Goal: Task Accomplishment & Management: Use online tool/utility

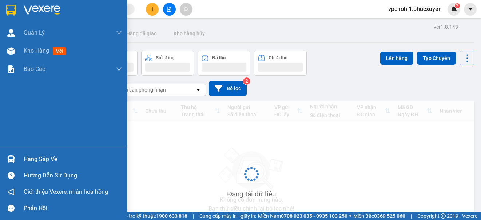
click at [31, 161] on div "Hàng sắp về" at bounding box center [73, 159] width 98 height 11
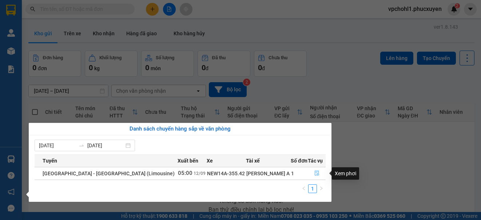
click at [315, 173] on icon "file-done" at bounding box center [317, 173] width 4 height 5
click at [312, 173] on main "ver 1.8.143 Kho gửi Trên xe Kho nhận Hàng đã giao Kho hàng hủy Đơn hàng 0 đơn K…" at bounding box center [240, 106] width 481 height 212
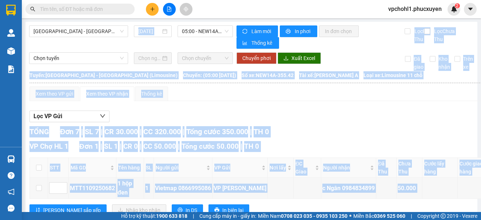
click at [347, 117] on div "Lọc VP Gửi" at bounding box center [307, 117] width 557 height 12
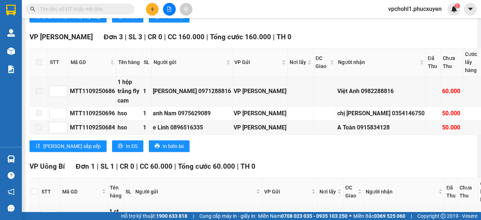
scroll to position [88, 0]
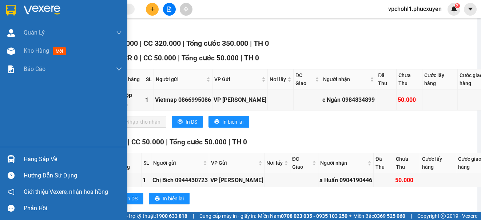
click at [16, 160] on div at bounding box center [11, 159] width 13 height 13
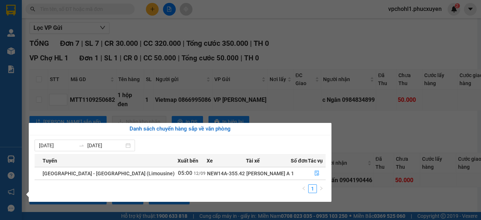
click at [350, 39] on section "Kết quả tìm kiếm ( 0 ) Bộ lọc No Data vpchohl1.phucxuyen 2 Quản Lý Quản lý giao…" at bounding box center [240, 110] width 481 height 220
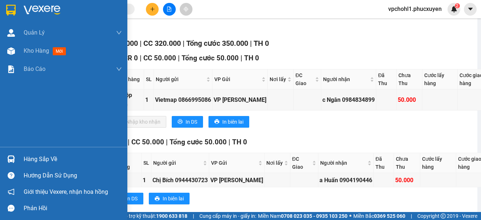
click at [25, 163] on div "Hàng sắp về" at bounding box center [73, 159] width 98 height 11
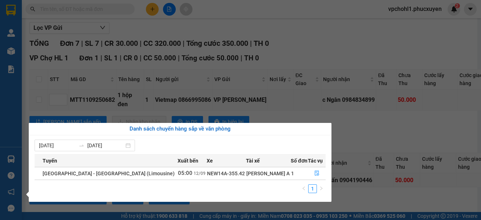
click at [336, 50] on section "Kết quả tìm kiếm ( 0 ) Bộ lọc No Data vpchohl1.phucxuyen 2 Quản Lý Quản lý giao…" at bounding box center [240, 110] width 481 height 220
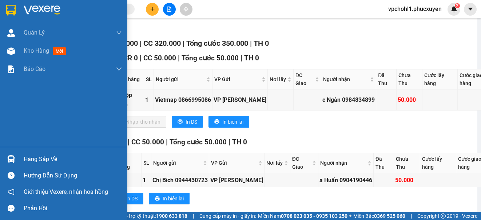
click at [23, 165] on div "Hàng sắp về" at bounding box center [63, 159] width 127 height 16
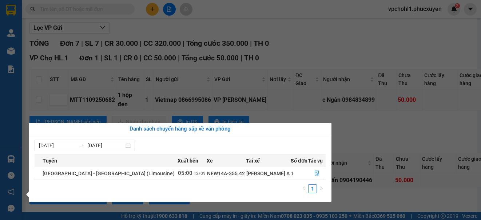
click at [352, 30] on section "Kết quả tìm kiếm ( 0 ) Bộ lọc No Data vpchohl1.phucxuyen 2 Quản Lý Quản lý giao…" at bounding box center [240, 110] width 481 height 220
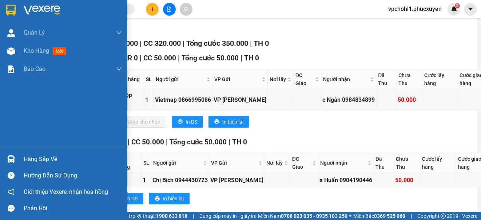
click at [29, 159] on div "Hàng sắp về" at bounding box center [73, 159] width 98 height 11
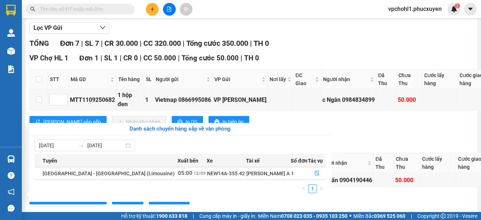
click at [392, 138] on section "Kết quả tìm kiếm ( 0 ) Bộ lọc No Data vpchohl1.phucxuyen 2 Quản Lý Quản lý giao…" at bounding box center [240, 110] width 481 height 220
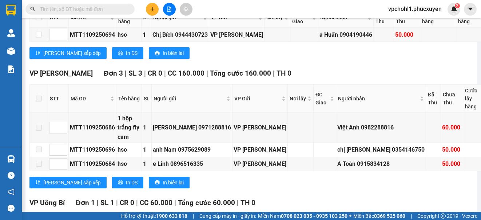
scroll to position [416, 0]
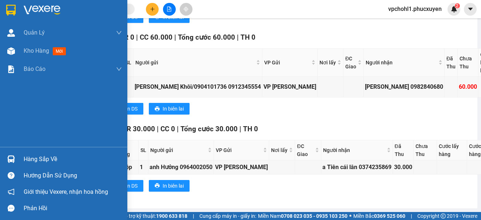
click at [21, 161] on div "Hàng sắp về" at bounding box center [63, 159] width 127 height 16
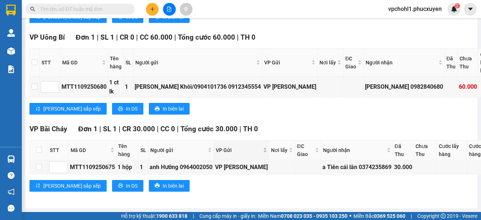
drag, startPoint x: 374, startPoint y: 191, endPoint x: 276, endPoint y: 133, distance: 114.5
click at [374, 190] on section "Kết quả tìm kiếm ( 0 ) Bộ lọc No Data vpchohl1.phucxuyen 2 Quản Lý Quản lý giao…" at bounding box center [240, 110] width 481 height 220
click at [147, 6] on button at bounding box center [152, 9] width 13 height 13
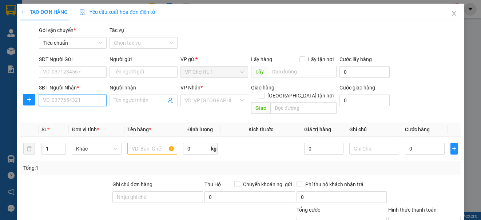
click at [89, 102] on input "SĐT Người Nhận *" at bounding box center [73, 101] width 68 height 12
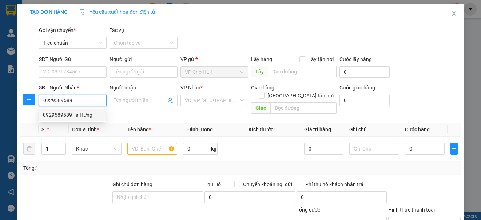
drag, startPoint x: 85, startPoint y: 115, endPoint x: 79, endPoint y: 90, distance: 26.0
click at [85, 115] on div "0929589589 - a Hưng" at bounding box center [72, 115] width 58 height 8
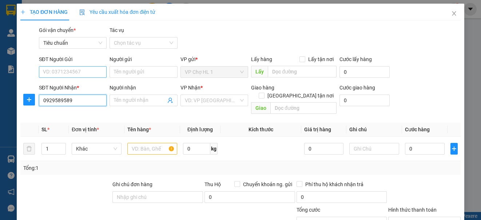
type input "0929589589"
click at [82, 73] on input "SĐT Người Gửi" at bounding box center [73, 72] width 68 height 12
type input "a Hưng"
checkbox input "true"
type input "66 Đỗ Nhuận, Xuân Đỉnh"
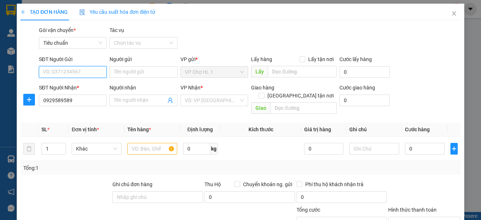
type input "50.000"
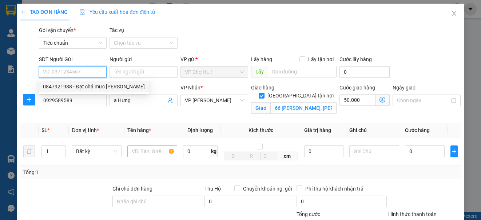
click at [78, 87] on div "0847921988 - Đạt chả mực kim thoa" at bounding box center [94, 87] width 102 height 8
type input "0847921988"
type input "Đạt chả mực kim thoa"
checkbox input "true"
type input "chợ HL 1"
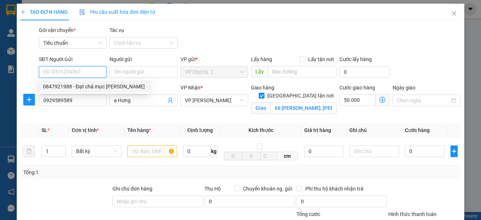
type input "70.000"
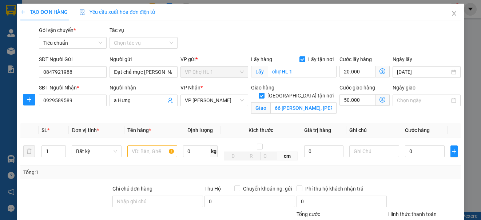
click at [380, 100] on icon "dollar-circle" at bounding box center [383, 100] width 6 height 6
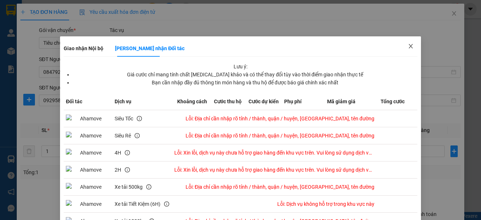
click at [408, 47] on icon "close" at bounding box center [411, 46] width 6 height 6
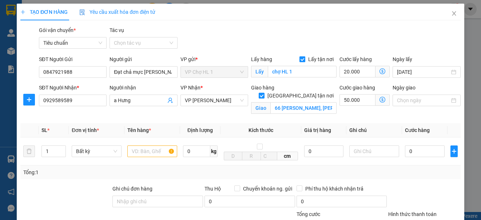
click at [300, 58] on input "Lấy tận nơi" at bounding box center [302, 58] width 5 height 5
checkbox input "false"
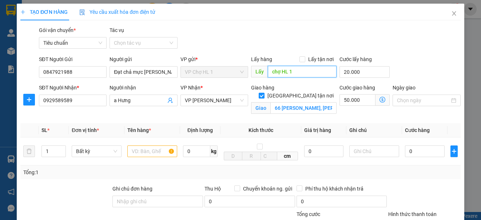
click at [300, 68] on input "chợ HL 1" at bounding box center [302, 72] width 69 height 12
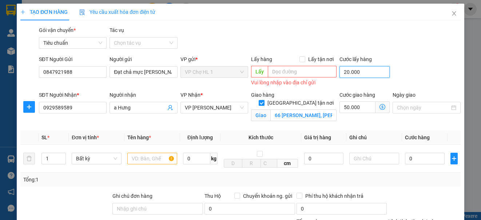
type input "50.000"
type input "0"
click at [421, 50] on div "Gói vận chuyển * Tiêu chuẩn Tác vụ Chọn tác vụ" at bounding box center [249, 38] width 425 height 25
click at [380, 106] on icon "dollar-circle" at bounding box center [383, 107] width 6 height 6
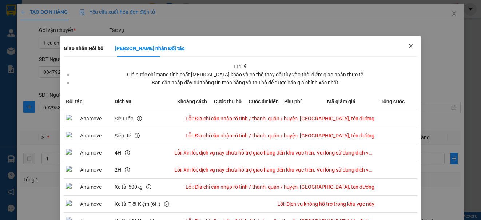
click at [408, 45] on icon "close" at bounding box center [411, 46] width 6 height 6
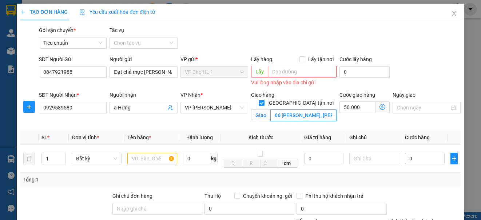
scroll to position [0, 1]
click at [328, 110] on input "66 Đỗ Nhuận, Xuân Đỉnh" at bounding box center [303, 116] width 66 height 12
type input "66 Đỗ Nhuận, Xuân Đỉnh,q bắc từ liêm,hà nội"
click at [431, 68] on div "SĐT Người Gửi 0847921988 Người gửi Đạt chả mực kim thoa VP gửi * VP Chợ HL 1 Lấ…" at bounding box center [249, 71] width 425 height 33
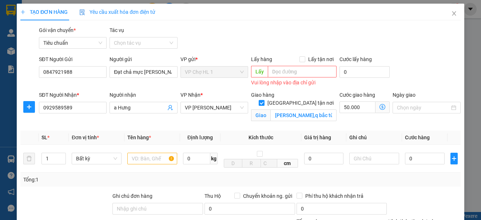
scroll to position [0, 0]
click at [380, 106] on icon "dollar-circle" at bounding box center [383, 107] width 6 height 6
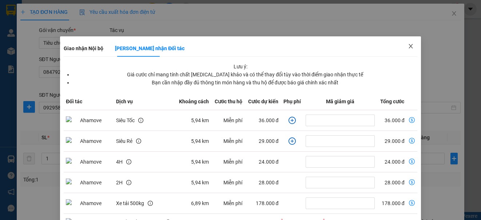
click at [408, 46] on icon "close" at bounding box center [411, 46] width 6 height 6
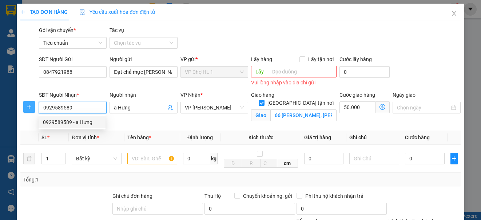
drag, startPoint x: 70, startPoint y: 110, endPoint x: 30, endPoint y: 109, distance: 40.4
click at [30, 109] on div "SĐT Người Nhận * 0929589589 Người nhận a Hưng VP Nhận * VP Dương Đình Nghệ Giao…" at bounding box center [241, 108] width 442 height 34
click at [451, 13] on icon "close" at bounding box center [454, 14] width 6 height 6
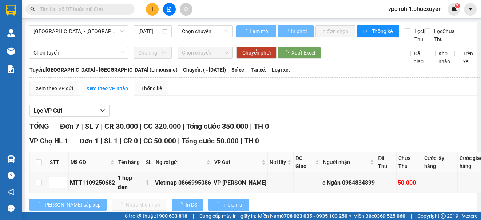
click at [78, 3] on div "Kết quả tìm kiếm ( 0 ) Bộ lọc No Data" at bounding box center [71, 9] width 142 height 13
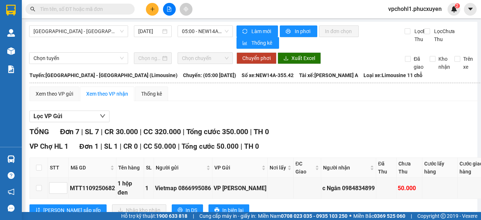
click at [76, 7] on input "text" at bounding box center [83, 9] width 86 height 8
paste input "0929589589"
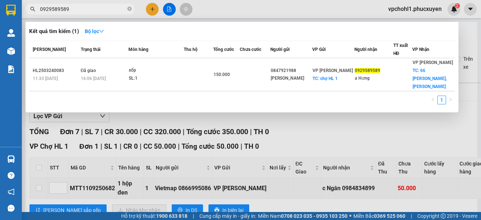
type input "0929589589"
click at [317, 137] on div at bounding box center [240, 110] width 481 height 220
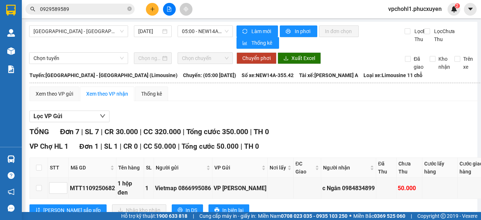
click at [102, 9] on input "0929589589" at bounding box center [83, 9] width 86 height 8
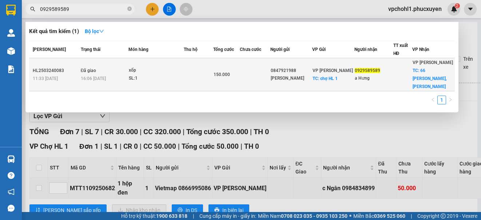
click at [312, 80] on div "KIM THOA" at bounding box center [291, 79] width 41 height 8
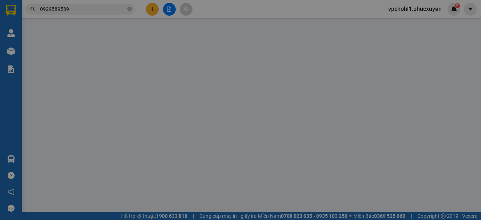
click at [316, 80] on div "Lấy hàng Lấy tận nơi Lấy" at bounding box center [294, 69] width 86 height 25
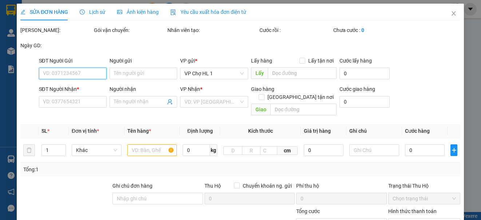
type input "0847921988"
type input "KIM THOA"
checkbox input "true"
type input "chợ HL 1"
type input "20.000"
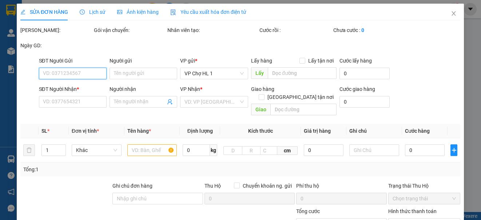
type input "0929589589"
type input "a Hưng"
checkbox input "true"
type input "66 Đỗ Nhuận, Xuân Đỉnh"
type input "50.000"
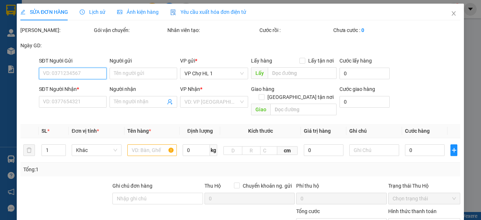
type input "150.000"
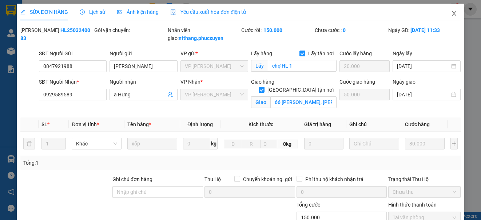
drag, startPoint x: 449, startPoint y: 13, endPoint x: 4, endPoint y: 220, distance: 490.5
click at [452, 13] on icon "close" at bounding box center [454, 13] width 4 height 4
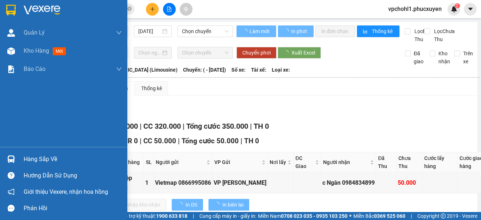
click at [29, 162] on div "Hàng sắp về" at bounding box center [73, 159] width 98 height 11
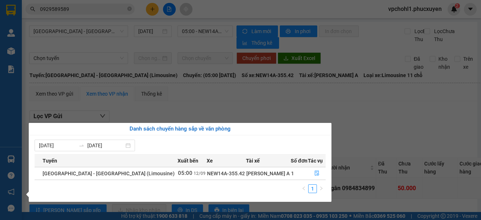
click at [435, 120] on section "Kết quả tìm kiếm ( 1 ) Bộ lọc Mã ĐH Trạng thái Món hàng Thu hộ Tổng cước Chưa c…" at bounding box center [240, 110] width 481 height 220
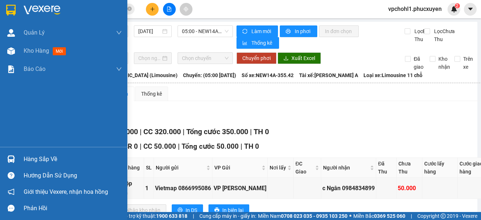
click at [16, 161] on div at bounding box center [11, 159] width 13 height 13
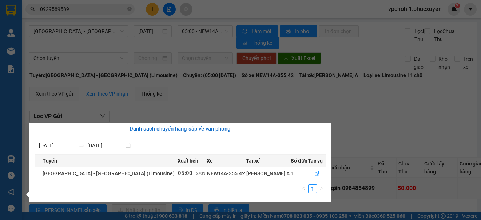
click at [373, 120] on section "Kết quả tìm kiếm ( 1 ) Bộ lọc Mã ĐH Trạng thái Món hàng Thu hộ Tổng cước Chưa c…" at bounding box center [240, 110] width 481 height 220
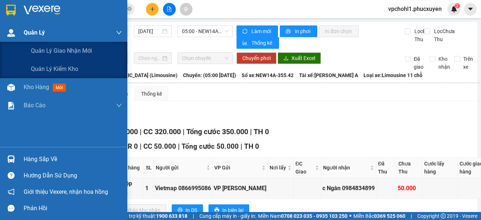
click at [22, 34] on div "Quản Lý" at bounding box center [63, 33] width 127 height 18
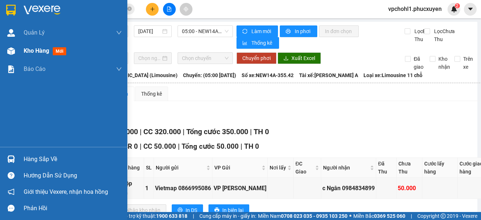
click at [38, 54] on span "Kho hàng" at bounding box center [36, 50] width 25 height 7
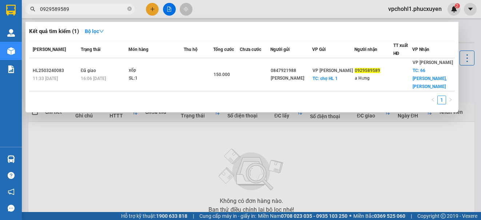
drag, startPoint x: 75, startPoint y: 8, endPoint x: 32, endPoint y: 10, distance: 42.3
click at [32, 10] on div "0929589589" at bounding box center [71, 9] width 142 height 11
click at [154, 7] on div at bounding box center [240, 110] width 481 height 220
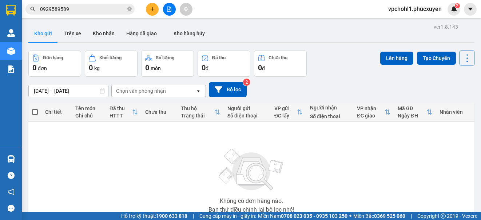
click at [154, 7] on icon "plus" at bounding box center [152, 9] width 5 height 5
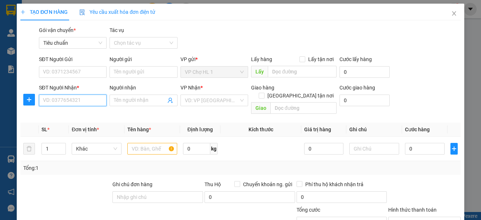
click at [78, 102] on input "SĐT Người Nhận *" at bounding box center [73, 101] width 68 height 12
paste input "0929589589"
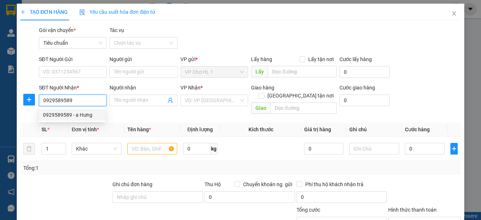
click at [79, 116] on div "0929589589 - a Hưng" at bounding box center [72, 115] width 58 height 8
type input "0929589589"
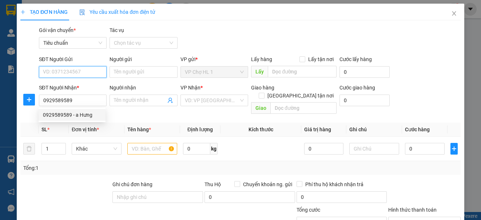
type input "a Hưng"
checkbox input "true"
type input "66 Đỗ Nhuận, Xuân Đỉnh"
type input "50.000"
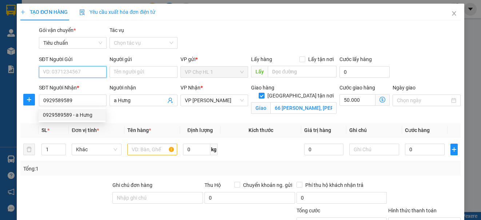
click at [82, 70] on input "SĐT Người Gửi" at bounding box center [73, 72] width 68 height 12
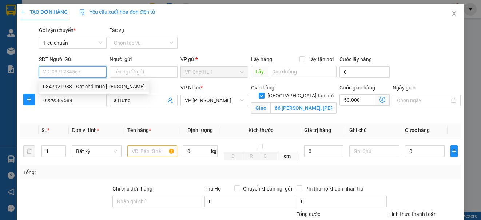
click at [85, 87] on div "0847921988 - Đạt chả mực kim thoa" at bounding box center [94, 87] width 102 height 8
type input "0847921988"
type input "Đạt chả mực kim thoa"
checkbox input "true"
type input "chợ HL 1"
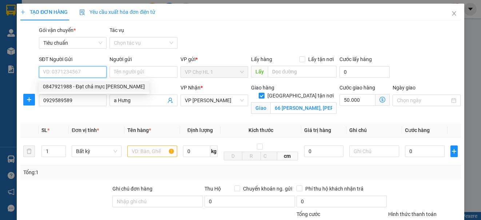
type input "70.000"
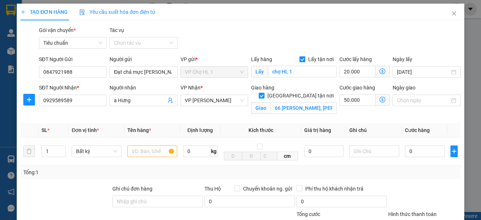
click at [300, 60] on input "Lấy tận nơi" at bounding box center [302, 58] width 5 height 5
checkbox input "false"
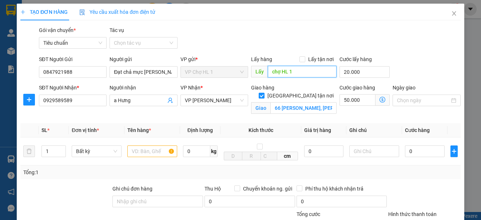
click at [291, 70] on input "chợ HL 1" at bounding box center [302, 72] width 69 height 12
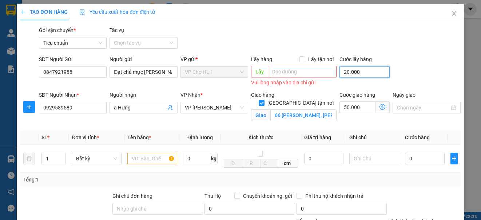
click at [356, 71] on input "20.000" at bounding box center [365, 72] width 50 height 12
type input "50.000"
type input "0"
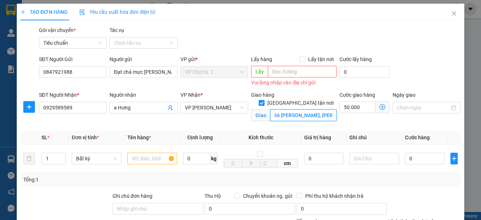
click at [328, 110] on input "66 Đỗ Nhuận, Xuân Đỉnh" at bounding box center [303, 116] width 66 height 12
type input "66 Đỗ Nhuận, Xuân Đỉnh,bắc từ liêm,hà nội"
click at [145, 162] on input "text" at bounding box center [152, 159] width 50 height 12
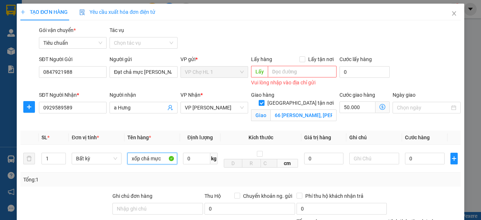
type input "xốp chả mực"
click at [426, 69] on div "SĐT Người Gửi 0847921988 Người gửi Đạt chả mực kim thoa VP gửi * VP Chợ HL 1 Lấ…" at bounding box center [249, 71] width 425 height 33
click at [380, 106] on icon "dollar-circle" at bounding box center [383, 107] width 6 height 6
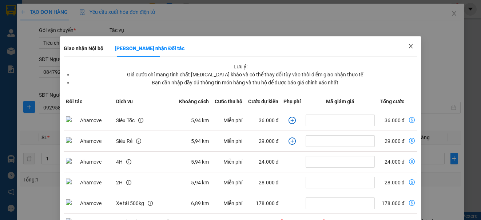
click at [409, 46] on icon "close" at bounding box center [411, 46] width 4 height 4
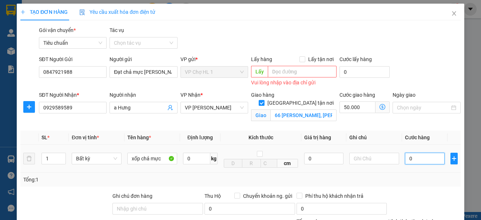
click at [420, 164] on input "0" at bounding box center [425, 159] width 40 height 12
type input "1"
type input "50.001"
type input "10"
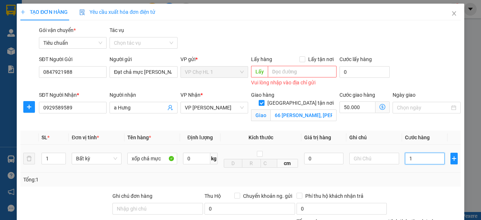
type input "50.010"
type input "100"
type input "50.100"
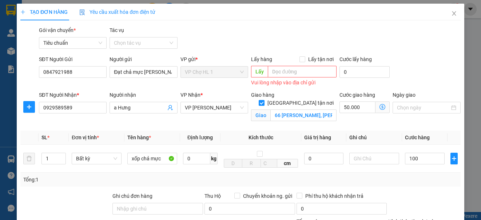
type input "100.000"
type input "150.000"
click at [394, 78] on div "SĐT Người Gửi 0847921988 Người gửi Đạt chả mực kim thoa VP gửi * VP Chợ HL 1 Lấ…" at bounding box center [249, 71] width 425 height 33
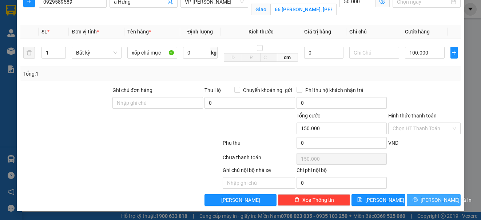
click at [421, 200] on button "Lưu và In" at bounding box center [434, 200] width 54 height 12
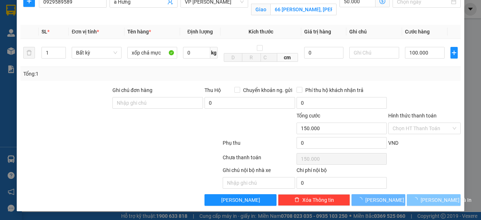
scroll to position [99, 0]
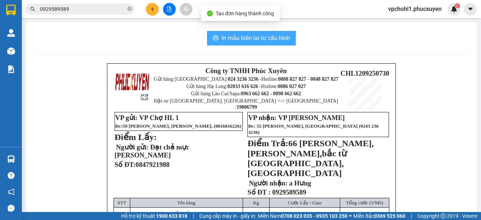
click at [231, 40] on span "In mẫu biên lai tự cấu hình" at bounding box center [256, 37] width 68 height 9
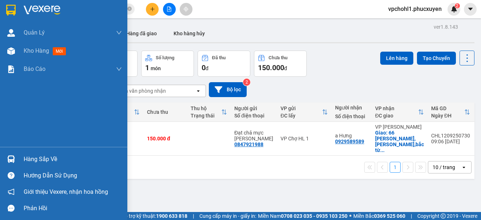
click at [19, 159] on div "Hàng sắp về" at bounding box center [63, 159] width 127 height 16
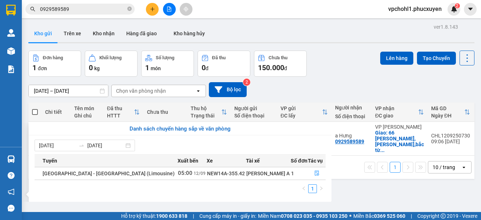
click at [325, 73] on section "Kết quả tìm kiếm ( 1 ) Bộ lọc Mã ĐH Trạng thái Món hàng Thu hộ Tổng cước Chưa c…" at bounding box center [240, 110] width 481 height 220
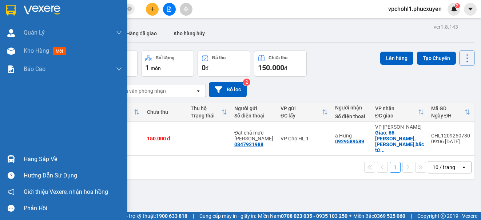
click at [25, 160] on div "Hàng sắp về" at bounding box center [73, 159] width 98 height 11
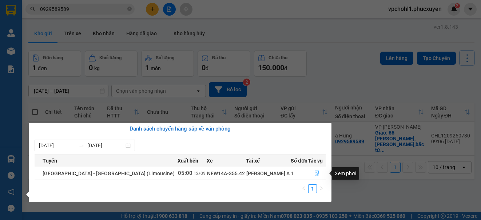
click at [315, 172] on icon "file-done" at bounding box center [316, 173] width 5 height 5
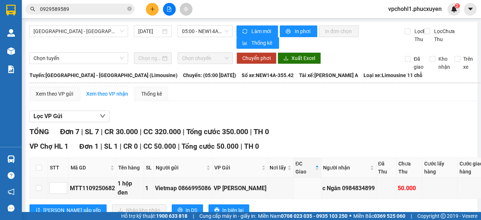
scroll to position [36, 0]
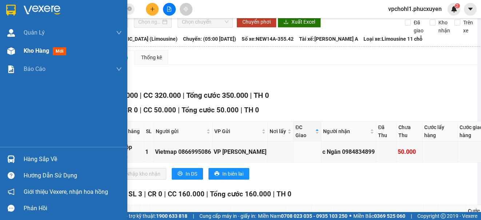
click at [28, 51] on span "Kho hàng" at bounding box center [36, 50] width 25 height 7
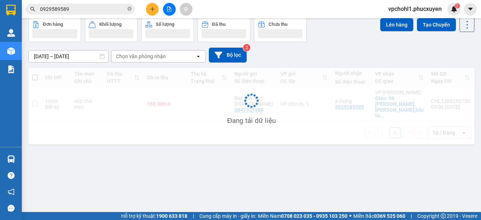
scroll to position [33, 0]
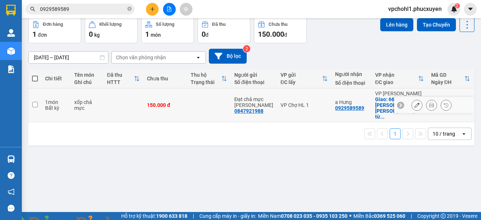
drag, startPoint x: 35, startPoint y: 102, endPoint x: 205, endPoint y: 59, distance: 175.9
click at [34, 102] on input "checkbox" at bounding box center [34, 104] width 5 height 5
checkbox input "true"
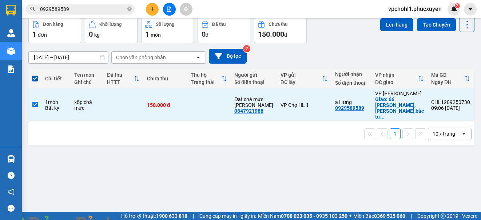
click at [401, 24] on button "Lên hàng" at bounding box center [396, 24] width 33 height 13
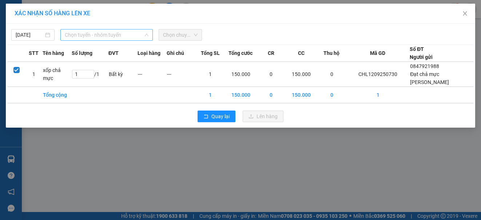
drag, startPoint x: 107, startPoint y: 39, endPoint x: 110, endPoint y: 35, distance: 5.4
click at [107, 38] on span "Chọn tuyến - nhóm tuyến" at bounding box center [107, 34] width 84 height 11
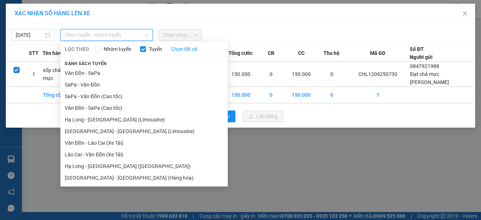
drag, startPoint x: 125, startPoint y: 120, endPoint x: 205, endPoint y: 45, distance: 109.7
click at [125, 119] on li "Hạ Long - Hà Nội (Limousine)" at bounding box center [143, 120] width 167 height 12
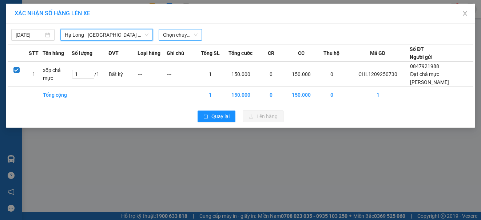
click at [180, 36] on span "Chọn chuyến" at bounding box center [180, 34] width 35 height 11
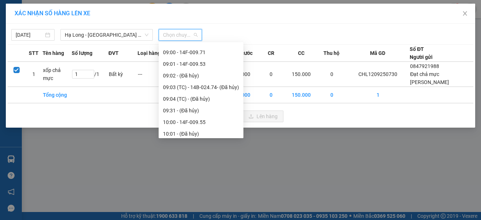
scroll to position [255, 0]
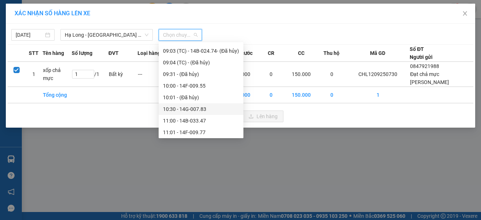
click at [195, 108] on div "10:30 - 14G-007.83" at bounding box center [201, 109] width 76 height 8
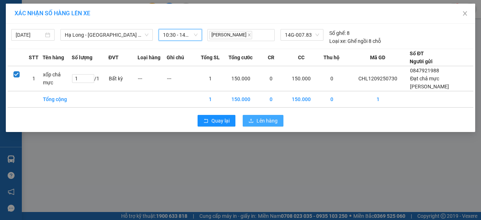
click at [278, 123] on button "Lên hàng" at bounding box center [263, 121] width 41 height 12
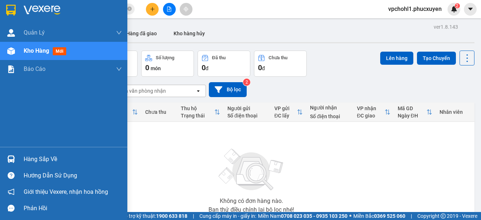
click at [22, 158] on div "Hàng sắp về" at bounding box center [63, 159] width 127 height 16
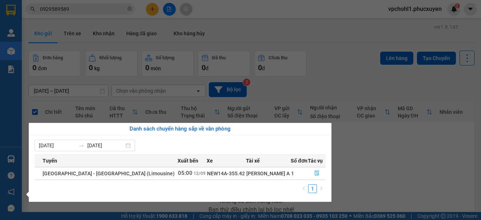
click at [373, 147] on section "Kết quả tìm kiếm ( 1 ) Bộ lọc Mã ĐH Trạng thái Món hàng Thu hộ Tổng cước Chưa c…" at bounding box center [240, 110] width 481 height 220
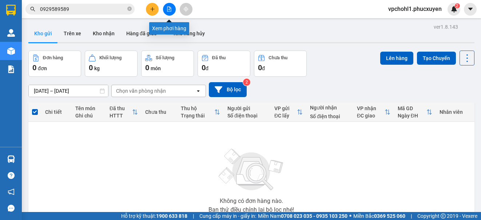
drag, startPoint x: 169, startPoint y: 11, endPoint x: 5, endPoint y: 192, distance: 244.1
click at [169, 10] on icon "file-add" at bounding box center [169, 9] width 5 height 5
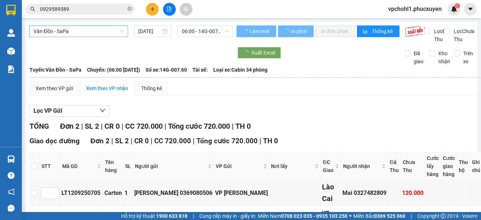
click at [80, 33] on span "Vân Đồn - SaPa" at bounding box center [78, 31] width 90 height 11
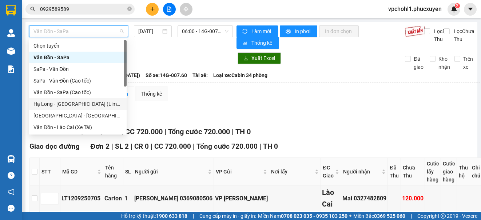
click at [76, 100] on div "Hạ Long - Hà Nội (Limousine)" at bounding box center [77, 104] width 89 height 8
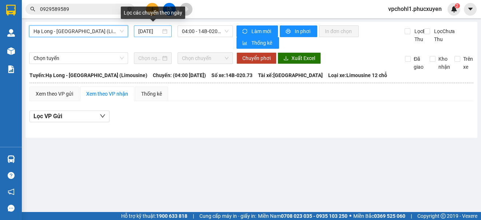
click at [142, 30] on input "12/09/2025" at bounding box center [149, 31] width 23 height 8
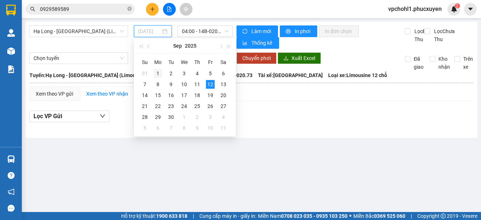
click at [157, 72] on div "1" at bounding box center [158, 73] width 9 height 9
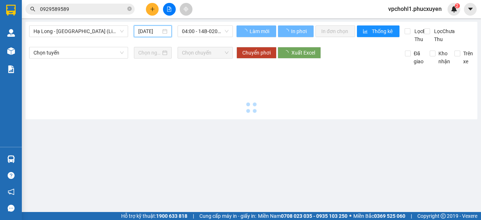
type input "01/09/2025"
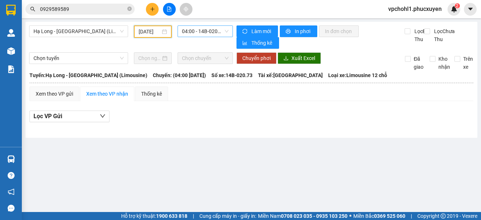
click at [201, 30] on span "04:00 - 14B-020.73" at bounding box center [205, 31] width 47 height 11
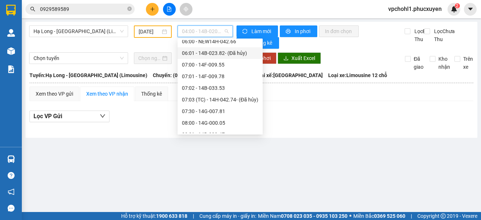
scroll to position [73, 0]
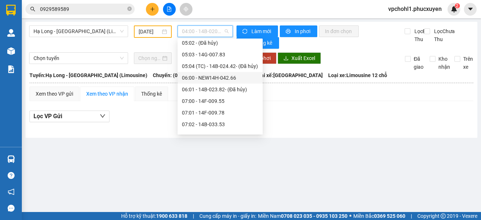
click at [202, 75] on div "06:00 - NEW14H-042.66" at bounding box center [220, 78] width 76 height 8
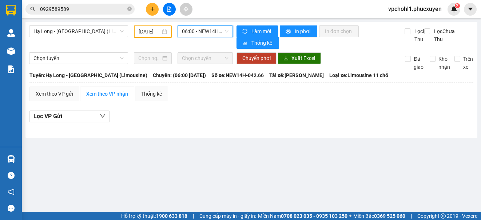
click at [197, 31] on span "06:00 - NEW14H-042.66" at bounding box center [205, 31] width 47 height 11
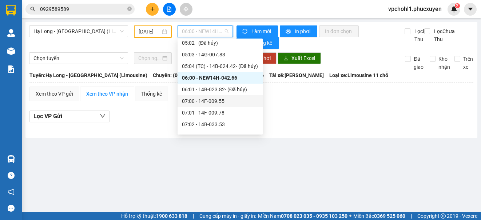
click at [210, 100] on div "07:00 - 14F-009.55" at bounding box center [220, 101] width 76 height 8
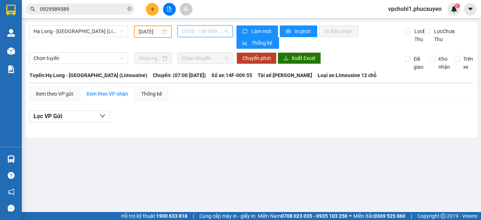
click at [207, 29] on span "07:00 - 14F-009.55" at bounding box center [205, 31] width 47 height 11
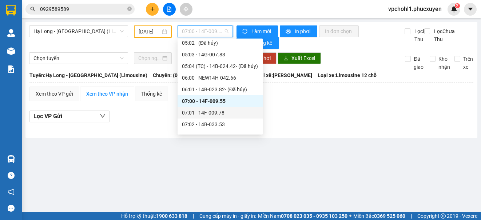
drag, startPoint x: 213, startPoint y: 114, endPoint x: 226, endPoint y: 47, distance: 68.3
click at [213, 112] on div "07:01 - 14F-009.78" at bounding box center [220, 113] width 76 height 8
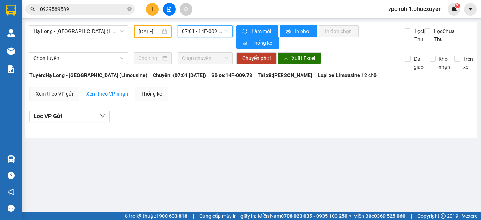
click at [215, 34] on span "07:01 - 14F-009.78" at bounding box center [205, 31] width 47 height 11
click at [206, 32] on span "07:01 - 14F-009.78" at bounding box center [205, 31] width 47 height 11
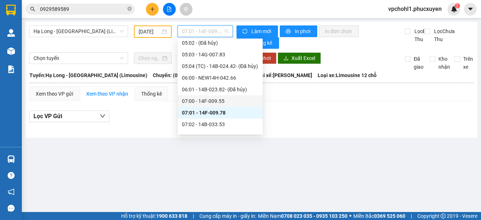
scroll to position [109, 0]
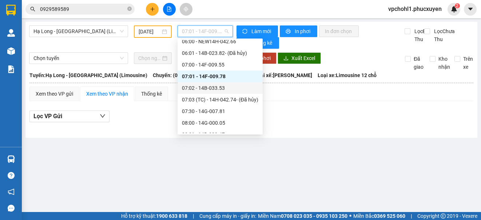
click at [217, 91] on div "07:02 - 14B-033.53" at bounding box center [220, 88] width 76 height 8
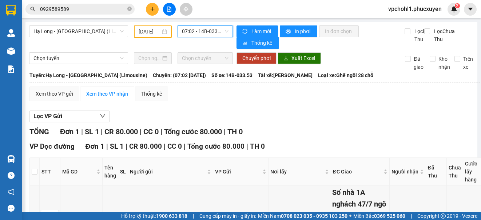
click at [214, 30] on span "07:02 - 14B-033.53" at bounding box center [205, 31] width 47 height 11
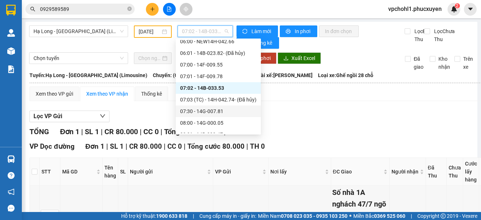
click at [220, 114] on div "07:30 - 14G-007.81" at bounding box center [218, 111] width 76 height 8
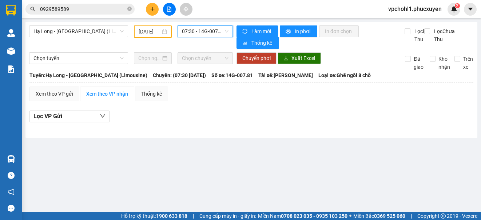
click at [209, 32] on span "07:30 - 14G-007.81" at bounding box center [205, 31] width 47 height 11
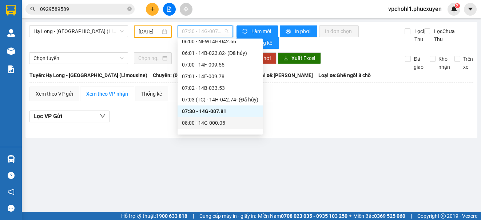
click at [215, 124] on div "08:00 - 14G-000.05" at bounding box center [220, 123] width 76 height 8
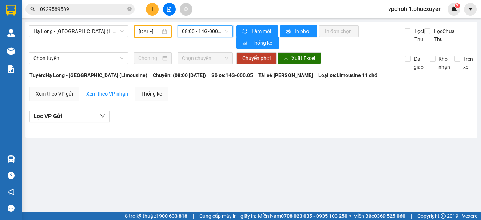
click at [194, 31] on span "08:00 - 14G-000.05" at bounding box center [205, 31] width 47 height 11
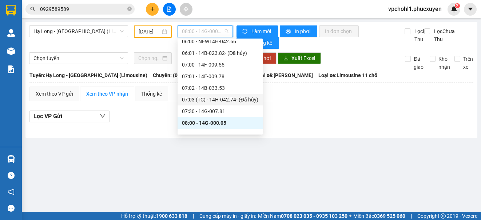
scroll to position [182, 0]
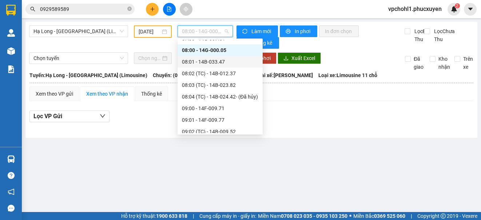
click at [216, 63] on div "08:01 - 14B-033.47" at bounding box center [220, 62] width 76 height 8
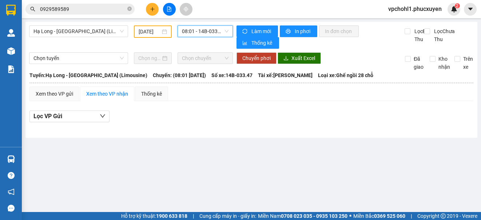
click at [219, 31] on span "08:01 - 14B-033.47" at bounding box center [205, 31] width 47 height 11
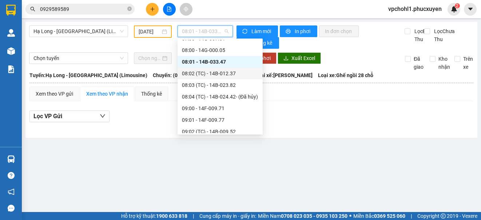
click at [222, 76] on div "08:02 (TC) - 14B-012.37" at bounding box center [220, 74] width 76 height 8
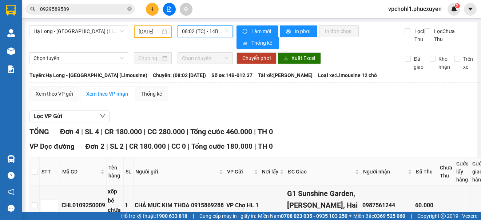
click at [212, 33] on span "08:02 (TC) - 14B-012.37" at bounding box center [205, 31] width 47 height 11
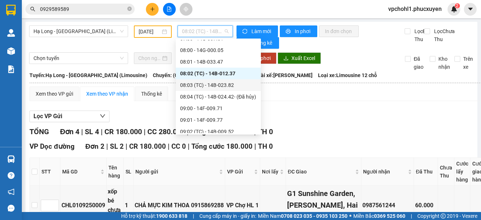
click at [225, 85] on div "08:03 (TC) - 14B-023.82" at bounding box center [218, 85] width 76 height 8
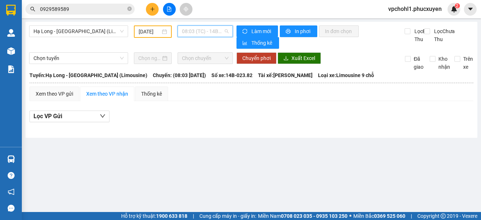
click at [220, 32] on span "08:03 (TC) - 14B-023.82" at bounding box center [205, 31] width 47 height 11
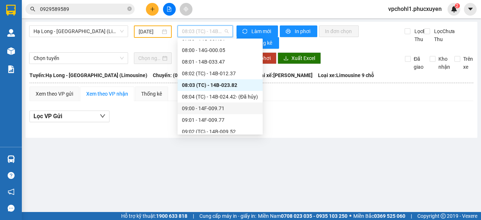
click at [222, 111] on div "09:00 - 14F-009.71" at bounding box center [220, 108] width 76 height 8
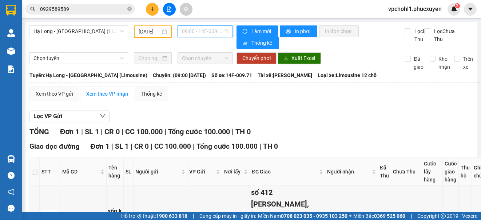
click at [208, 31] on span "09:00 - 14F-009.71" at bounding box center [205, 31] width 47 height 11
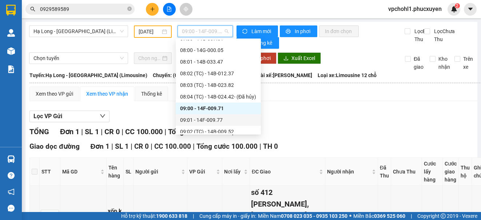
click at [199, 119] on div "09:01 - 14F-009.77" at bounding box center [218, 120] width 76 height 8
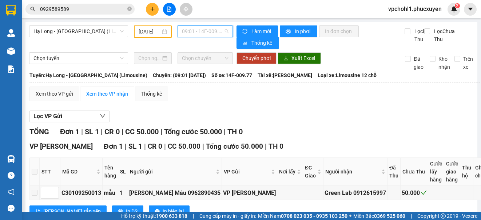
click at [207, 32] on span "09:01 - 14F-009.77" at bounding box center [205, 31] width 47 height 11
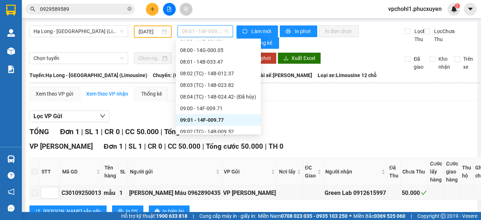
scroll to position [218, 0]
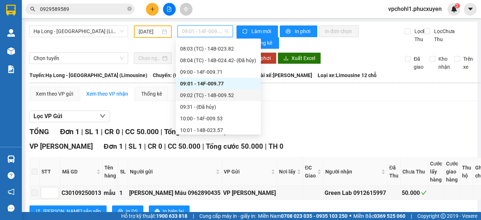
click at [221, 95] on div "09:02 (TC) - 14B-009.52" at bounding box center [218, 95] width 76 height 8
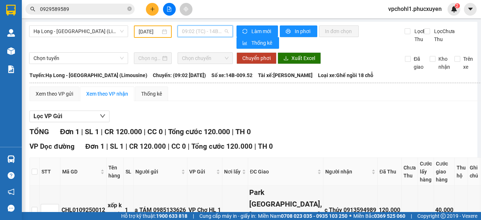
click at [195, 31] on span "09:02 (TC) - 14B-009.52" at bounding box center [205, 31] width 47 height 11
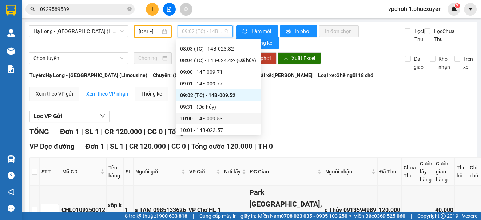
click at [215, 119] on div "10:00 - 14F-009.53" at bounding box center [218, 119] width 76 height 8
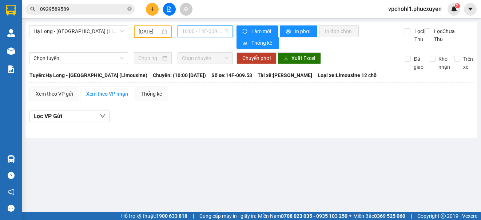
click at [205, 33] on span "10:00 - 14F-009.53" at bounding box center [205, 31] width 47 height 11
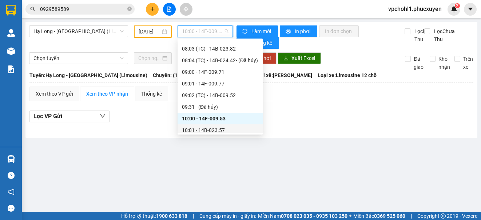
click at [219, 131] on div "10:01 - 14B-023.57" at bounding box center [220, 130] width 76 height 8
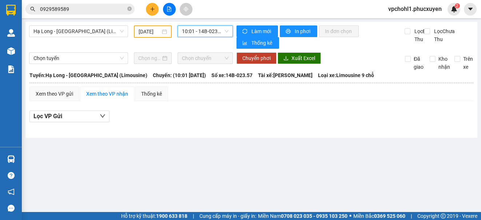
click at [218, 31] on span "10:01 - 14B-023.57" at bounding box center [205, 31] width 47 height 11
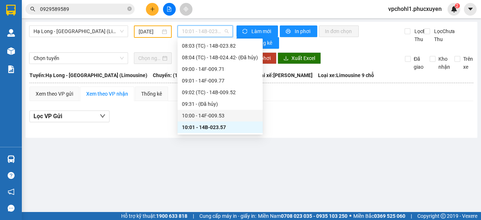
scroll to position [258, 0]
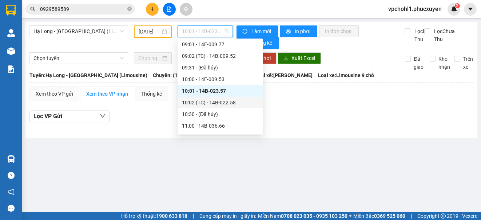
click at [220, 102] on div "10:02 (TC) - 14B-022.58" at bounding box center [220, 103] width 76 height 8
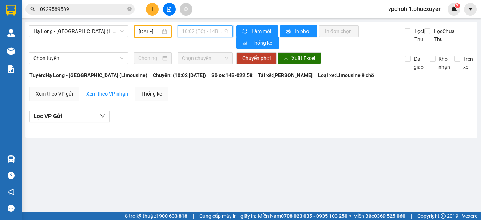
click at [217, 31] on span "10:02 (TC) - 14B-022.58" at bounding box center [205, 31] width 47 height 11
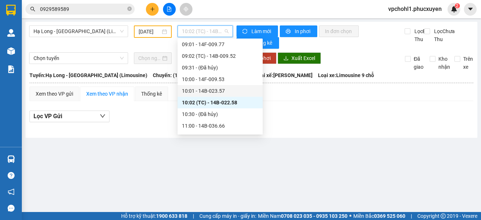
scroll to position [294, 0]
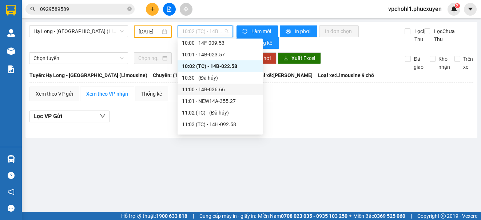
click at [214, 88] on div "11:00 - 14B-036.66" at bounding box center [220, 90] width 76 height 8
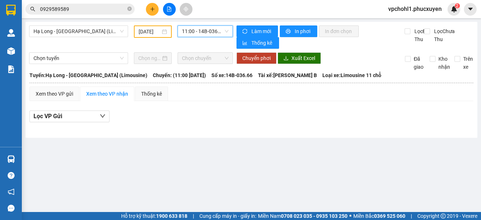
click at [224, 34] on span "11:00 - 14B-036.66" at bounding box center [205, 31] width 47 height 11
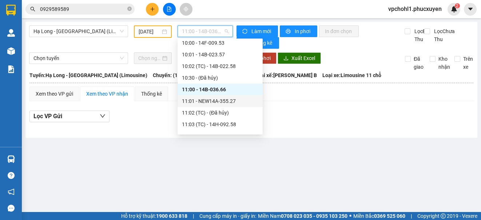
click at [221, 101] on div "11:01 - NEW14A-355.27" at bounding box center [220, 101] width 76 height 8
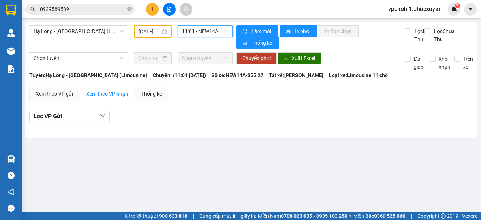
click at [208, 30] on span "11:01 - NEW14A-355.27" at bounding box center [205, 31] width 47 height 11
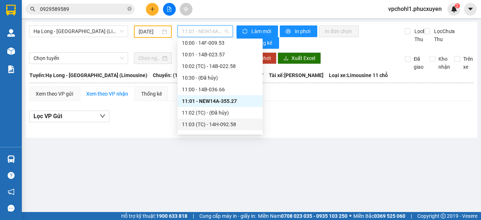
click at [229, 130] on div "11:03 (TC) - 14H-092.58" at bounding box center [220, 125] width 85 height 12
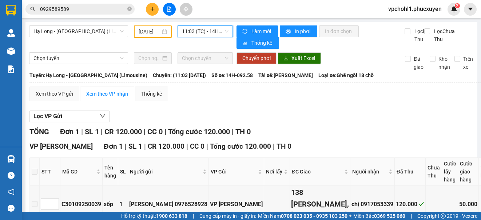
click at [217, 29] on span "11:03 (TC) - 14H-092.58" at bounding box center [205, 31] width 47 height 11
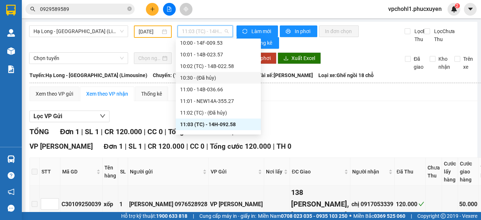
scroll to position [330, 0]
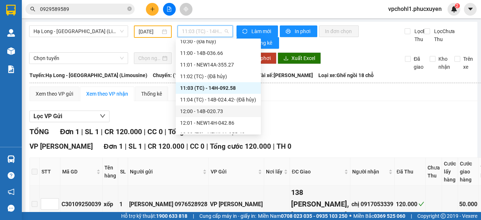
click at [210, 111] on div "12:00 - 14B-020.73" at bounding box center [218, 111] width 76 height 8
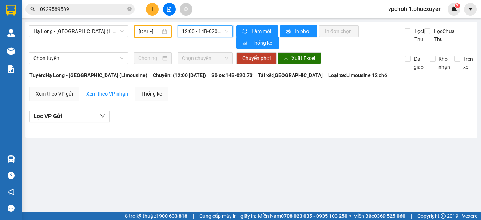
click at [204, 30] on span "12:00 - 14B-020.73" at bounding box center [205, 31] width 47 height 11
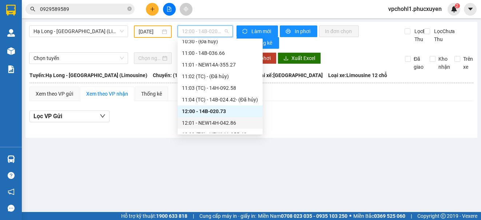
click at [229, 125] on div "12:01 - NEW14H-042.86" at bounding box center [220, 123] width 76 height 8
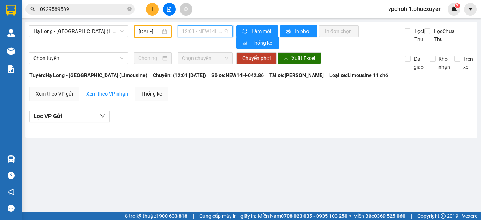
click at [216, 31] on span "12:01 - NEW14H-042.86" at bounding box center [205, 31] width 47 height 11
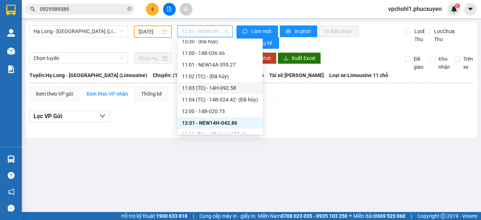
scroll to position [403, 0]
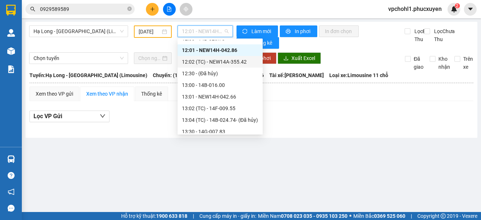
click at [232, 61] on div "12:02 (TC) - NEW14A-355.42" at bounding box center [220, 62] width 76 height 8
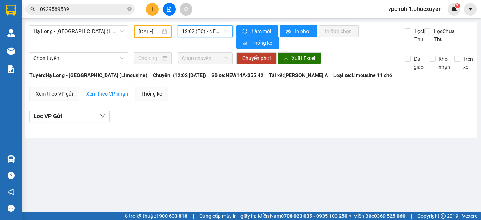
click at [217, 29] on span "12:02 (TC) - NEW14A-355.42" at bounding box center [205, 31] width 47 height 11
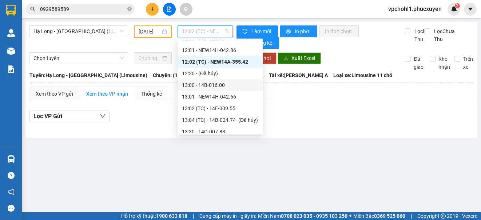
click at [213, 87] on div "13:00 - 14B-016.00" at bounding box center [220, 85] width 76 height 8
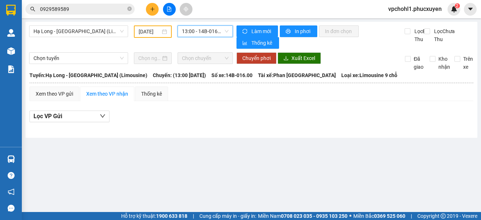
click at [215, 30] on span "13:00 - 14B-016.00" at bounding box center [205, 31] width 47 height 11
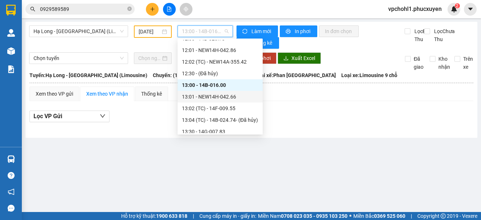
click at [218, 98] on div "13:01 - NEW14H-042.66" at bounding box center [220, 97] width 76 height 8
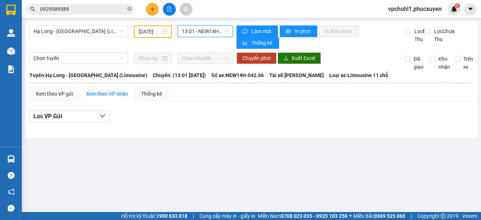
click at [215, 31] on span "13:01 - NEW14H-042.66" at bounding box center [205, 31] width 47 height 11
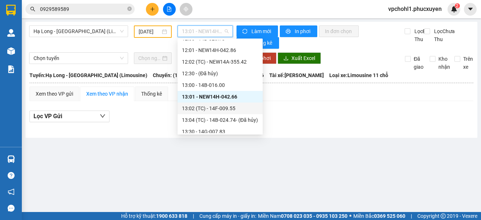
click at [221, 108] on div "13:02 (TC) - 14F-009.55" at bounding box center [220, 108] width 76 height 8
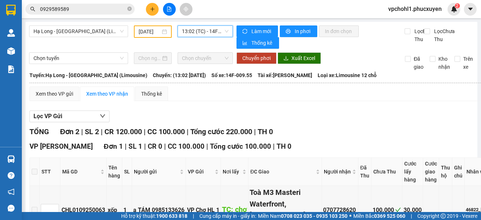
click at [190, 35] on span "13:02 (TC) - 14F-009.55" at bounding box center [205, 31] width 47 height 11
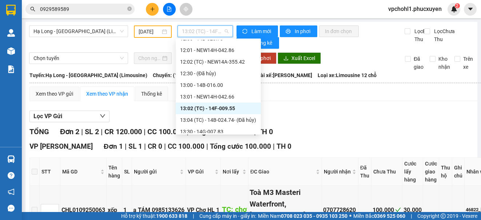
scroll to position [440, 0]
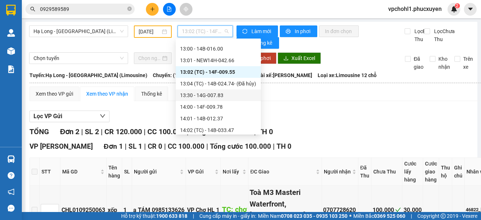
click at [215, 95] on div "13:30 - 14G-007.83" at bounding box center [218, 95] width 76 height 8
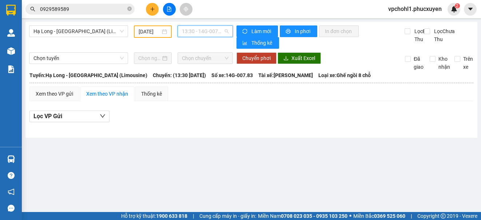
click at [218, 30] on span "13:30 - 14G-007.83" at bounding box center [205, 31] width 47 height 11
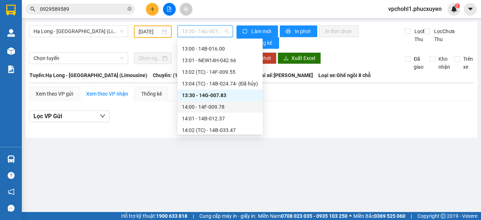
drag, startPoint x: 210, startPoint y: 109, endPoint x: 210, endPoint y: 61, distance: 48.1
click at [211, 108] on div "14:00 - 14F-009.78" at bounding box center [220, 107] width 76 height 8
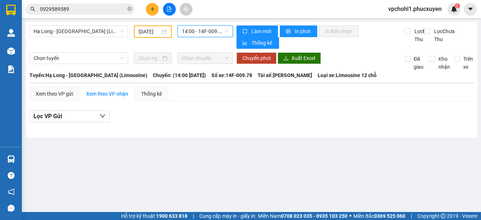
click at [214, 31] on span "14:00 - 14F-009.78" at bounding box center [205, 31] width 47 height 11
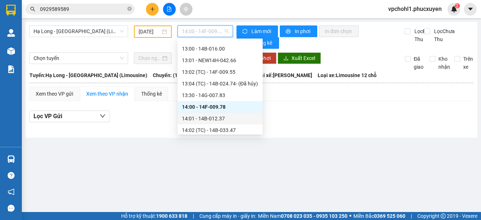
click at [211, 122] on div "14:01 - 14B-012.37" at bounding box center [220, 119] width 76 height 8
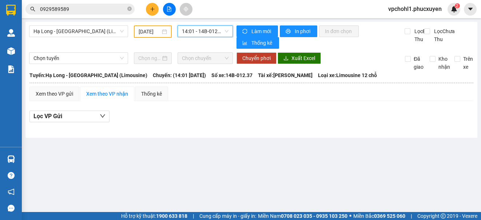
click at [211, 31] on span "14:01 - 14B-012.37" at bounding box center [205, 31] width 47 height 11
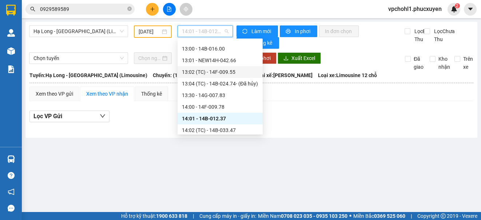
scroll to position [512, 0]
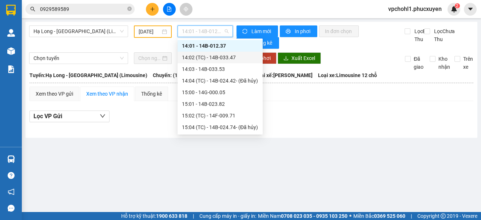
click at [225, 57] on div "14:02 (TC) - 14B-033.47" at bounding box center [220, 58] width 76 height 8
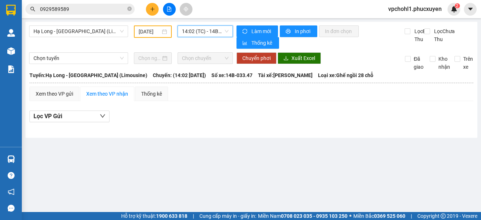
click at [215, 32] on span "14:02 (TC) - 14B-033.47" at bounding box center [205, 31] width 47 height 11
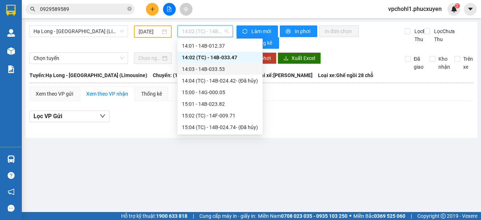
click at [218, 68] on div "14:03 - 14B-033.53" at bounding box center [220, 69] width 76 height 8
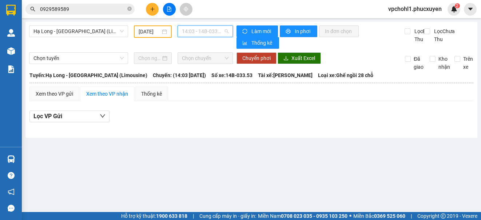
click at [221, 29] on span "14:03 - 14B-033.53" at bounding box center [205, 31] width 47 height 11
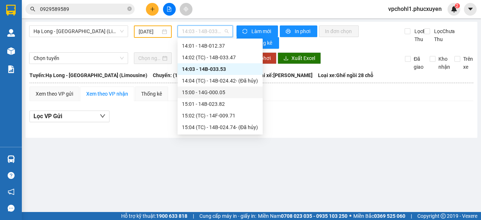
click at [207, 95] on div "15:00 - 14G-000.05" at bounding box center [220, 92] width 76 height 8
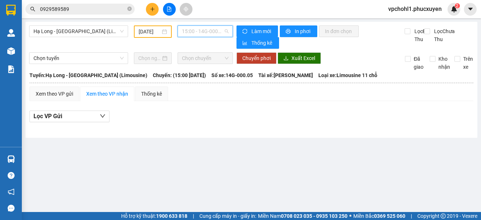
click at [214, 31] on span "15:00 - 14G-000.05" at bounding box center [205, 31] width 47 height 11
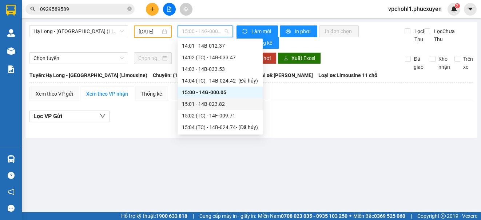
click at [208, 104] on div "15:01 - 14B-023.82" at bounding box center [220, 104] width 76 height 8
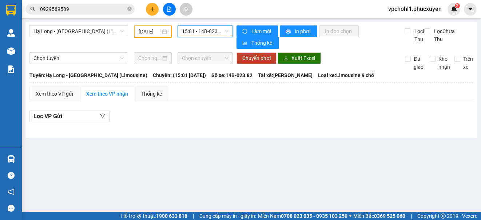
click at [212, 29] on span "15:01 - 14B-023.82" at bounding box center [205, 31] width 47 height 11
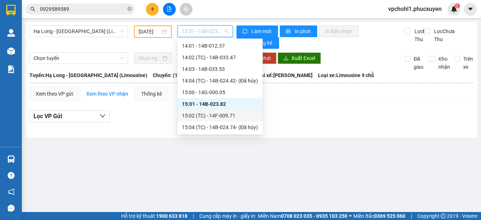
click at [206, 117] on div "15:02 (TC) - 14F-009.71" at bounding box center [220, 116] width 76 height 8
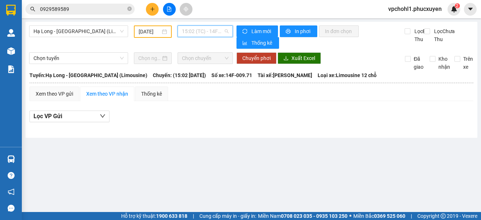
click at [213, 29] on span "15:02 (TC) - 14F-009.71" at bounding box center [205, 31] width 47 height 11
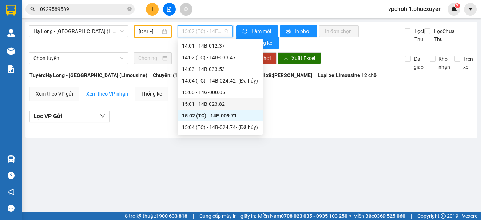
scroll to position [549, 0]
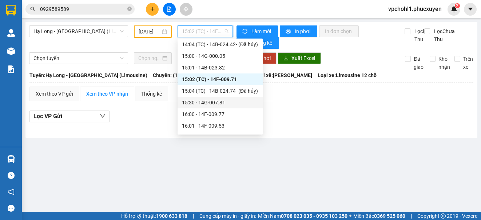
drag, startPoint x: 214, startPoint y: 105, endPoint x: 213, endPoint y: 45, distance: 59.7
click at [214, 104] on div "15:30 - 14G-007.81" at bounding box center [220, 103] width 76 height 8
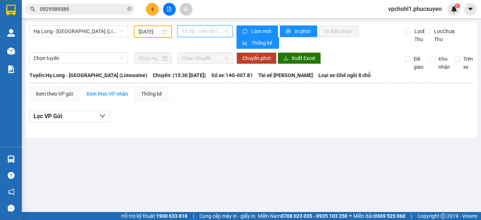
click at [213, 29] on span "15:30 - 14G-007.81" at bounding box center [205, 31] width 47 height 11
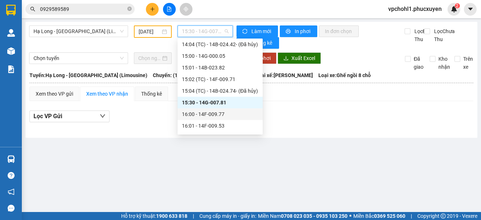
drag, startPoint x: 219, startPoint y: 116, endPoint x: 205, endPoint y: 43, distance: 75.1
click at [219, 116] on div "16:00 - 14F-009.77" at bounding box center [220, 114] width 76 height 8
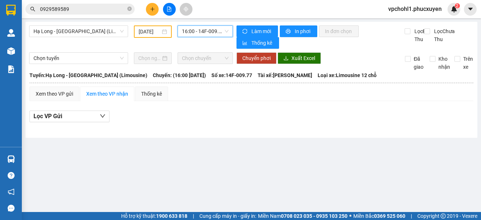
click at [206, 31] on span "16:00 - 14F-009.77" at bounding box center [205, 31] width 47 height 11
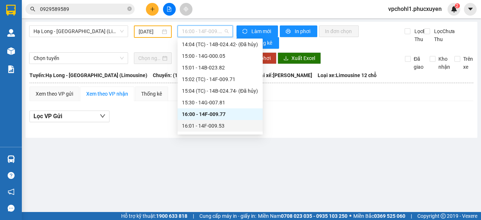
drag, startPoint x: 214, startPoint y: 127, endPoint x: 209, endPoint y: 46, distance: 81.3
click at [214, 126] on div "16:01 - 14F-009.53" at bounding box center [220, 126] width 76 height 8
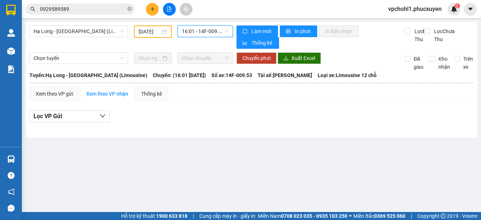
click at [210, 30] on span "16:01 - 14F-009.53" at bounding box center [205, 31] width 47 height 11
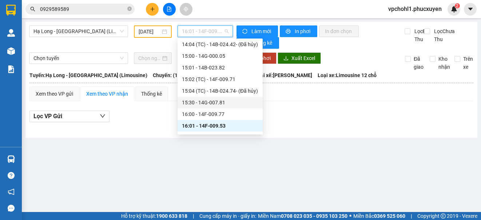
scroll to position [585, 0]
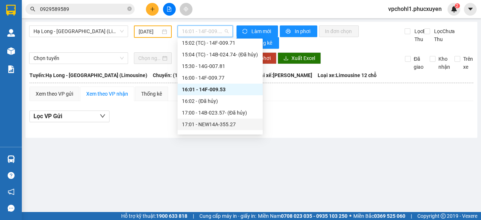
click at [221, 126] on div "17:01 - NEW14A-355.27" at bounding box center [220, 124] width 76 height 8
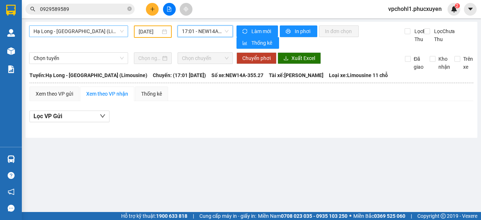
click at [86, 25] on div "Hạ Long - Hà Nội (Limousine) 01/09/2025 17:01 17:01 - NEW14A-355.27 Làm mới In …" at bounding box center [251, 80] width 452 height 116
click at [85, 29] on span "Hạ Long - Hà Nội (Limousine)" at bounding box center [78, 31] width 90 height 11
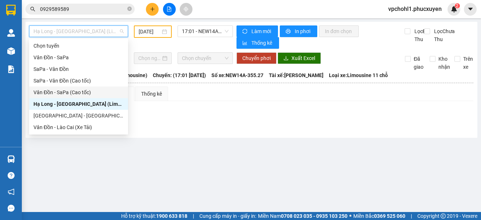
scroll to position [35, 0]
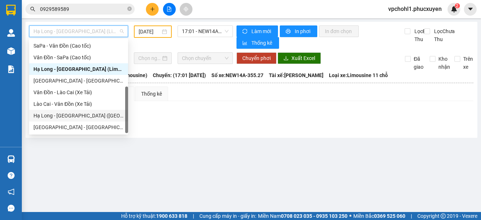
drag, startPoint x: 93, startPoint y: 118, endPoint x: 126, endPoint y: 60, distance: 67.3
click at [93, 118] on div "Hạ Long - Hà Nội (Hàng hóa)" at bounding box center [78, 116] width 90 height 8
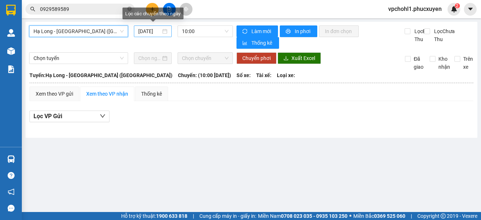
click at [143, 30] on input "12/09/2025" at bounding box center [149, 31] width 23 height 8
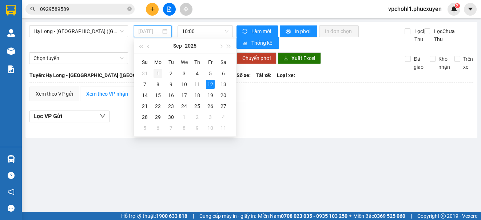
click at [158, 70] on div "1" at bounding box center [158, 73] width 9 height 9
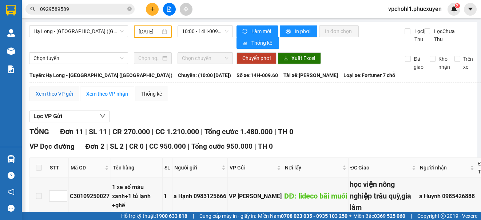
click at [57, 95] on div "Xem theo VP gửi" at bounding box center [54, 94] width 37 height 8
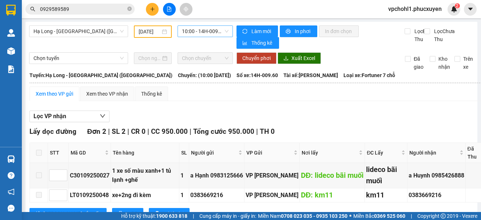
click at [195, 32] on span "10:00 - 14H-009.60" at bounding box center [205, 31] width 47 height 11
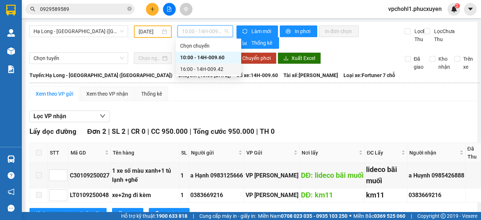
click at [186, 68] on div "16:00 - 14H-009.42" at bounding box center [208, 69] width 57 height 8
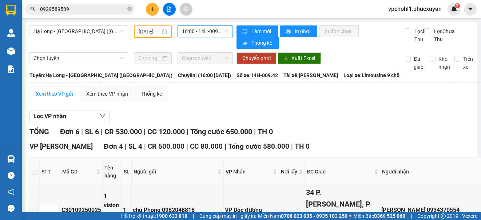
click at [143, 32] on input "01/09/2025" at bounding box center [150, 32] width 22 height 8
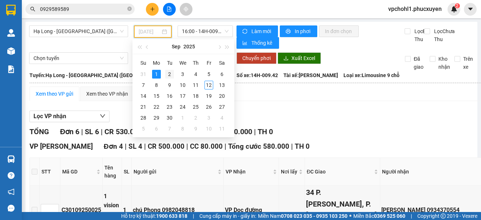
click at [168, 72] on div "2" at bounding box center [169, 74] width 9 height 9
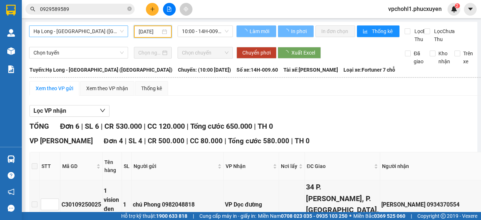
type input "02/09/2025"
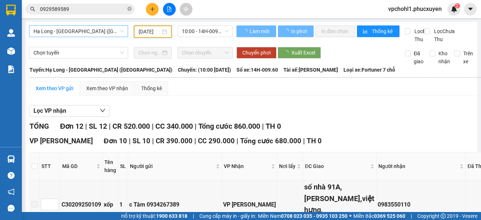
click at [106, 32] on span "Hạ Long - Hà Nội (Hàng hóa)" at bounding box center [78, 31] width 90 height 11
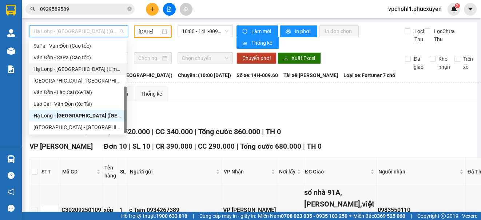
drag, startPoint x: 99, startPoint y: 67, endPoint x: 167, endPoint y: 40, distance: 73.2
click at [99, 67] on div "Hạ Long - Hà Nội (Limousine)" at bounding box center [77, 69] width 89 height 8
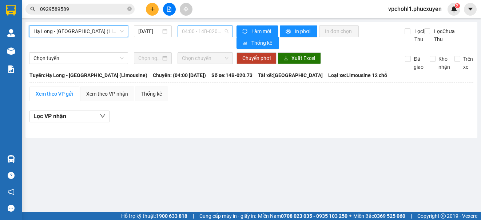
click at [191, 32] on span "04:00 - 14B-020.73" at bounding box center [205, 31] width 47 height 11
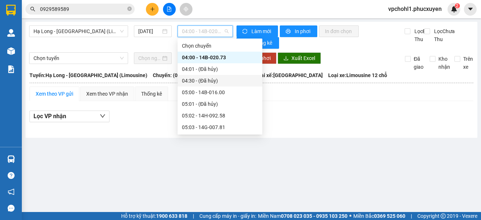
scroll to position [73, 0]
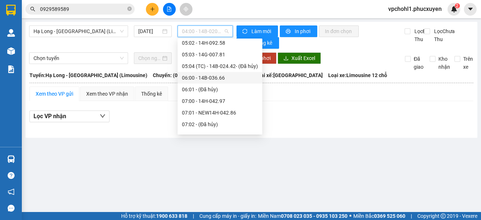
click at [196, 81] on div "06:00 - 14B-036.66" at bounding box center [220, 78] width 76 height 8
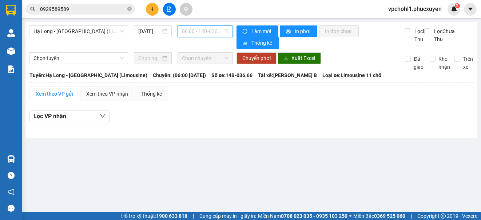
click at [193, 31] on span "06:00 - 14B-036.66" at bounding box center [205, 31] width 47 height 11
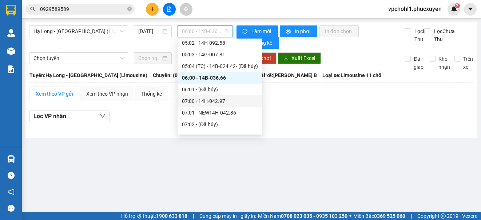
drag, startPoint x: 198, startPoint y: 103, endPoint x: 206, endPoint y: 51, distance: 52.8
click at [197, 104] on div "07:00 - 14H-042.97" at bounding box center [220, 101] width 76 height 8
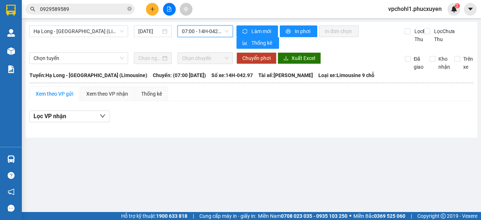
click at [208, 32] on span "07:00 - 14H-042.97" at bounding box center [205, 31] width 47 height 11
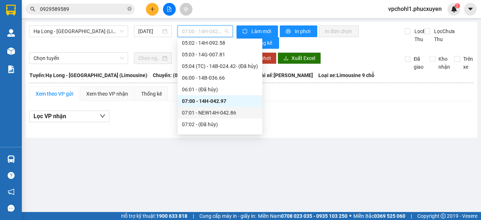
click at [216, 116] on div "07:01 - NEW14H-042.86" at bounding box center [220, 113] width 76 height 8
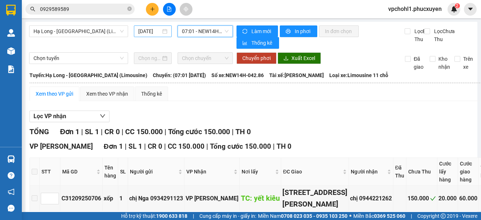
click at [140, 32] on input "12/09/2025" at bounding box center [149, 31] width 23 height 8
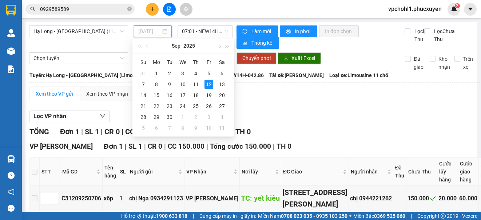
drag, startPoint x: 167, startPoint y: 73, endPoint x: 166, endPoint y: 68, distance: 5.1
click at [166, 73] on div "2" at bounding box center [169, 73] width 9 height 9
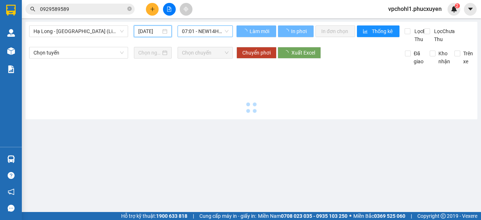
type input "02/09/2025"
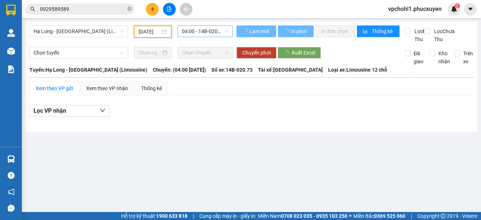
click at [197, 32] on span "04:00 - 14B-020.73" at bounding box center [205, 31] width 47 height 11
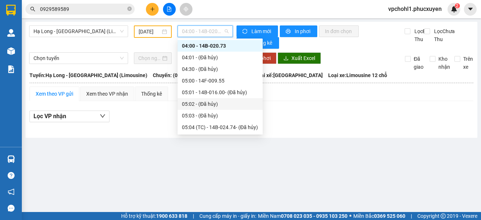
scroll to position [121, 0]
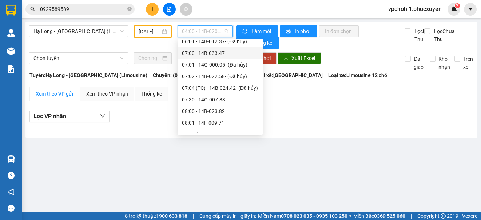
click at [208, 50] on div "07:00 - 14B-033.47" at bounding box center [220, 53] width 76 height 8
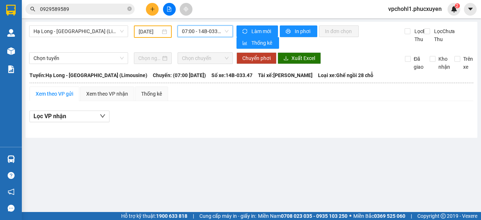
click at [213, 33] on span "07:00 - 14B-033.47" at bounding box center [205, 31] width 47 height 11
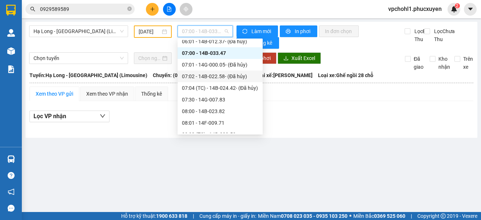
scroll to position [84, 0]
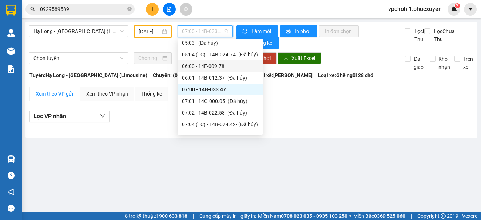
click at [207, 66] on div "06:00 - 14F-009.78" at bounding box center [220, 66] width 76 height 8
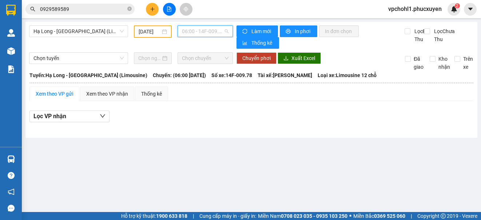
click at [205, 32] on span "06:00 - 14F-009.78" at bounding box center [205, 31] width 47 height 11
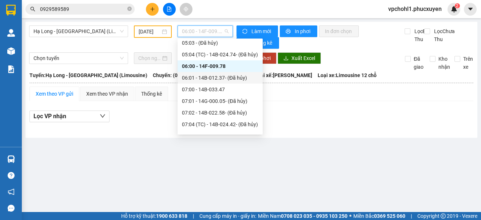
scroll to position [48, 0]
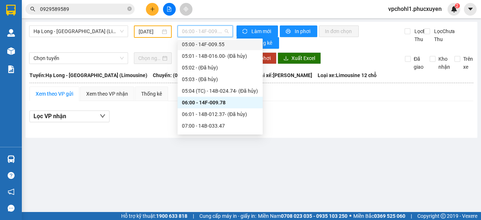
click at [214, 42] on div "05:00 - 14F-009.55" at bounding box center [220, 44] width 76 height 8
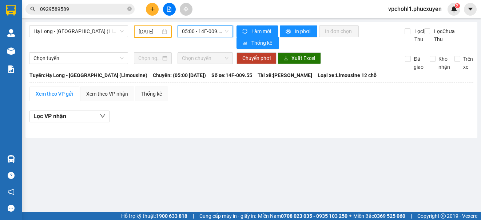
click at [217, 31] on span "05:00 - 14F-009.55" at bounding box center [205, 31] width 47 height 11
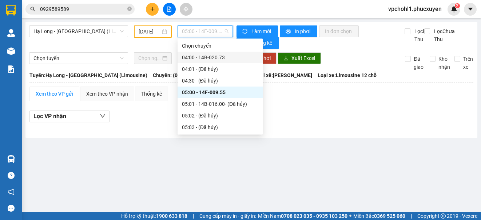
drag, startPoint x: 210, startPoint y: 60, endPoint x: 212, endPoint y: 36, distance: 23.7
click at [210, 59] on div "04:00 - 14B-020.73" at bounding box center [220, 58] width 76 height 8
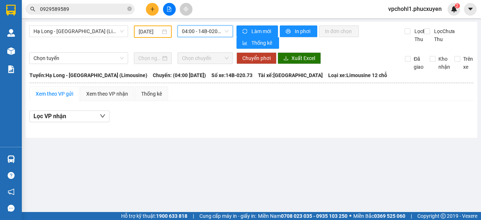
click at [212, 32] on span "04:00 - 14B-020.73" at bounding box center [205, 31] width 47 height 11
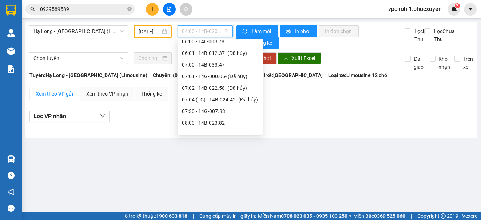
scroll to position [146, 0]
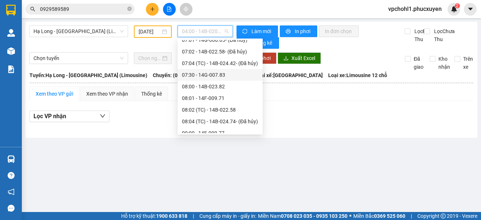
click at [215, 76] on div "07:30 - 14G-007.83" at bounding box center [220, 75] width 76 height 8
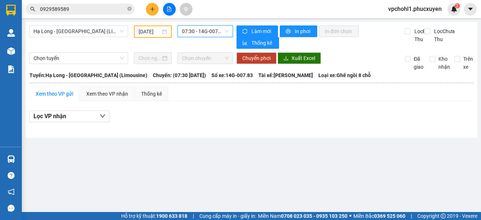
click at [219, 28] on span "07:30 - 14G-007.83" at bounding box center [205, 31] width 47 height 11
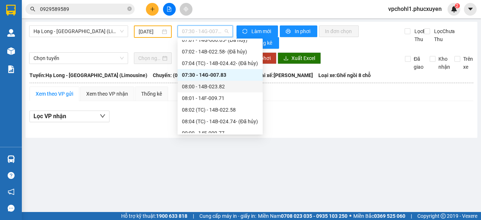
click at [215, 88] on div "08:00 - 14B-023.82" at bounding box center [220, 87] width 76 height 8
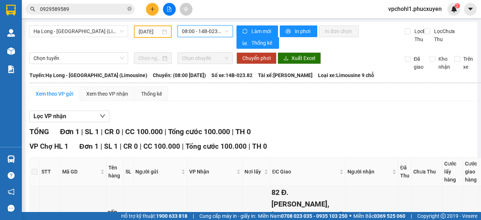
click at [210, 31] on span "08:00 - 14B-023.82" at bounding box center [205, 31] width 47 height 11
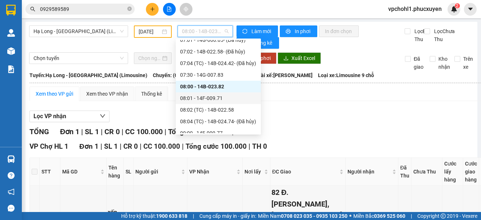
click at [219, 97] on div "08:01 - 14F-009.71" at bounding box center [218, 98] width 76 height 8
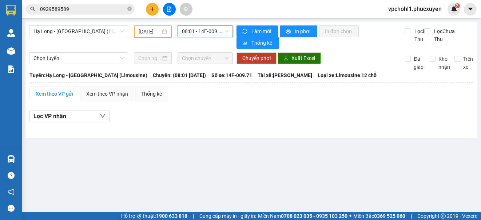
click at [215, 31] on span "08:01 - 14F-009.71" at bounding box center [205, 31] width 47 height 11
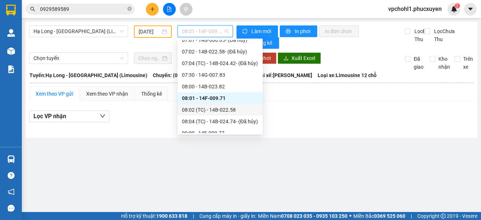
drag, startPoint x: 218, startPoint y: 111, endPoint x: 216, endPoint y: 55, distance: 55.4
click at [218, 110] on div "08:02 (TC) - 14B-022.58" at bounding box center [220, 110] width 76 height 8
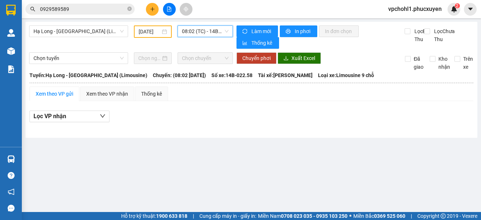
click at [217, 32] on span "08:02 (TC) - 14B-022.58" at bounding box center [205, 31] width 47 height 11
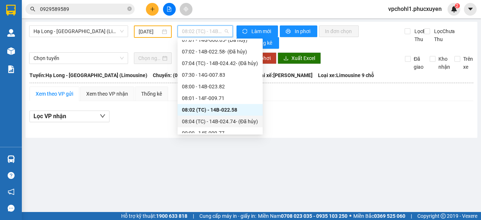
scroll to position [182, 0]
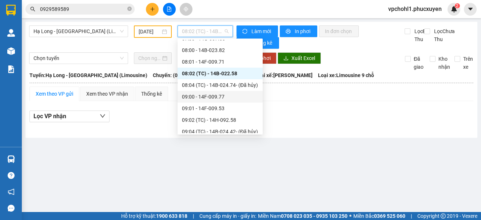
click at [217, 94] on div "09:00 - 14F-009.77" at bounding box center [220, 97] width 76 height 8
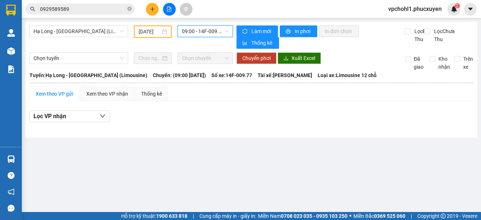
click at [206, 29] on span "09:00 - 14F-009.77" at bounding box center [205, 31] width 47 height 11
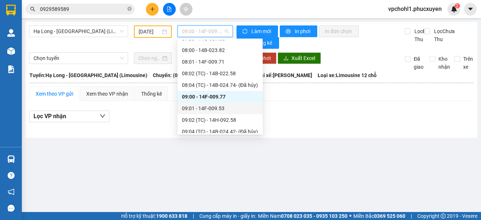
click at [219, 110] on div "09:01 - 14F-009.53" at bounding box center [220, 108] width 76 height 8
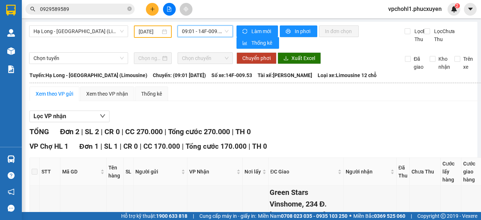
click at [200, 33] on span "09:01 - 14F-009.53" at bounding box center [205, 31] width 47 height 11
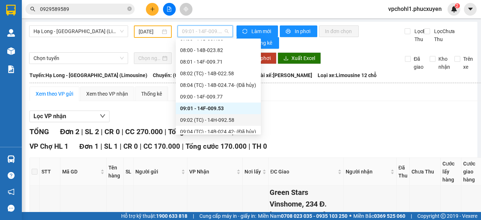
click at [208, 119] on div "09:02 (TC) - 14H-092.58" at bounding box center [218, 120] width 76 height 8
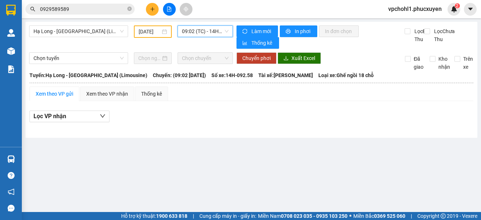
click at [210, 29] on span "09:02 (TC) - 14H-092.58" at bounding box center [205, 31] width 47 height 11
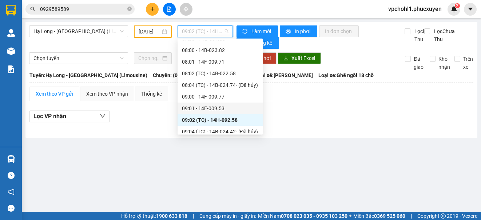
scroll to position [218, 0]
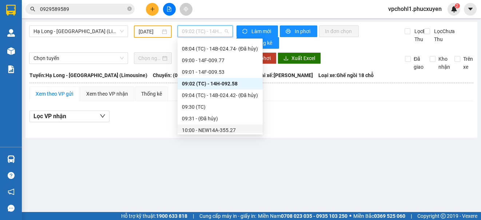
click at [221, 133] on div "10:00 - NEW14A-355.27" at bounding box center [220, 130] width 76 height 8
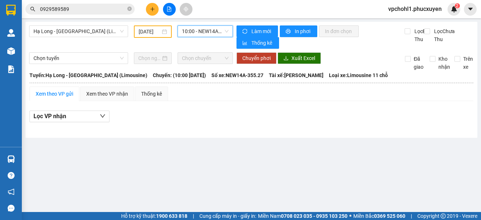
click at [221, 32] on span "10:00 - NEW14A-355.27" at bounding box center [205, 31] width 47 height 11
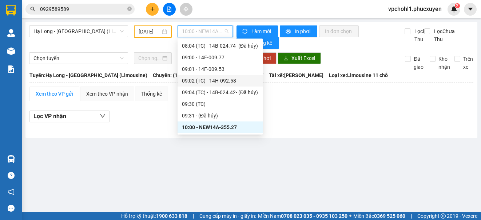
scroll to position [294, 0]
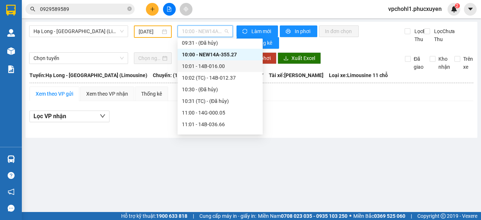
click at [217, 66] on div "10:01 - 14B-016.00" at bounding box center [220, 66] width 76 height 8
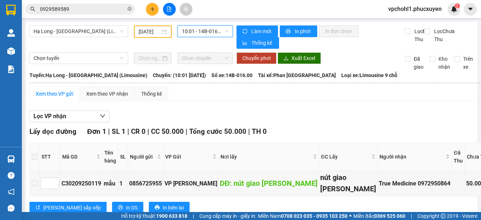
click at [207, 27] on span "10:01 - 14B-016.00" at bounding box center [205, 31] width 47 height 11
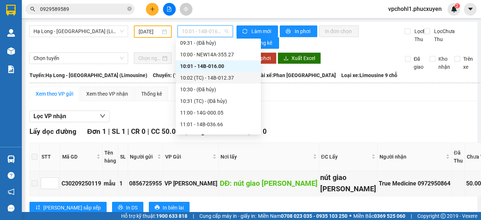
click at [218, 76] on div "10:02 (TC) - 14B-012.37" at bounding box center [218, 78] width 76 height 8
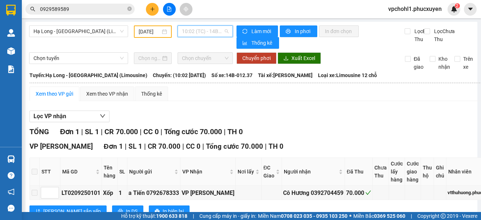
click at [214, 31] on span "10:02 (TC) - 14B-012.37" at bounding box center [205, 31] width 47 height 11
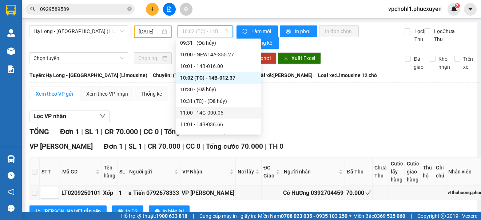
click at [217, 114] on div "11:00 - 14G-000.05" at bounding box center [218, 113] width 76 height 8
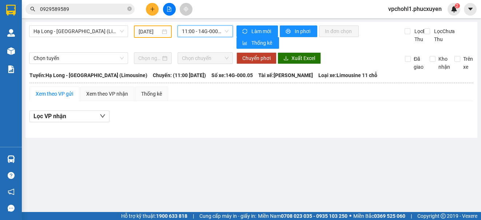
click at [220, 32] on span "11:00 - 14G-000.05" at bounding box center [205, 31] width 47 height 11
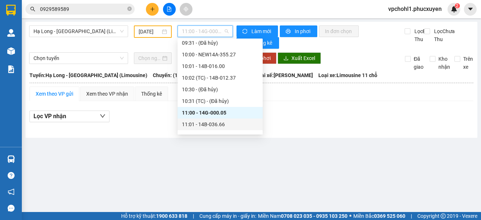
click at [221, 123] on div "11:01 - 14B-036.66" at bounding box center [220, 124] width 76 height 8
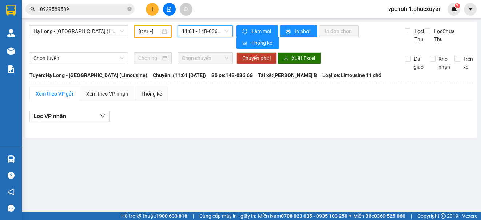
click at [218, 30] on span "11:01 - 14B-036.66" at bounding box center [205, 31] width 47 height 11
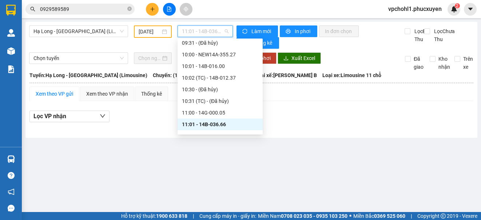
scroll to position [330, 0]
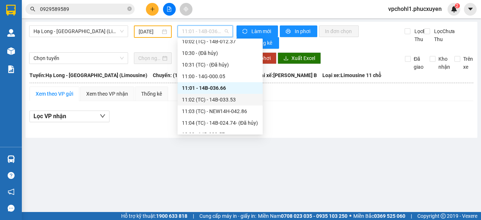
click at [226, 99] on div "11:02 (TC) - 14B-033.53" at bounding box center [220, 100] width 76 height 8
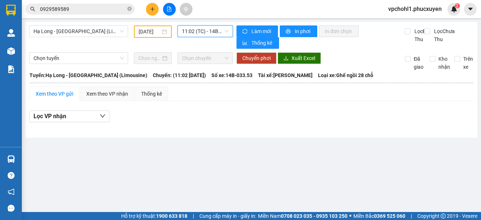
click at [216, 30] on span "11:02 (TC) - 14B-033.53" at bounding box center [205, 31] width 47 height 11
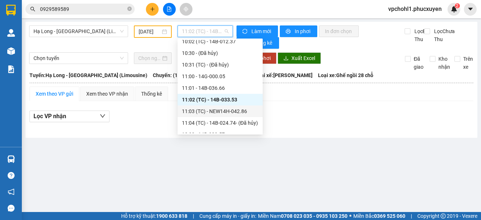
click at [243, 114] on div "11:03 (TC) - NEW14H-042.86" at bounding box center [220, 111] width 76 height 8
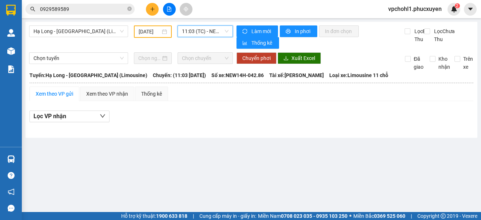
click at [215, 30] on span "11:03 (TC) - NEW14H-042.86" at bounding box center [205, 31] width 47 height 11
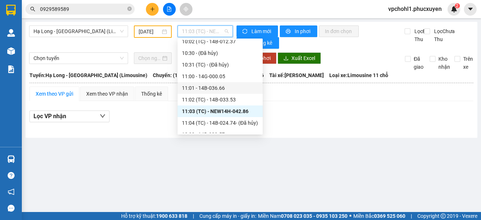
scroll to position [367, 0]
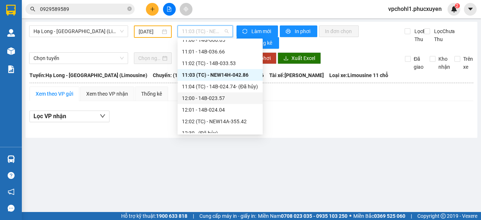
drag, startPoint x: 214, startPoint y: 102, endPoint x: 218, endPoint y: 47, distance: 55.8
click at [214, 102] on div "12:00 - 14B-023.57" at bounding box center [220, 98] width 85 height 12
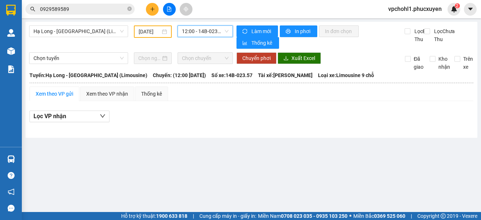
click at [218, 32] on span "12:00 - 14B-023.57" at bounding box center [205, 31] width 47 height 11
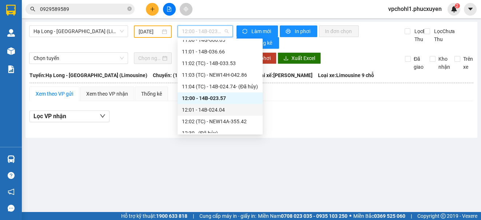
click at [221, 108] on div "12:01 - 14B-024.04" at bounding box center [220, 110] width 76 height 8
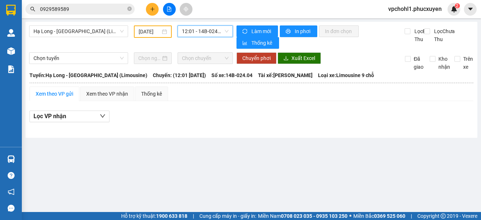
click at [209, 31] on span "12:01 - 14B-024.04" at bounding box center [205, 31] width 47 height 11
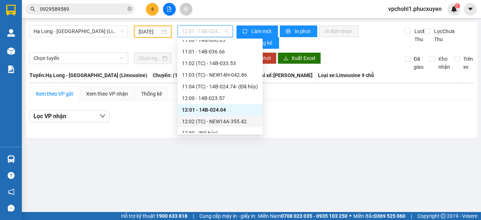
click at [230, 125] on div "12:02 (TC) - NEW14A-355.42" at bounding box center [220, 122] width 76 height 8
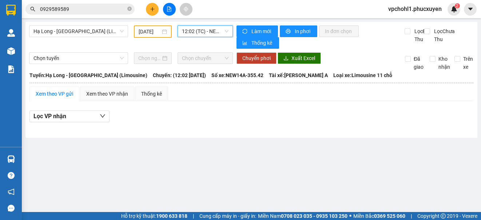
click at [220, 30] on span "12:02 (TC) - NEW14A-355.42" at bounding box center [205, 31] width 47 height 11
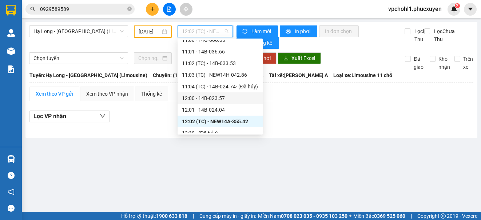
scroll to position [403, 0]
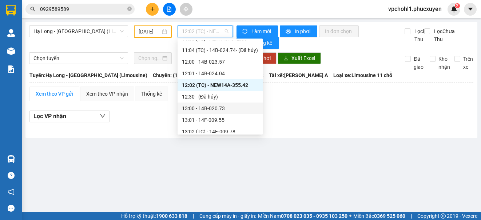
drag, startPoint x: 216, startPoint y: 111, endPoint x: 217, endPoint y: 46, distance: 64.8
click at [216, 110] on div "13:00 - 14B-020.73" at bounding box center [220, 108] width 76 height 8
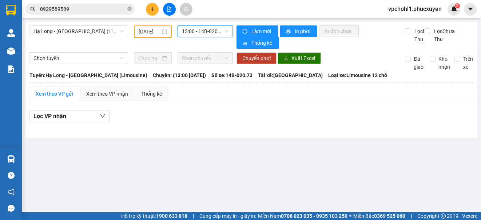
click at [217, 33] on span "13:00 - 14B-020.73" at bounding box center [205, 31] width 47 height 11
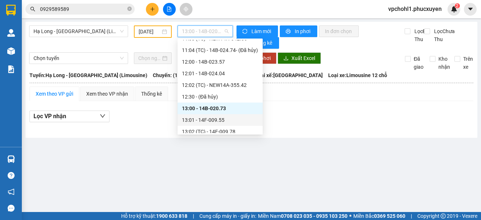
click at [221, 119] on div "13:01 - 14F-009.55" at bounding box center [220, 120] width 76 height 8
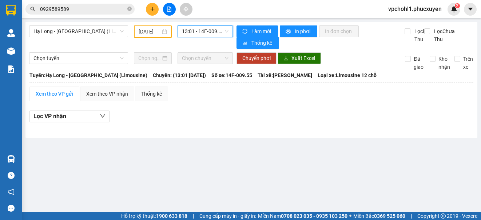
click at [215, 33] on span "13:01 - 14F-009.55" at bounding box center [205, 31] width 47 height 11
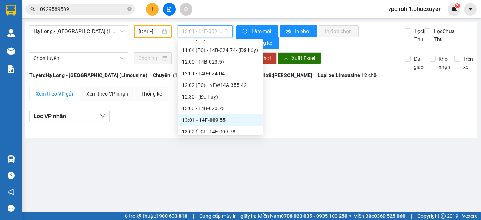
scroll to position [476, 0]
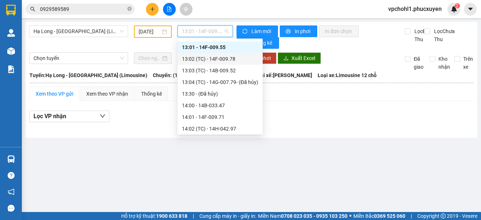
click at [227, 61] on div "13:02 (TC) - 14F-009.78" at bounding box center [220, 59] width 76 height 8
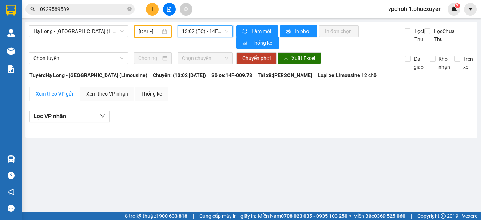
click at [223, 29] on span "13:02 (TC) - 14F-009.78" at bounding box center [205, 31] width 47 height 11
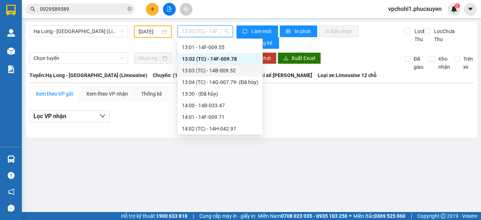
click at [221, 71] on div "13:03 (TC) - 14B-009.52" at bounding box center [220, 71] width 76 height 8
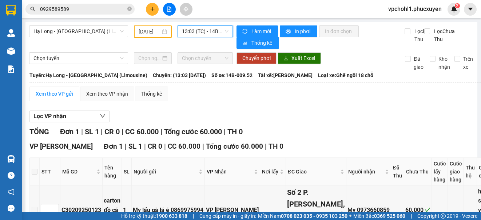
click at [215, 30] on span "13:03 (TC) - 14B-009.52" at bounding box center [205, 31] width 47 height 11
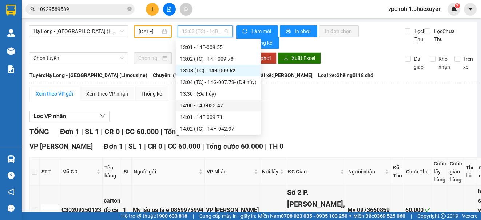
click at [209, 106] on div "14:00 - 14B-033.47" at bounding box center [218, 106] width 76 height 8
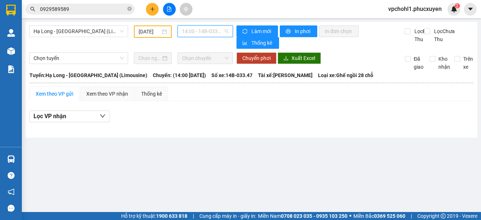
click at [214, 31] on span "14:00 - 14B-033.47" at bounding box center [205, 31] width 47 height 11
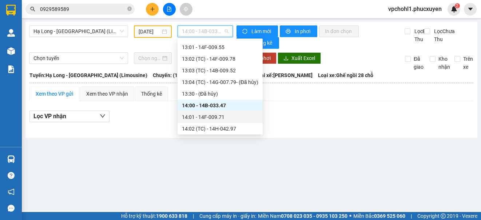
click at [209, 116] on div "14:01 - 14F-009.71" at bounding box center [220, 117] width 76 height 8
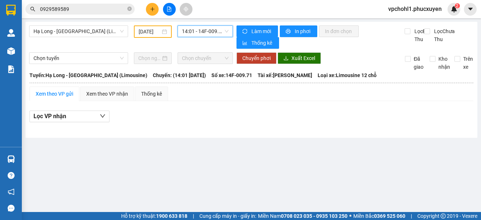
click at [213, 32] on span "14:01 - 14F-009.71" at bounding box center [205, 31] width 47 height 11
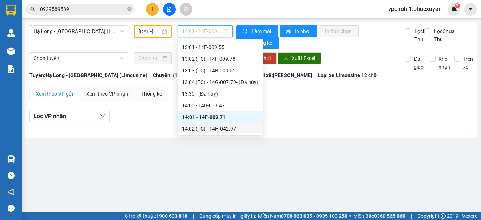
click at [227, 130] on div "14:02 (TC) - 14H-042.97" at bounding box center [220, 129] width 76 height 8
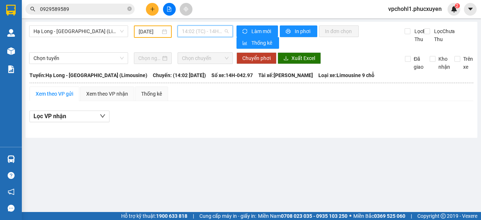
click at [210, 29] on span "14:02 (TC) - 14H-042.97" at bounding box center [205, 31] width 47 height 11
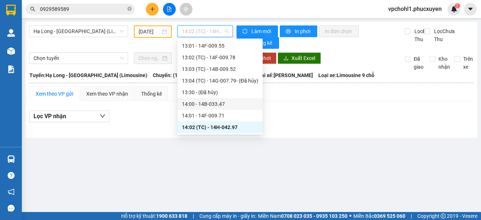
scroll to position [514, 0]
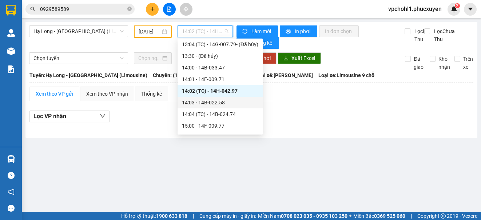
drag, startPoint x: 221, startPoint y: 103, endPoint x: 215, endPoint y: 43, distance: 60.3
click at [221, 100] on div "14:03 - 14B-022.58" at bounding box center [220, 103] width 76 height 8
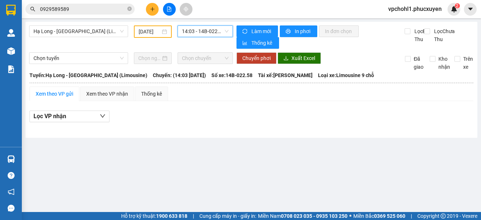
click at [213, 31] on span "14:03 - 14B-022.58" at bounding box center [205, 31] width 47 height 11
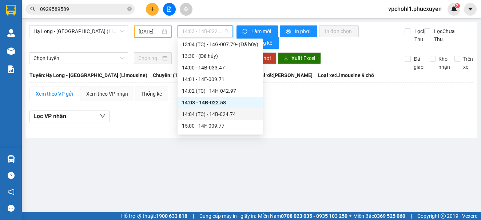
drag, startPoint x: 230, startPoint y: 118, endPoint x: 220, endPoint y: 52, distance: 66.4
click at [230, 117] on div "14:04 (TC) - 14B-024.74" at bounding box center [220, 114] width 76 height 8
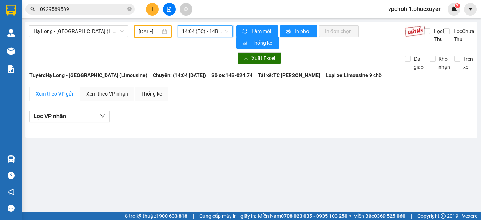
click at [213, 31] on span "14:04 (TC) - 14B-024.74" at bounding box center [205, 31] width 47 height 11
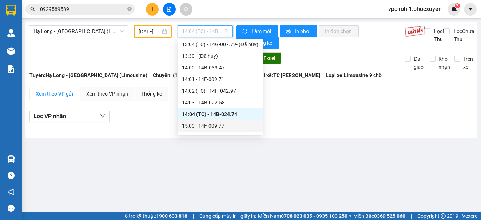
click at [220, 124] on div "15:00 - 14F-009.77" at bounding box center [220, 126] width 76 height 8
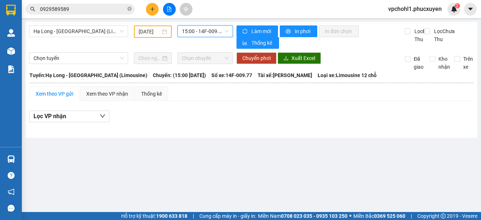
click at [215, 31] on span "15:00 - 14F-009.77" at bounding box center [205, 31] width 47 height 11
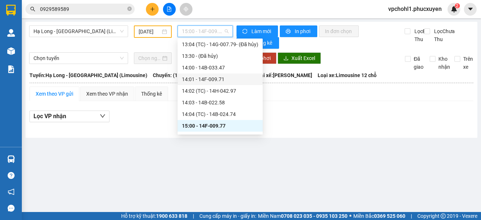
scroll to position [550, 0]
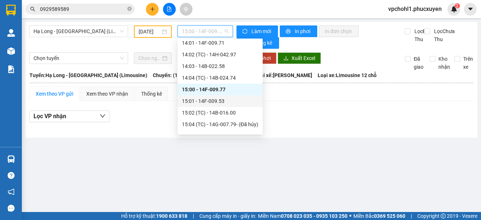
drag, startPoint x: 218, startPoint y: 102, endPoint x: 227, endPoint y: 53, distance: 50.3
click at [218, 101] on div "15:01 - 14F-009.53" at bounding box center [220, 101] width 76 height 8
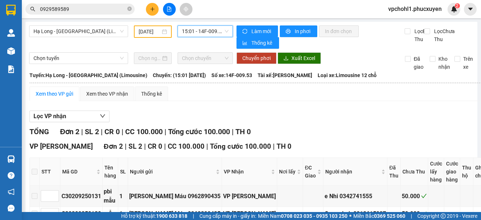
click at [211, 30] on span "15:01 - 14F-009.53" at bounding box center [205, 31] width 47 height 11
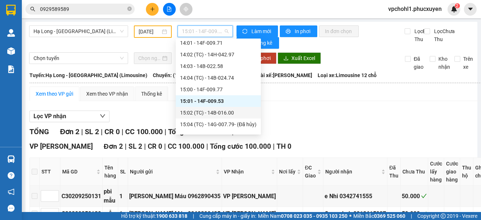
click at [229, 114] on div "15:02 (TC) - 14B-016.00" at bounding box center [218, 113] width 76 height 8
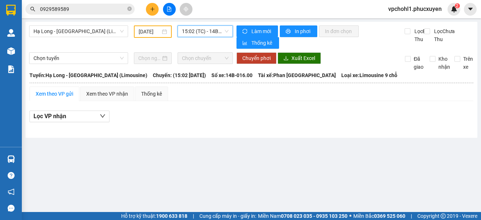
click at [203, 32] on span "15:02 (TC) - 14B-016.00" at bounding box center [205, 31] width 47 height 11
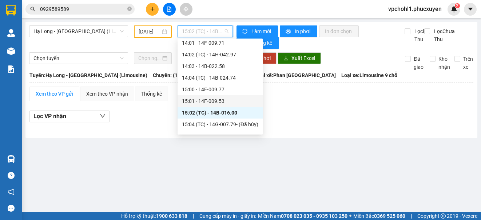
scroll to position [587, 0]
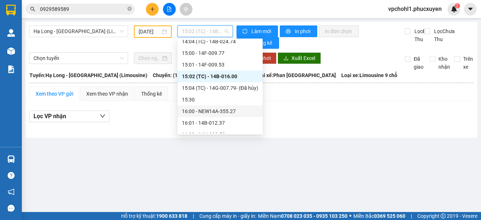
click at [213, 111] on div "16:00 - NEW14A-355.27" at bounding box center [220, 111] width 76 height 8
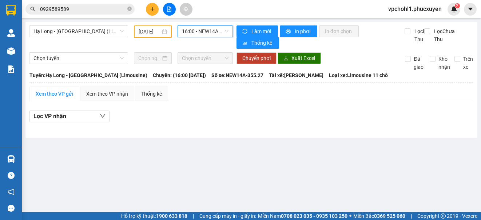
click at [217, 31] on span "16:00 - NEW14A-355.27" at bounding box center [205, 31] width 47 height 11
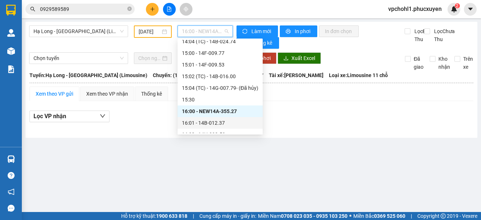
click at [214, 122] on div "16:01 - 14B-012.37" at bounding box center [220, 123] width 76 height 8
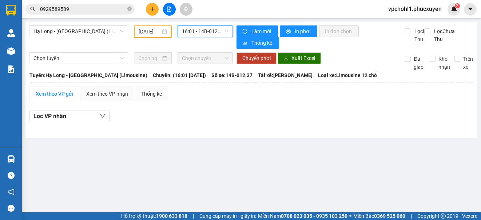
click at [221, 29] on span "16:01 - 14B-012.37" at bounding box center [205, 31] width 47 height 11
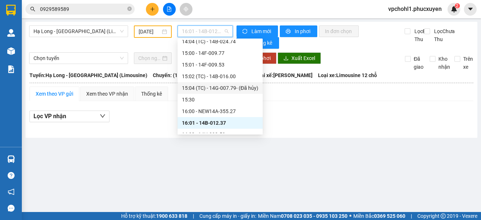
scroll to position [623, 0]
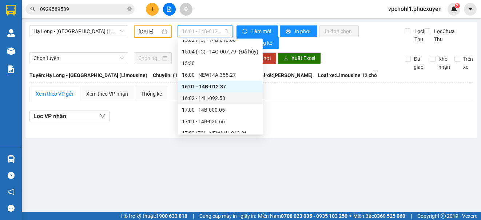
click at [222, 100] on div "16:02 - 14H-092.58" at bounding box center [220, 98] width 76 height 8
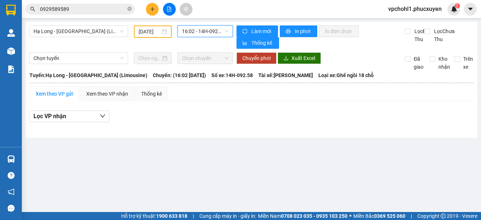
click at [214, 29] on span "16:02 - 14H-092.58" at bounding box center [205, 31] width 47 height 11
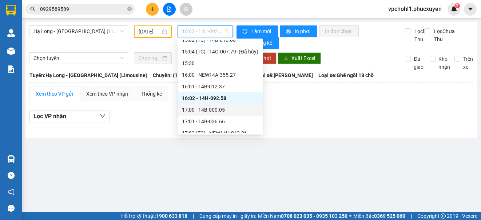
drag, startPoint x: 219, startPoint y: 108, endPoint x: 214, endPoint y: 50, distance: 58.5
click at [219, 108] on div "17:00 - 14B-000.05" at bounding box center [220, 110] width 76 height 8
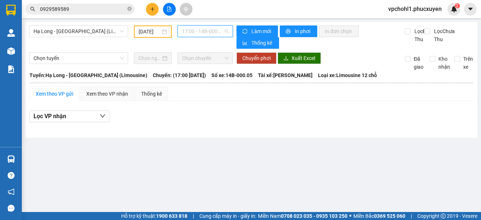
click at [210, 29] on span "17:00 - 14B-000.05" at bounding box center [205, 31] width 47 height 11
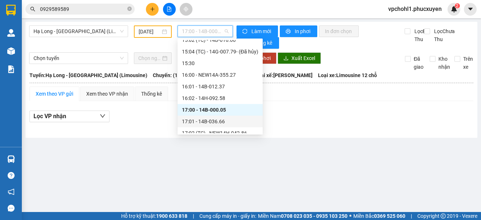
click at [206, 122] on div "17:01 - 14B-036.66" at bounding box center [220, 122] width 76 height 8
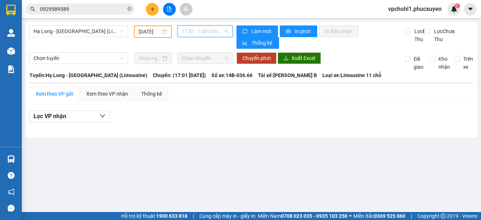
click at [206, 32] on span "17:01 - 14B-036.66" at bounding box center [205, 31] width 47 height 11
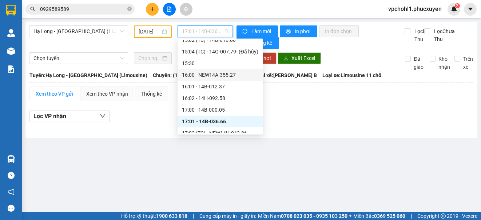
scroll to position [514, 0]
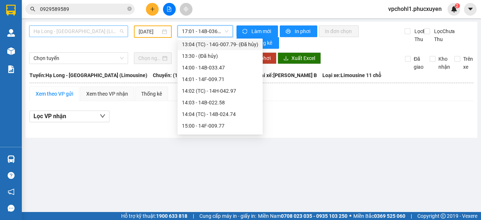
click at [94, 32] on span "Hạ Long - Hà Nội (Limousine)" at bounding box center [78, 31] width 90 height 11
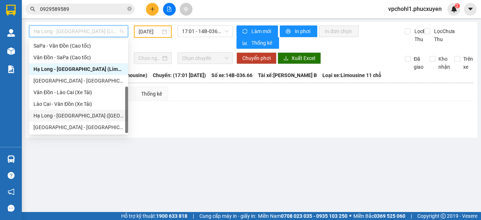
click at [101, 114] on div "Hạ Long - Hà Nội (Hàng hóa)" at bounding box center [78, 116] width 90 height 8
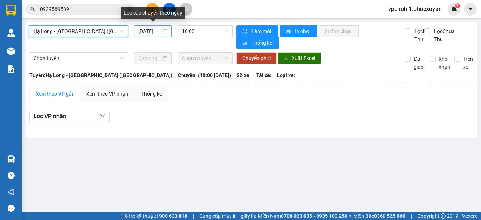
click at [139, 31] on input "12/09/2025" at bounding box center [149, 31] width 23 height 8
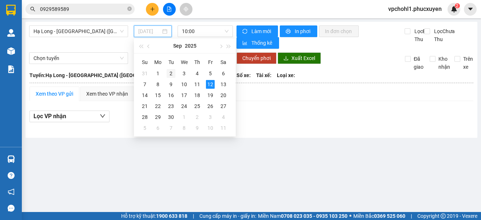
click at [169, 74] on div "2" at bounding box center [171, 73] width 9 height 9
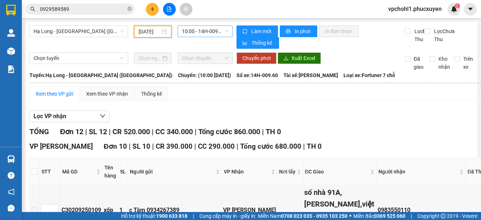
click at [199, 31] on span "10:00 - 14H-009.60" at bounding box center [205, 31] width 47 height 11
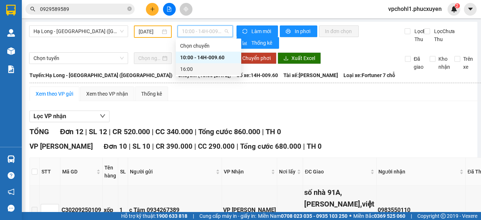
click at [184, 70] on div "16:00" at bounding box center [208, 69] width 57 height 8
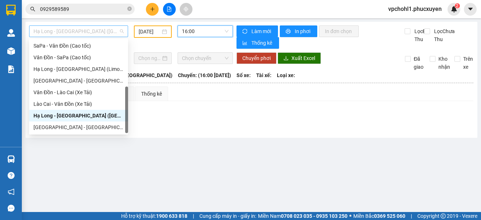
click at [82, 31] on span "Hạ Long - Hà Nội (Hàng hóa)" at bounding box center [78, 31] width 90 height 11
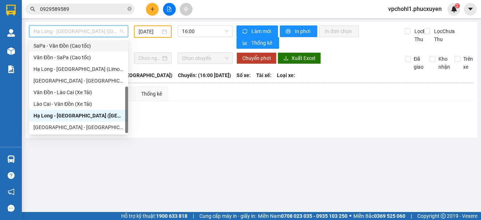
click at [142, 30] on input "02/09/2025" at bounding box center [150, 32] width 22 height 8
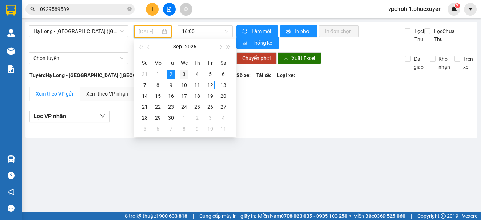
click at [183, 74] on div "3" at bounding box center [184, 74] width 9 height 9
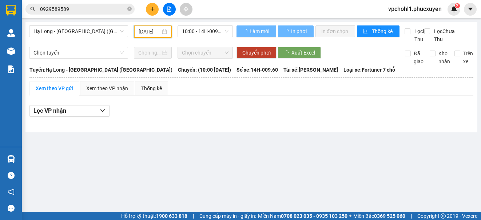
type input "03/09/2025"
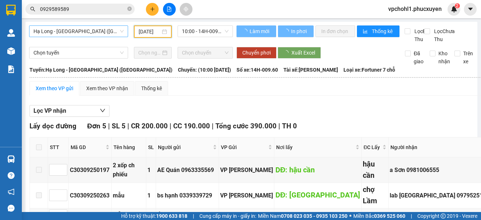
click at [108, 33] on span "Hạ Long - Hà Nội (Hàng hóa)" at bounding box center [78, 31] width 90 height 11
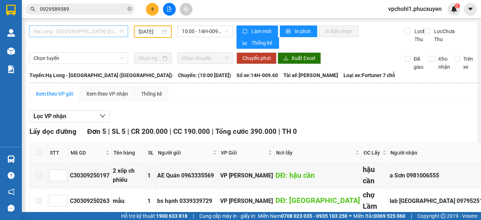
click at [109, 30] on span "Hạ Long - Hà Nội (Hàng hóa)" at bounding box center [78, 31] width 90 height 11
click at [96, 33] on span "Hạ Long - Hà Nội (Hàng hóa)" at bounding box center [78, 31] width 90 height 11
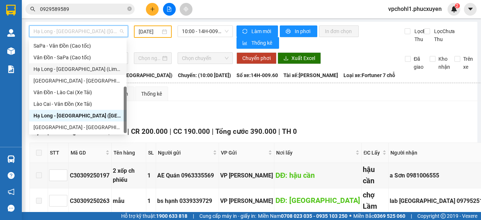
drag, startPoint x: 85, startPoint y: 68, endPoint x: 167, endPoint y: 20, distance: 94.5
click at [84, 68] on div "Hạ Long - Hà Nội (Limousine)" at bounding box center [77, 69] width 89 height 8
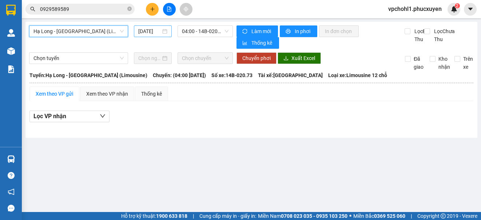
click at [142, 29] on input "12/09/2025" at bounding box center [149, 31] width 23 height 8
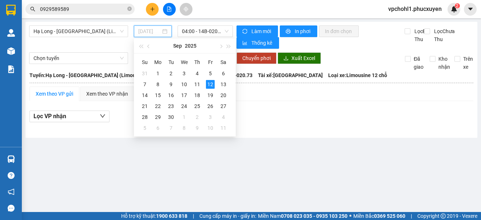
drag, startPoint x: 182, startPoint y: 75, endPoint x: 196, endPoint y: 54, distance: 24.9
click at [183, 73] on div "3" at bounding box center [184, 73] width 9 height 9
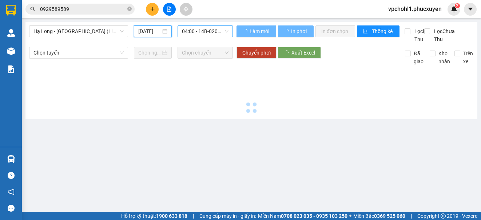
type input "03/09/2025"
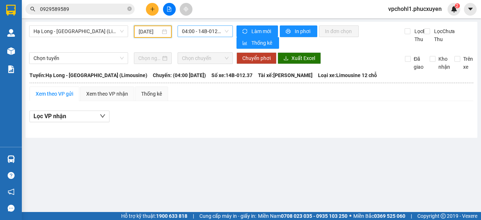
click at [199, 32] on span "04:00 - 14B-012.37" at bounding box center [205, 31] width 47 height 11
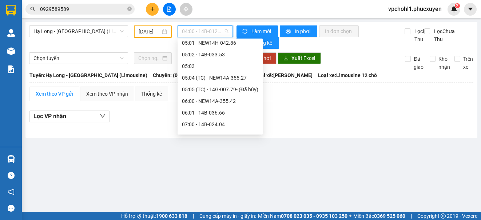
scroll to position [36, 0]
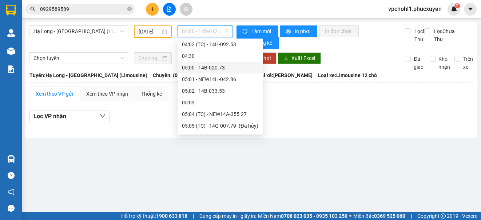
click at [201, 71] on div "05:00 - 14B-020.73" at bounding box center [220, 68] width 76 height 8
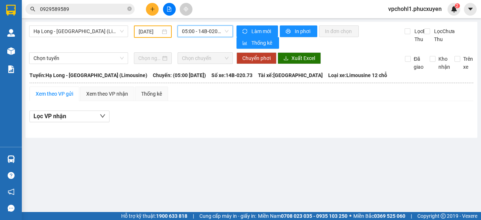
click at [201, 31] on span "05:00 - 14B-020.73" at bounding box center [205, 31] width 47 height 11
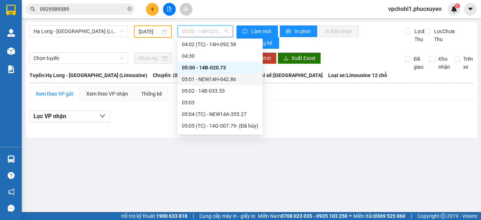
click at [207, 79] on div "05:01 - NEW14H-042.86" at bounding box center [220, 79] width 76 height 8
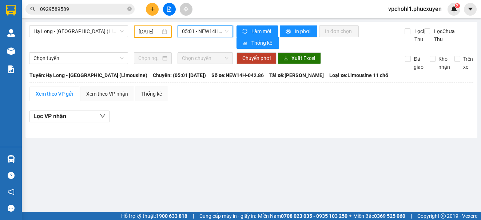
click at [205, 31] on span "05:01 - NEW14H-042.86" at bounding box center [205, 31] width 47 height 11
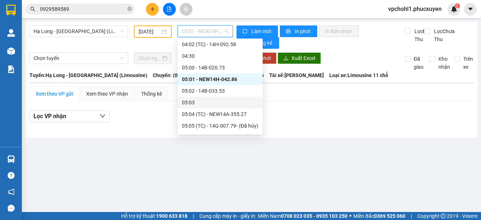
drag, startPoint x: 211, startPoint y: 92, endPoint x: 205, endPoint y: 46, distance: 46.2
click at [211, 91] on div "05:02 - 14B-033.53" at bounding box center [220, 91] width 76 height 8
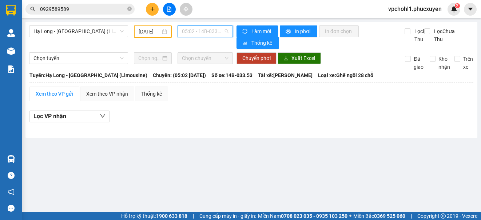
click at [203, 31] on span "05:02 - 14B-033.53" at bounding box center [205, 31] width 47 height 11
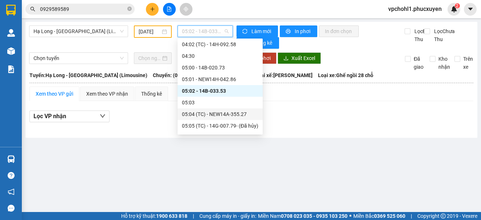
click at [221, 113] on div "05:04 (TC) - NEW14A-355.27" at bounding box center [220, 114] width 76 height 8
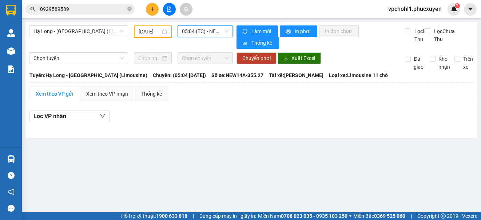
click at [205, 33] on span "05:04 (TC) - NEW14A-355.27" at bounding box center [205, 31] width 47 height 11
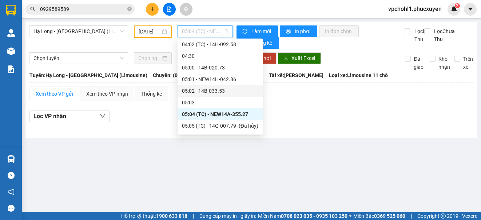
scroll to position [73, 0]
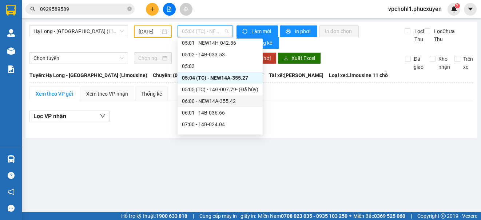
click at [216, 101] on div "06:00 - NEW14A-355.42" at bounding box center [220, 101] width 76 height 8
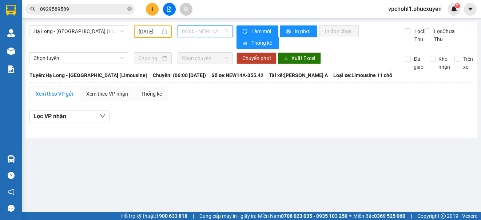
click at [215, 33] on span "06:00 - NEW14A-355.42" at bounding box center [205, 31] width 47 height 11
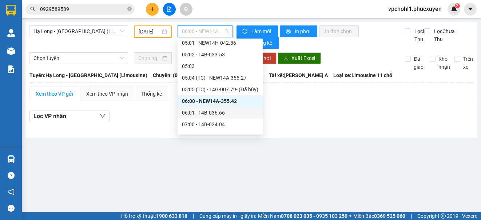
click at [211, 113] on div "06:01 - 14B-036.66" at bounding box center [220, 113] width 76 height 8
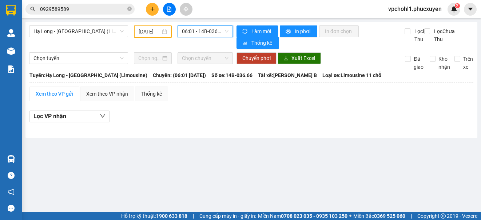
click at [205, 32] on span "06:01 - 14B-036.66" at bounding box center [205, 31] width 47 height 11
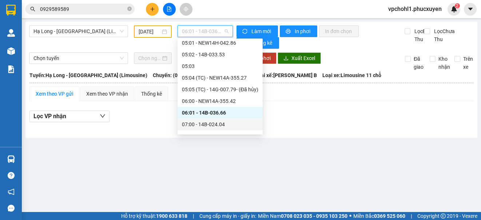
click at [202, 128] on div "07:00 - 14B-024.04" at bounding box center [220, 124] width 76 height 8
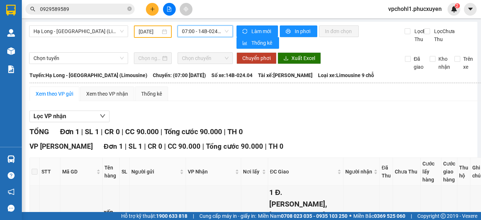
click at [204, 31] on span "07:00 - 14B-024.04" at bounding box center [205, 31] width 47 height 11
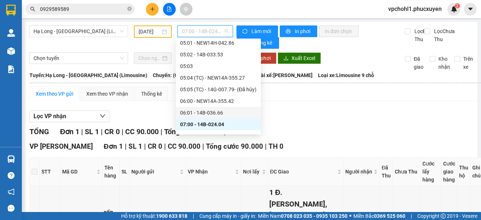
scroll to position [109, 0]
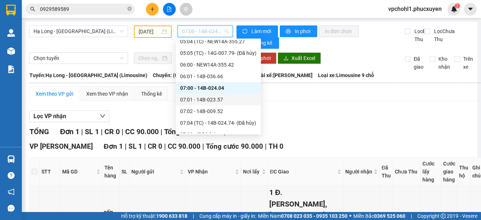
click at [219, 101] on div "07:01 - 14B-023.57" at bounding box center [218, 100] width 76 height 8
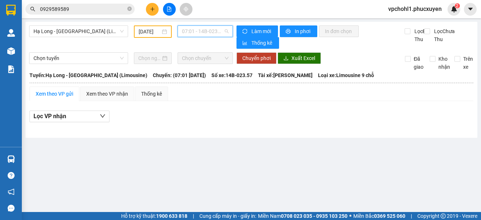
click at [206, 29] on span "07:01 - 14B-023.57" at bounding box center [205, 31] width 47 height 11
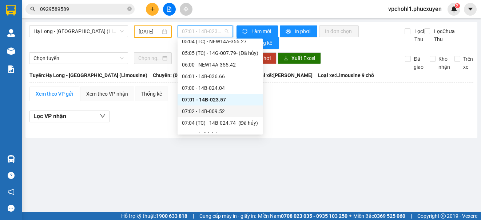
click at [210, 110] on div "07:02 - 14B-009.52" at bounding box center [220, 111] width 76 height 8
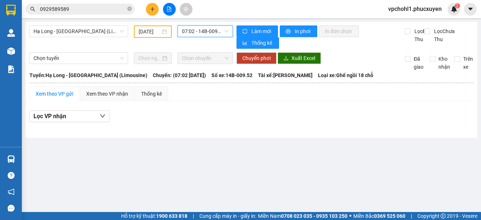
click at [207, 31] on span "07:02 - 14B-009.52" at bounding box center [205, 31] width 47 height 11
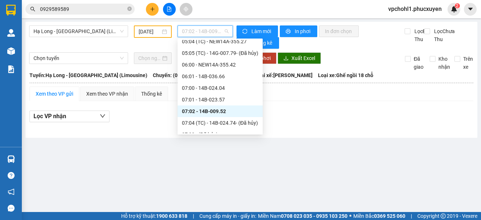
scroll to position [146, 0]
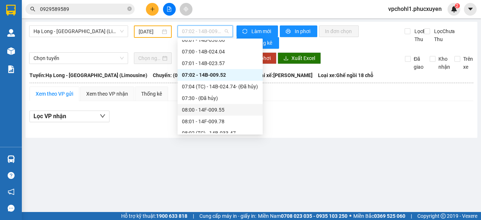
click at [210, 112] on div "08:00 - 14F-009.55" at bounding box center [220, 110] width 76 height 8
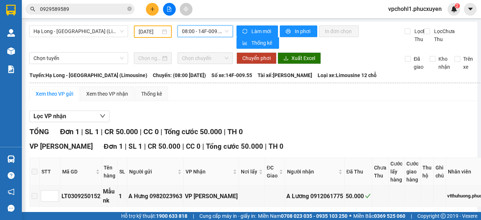
click at [210, 32] on span "08:00 - 14F-009.55" at bounding box center [205, 31] width 47 height 11
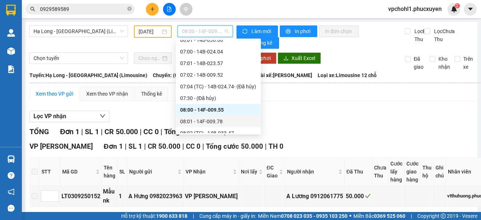
click at [207, 122] on div "08:01 - 14F-009.78" at bounding box center [218, 122] width 76 height 8
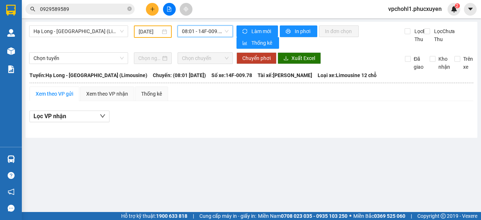
click at [192, 31] on span "08:01 - 14F-009.78" at bounding box center [205, 31] width 47 height 11
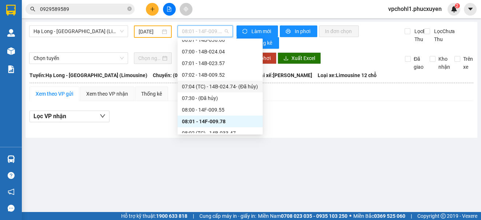
scroll to position [182, 0]
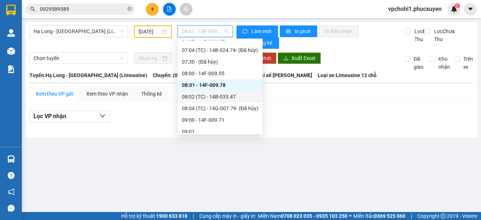
click at [207, 93] on div "08:02 (TC) - 14B-033.47" at bounding box center [220, 97] width 76 height 8
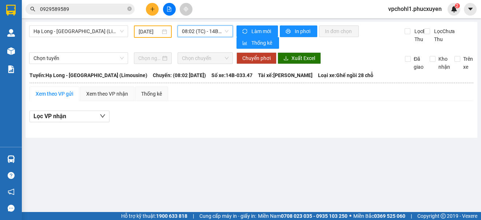
click at [202, 31] on span "08:02 (TC) - 14B-033.47" at bounding box center [205, 31] width 47 height 11
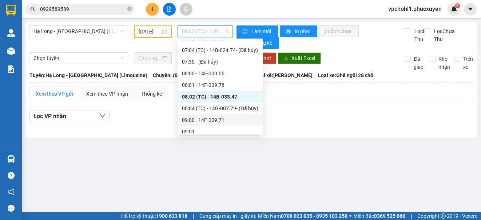
click at [221, 122] on div "09:00 - 14F-009.71" at bounding box center [220, 120] width 76 height 8
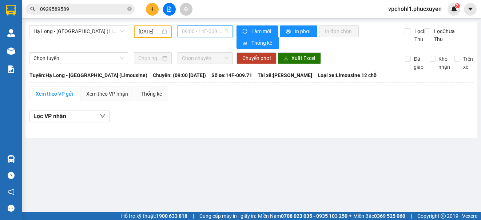
click at [197, 32] on span "09:00 - 14F-009.71" at bounding box center [205, 31] width 47 height 11
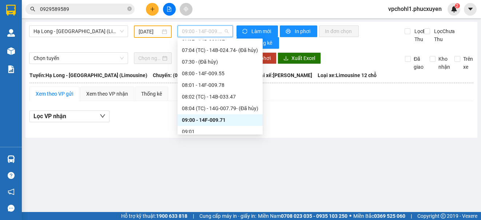
scroll to position [218, 0]
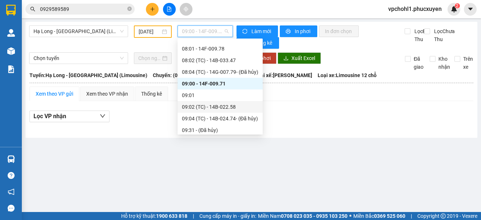
click at [213, 107] on div "09:02 (TC) - 14B-022.58" at bounding box center [220, 107] width 76 height 8
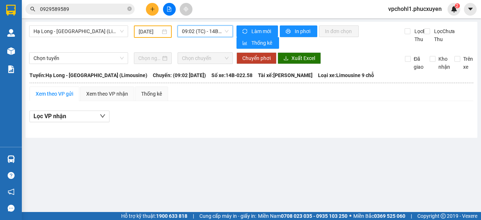
click at [207, 30] on span "09:02 (TC) - 14B-022.58" at bounding box center [205, 31] width 47 height 11
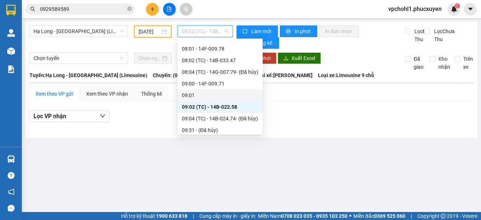
scroll to position [255, 0]
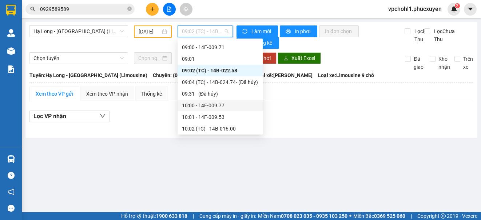
click at [219, 104] on div "10:00 - 14F-009.77" at bounding box center [220, 106] width 76 height 8
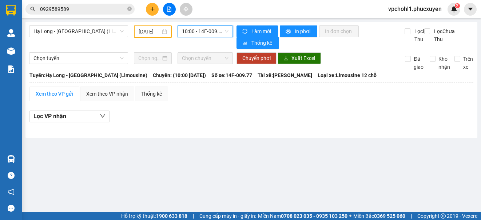
click at [211, 30] on span "10:00 - 14F-009.77" at bounding box center [205, 31] width 47 height 11
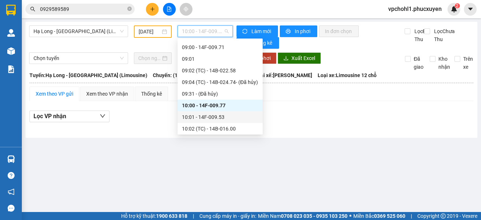
click at [210, 118] on div "10:01 - 14F-009.53" at bounding box center [220, 117] width 76 height 8
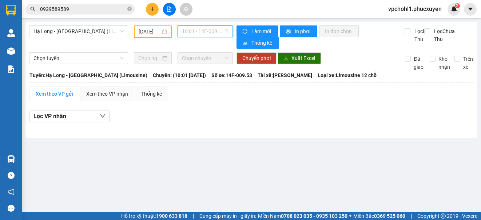
click at [206, 30] on span "10:01 - 14F-009.53" at bounding box center [205, 31] width 47 height 11
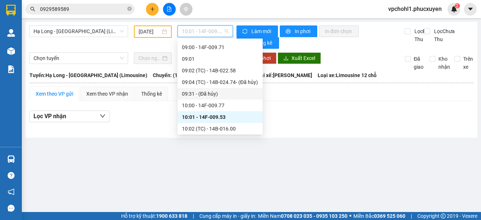
scroll to position [291, 0]
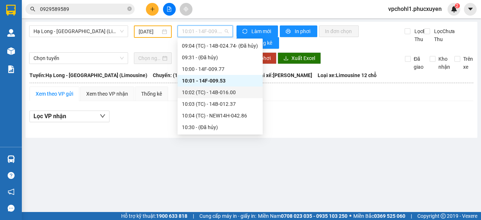
click at [217, 93] on div "10:02 (TC) - 14B-016.00" at bounding box center [220, 92] width 76 height 8
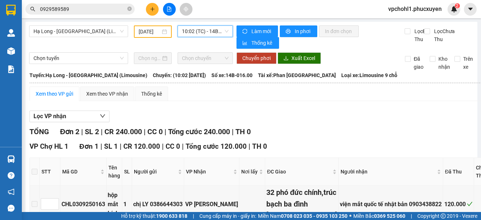
click at [192, 31] on span "10:02 (TC) - 14B-016.00" at bounding box center [205, 31] width 47 height 11
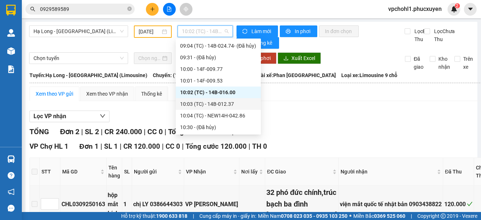
click at [214, 107] on div "10:03 (TC) - 14B-012.37" at bounding box center [218, 104] width 76 height 8
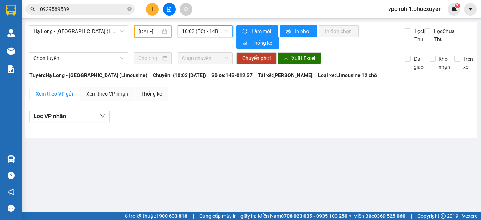
click at [204, 29] on span "10:03 (TC) - 14B-012.37" at bounding box center [205, 31] width 47 height 11
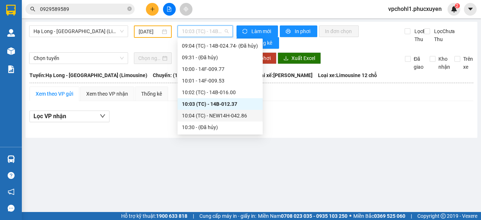
click at [225, 117] on div "10:04 (TC) - NEW14H-042.86" at bounding box center [220, 116] width 76 height 8
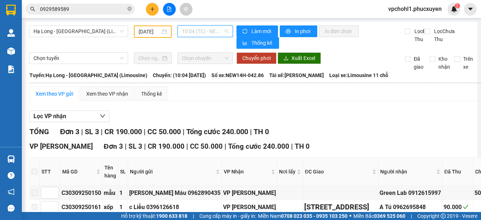
click at [203, 29] on span "10:04 (TC) - NEW14H-042.86" at bounding box center [205, 31] width 47 height 11
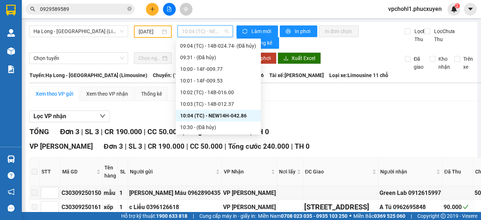
scroll to position [328, 0]
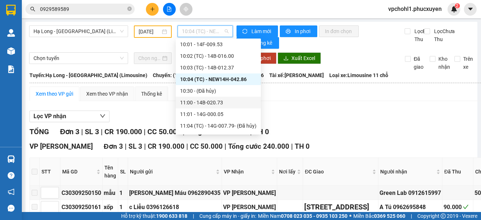
click at [215, 108] on div "11:00 - 14B-020.73" at bounding box center [218, 103] width 85 height 12
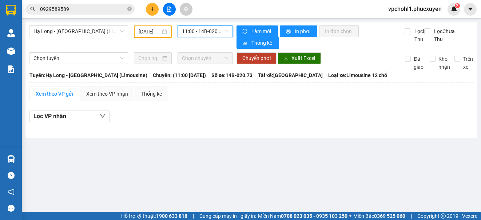
click at [205, 30] on span "11:00 - 14B-020.73" at bounding box center [205, 31] width 47 height 11
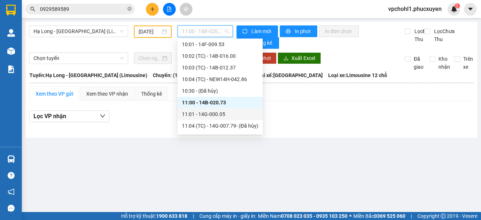
click at [219, 115] on div "11:01 - 14G-000.05" at bounding box center [220, 114] width 76 height 8
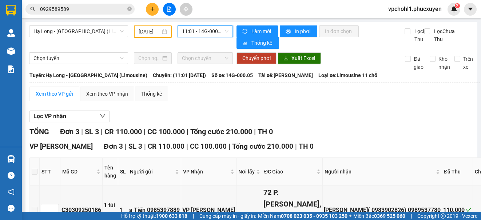
click at [204, 29] on span "11:01 - 14G-000.05" at bounding box center [205, 31] width 47 height 11
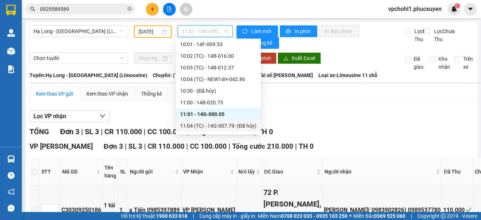
scroll to position [364, 0]
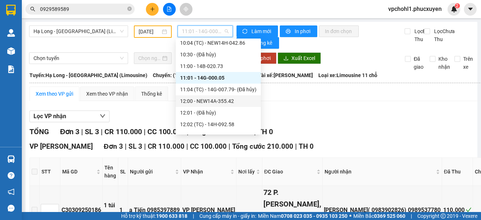
click at [228, 101] on div "12:00 - NEW14A-355.42" at bounding box center [218, 101] width 76 height 8
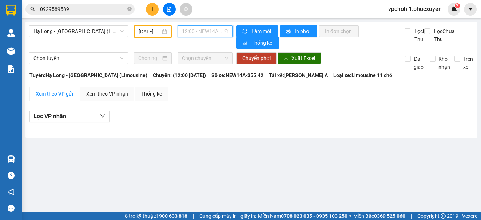
click at [206, 29] on span "12:00 - NEW14A-355.42" at bounding box center [205, 31] width 47 height 11
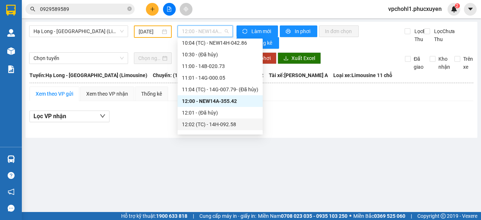
click at [224, 125] on div "12:02 (TC) - 14H-092.58" at bounding box center [220, 124] width 76 height 8
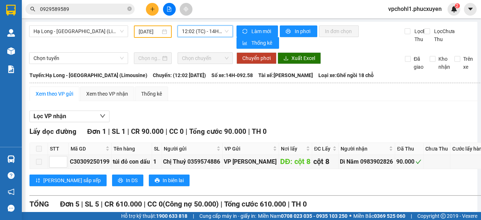
click at [203, 34] on span "12:02 (TC) - 14H-092.58" at bounding box center [205, 31] width 47 height 11
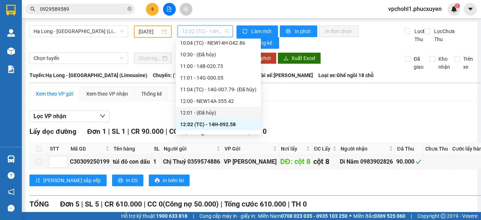
scroll to position [400, 0]
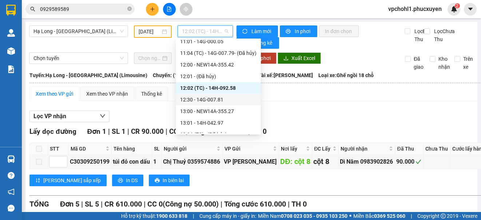
click at [217, 100] on div "12:30 - 14G-007.81" at bounding box center [218, 100] width 76 height 8
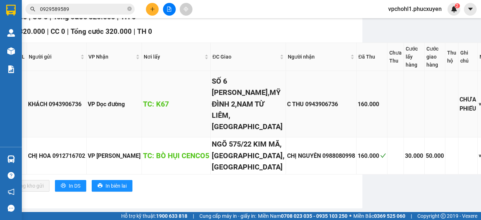
scroll to position [0, 115]
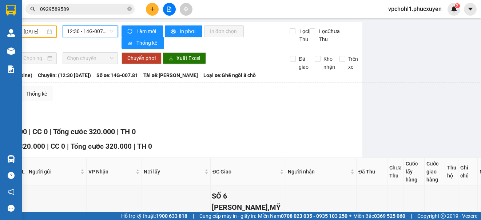
click at [75, 30] on span "12:30 - 14G-007.81" at bounding box center [90, 31] width 47 height 11
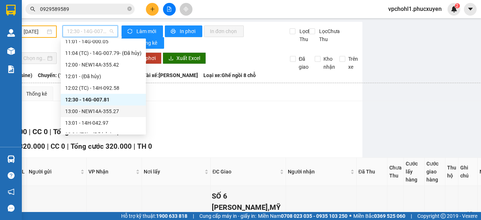
click at [86, 115] on div "13:00 - NEW14A-355.27" at bounding box center [103, 112] width 85 height 12
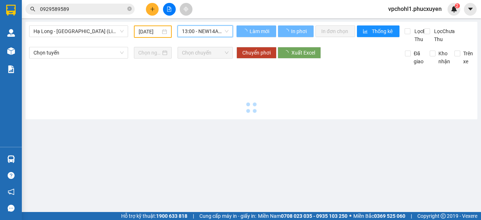
scroll to position [0, 0]
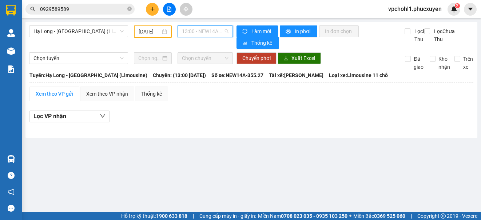
click at [215, 29] on span "13:00 - NEW14A-355.27" at bounding box center [205, 31] width 47 height 11
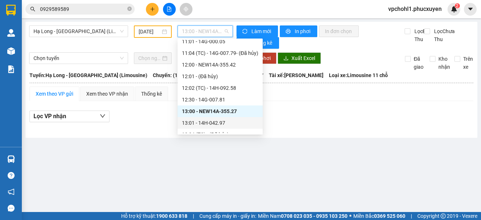
click at [215, 126] on div "13:01 - 14H-042.97" at bounding box center [220, 123] width 76 height 8
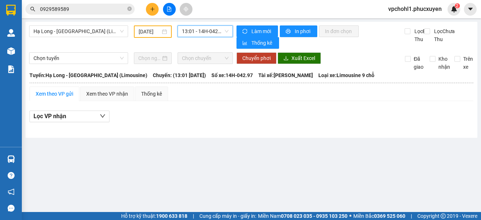
click at [190, 31] on span "13:01 - 14H-042.97" at bounding box center [205, 31] width 47 height 11
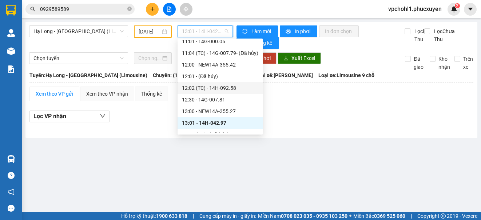
scroll to position [473, 0]
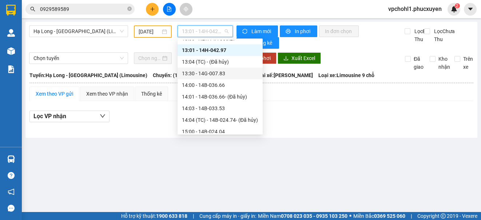
click at [211, 71] on div "13:30 - 14G-007.83" at bounding box center [220, 74] width 76 height 8
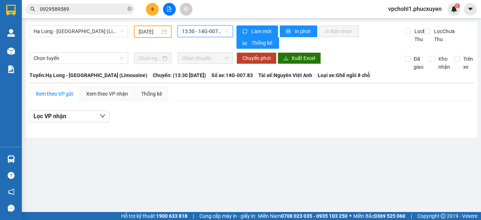
click at [197, 29] on span "13:30 - 14G-007.83" at bounding box center [205, 31] width 47 height 11
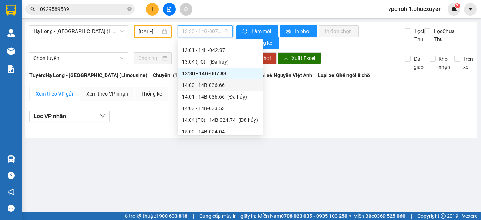
click at [217, 87] on div "14:00 - 14B-036.66" at bounding box center [220, 85] width 76 height 8
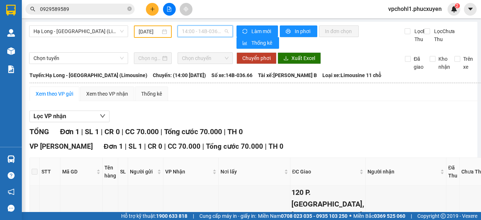
click at [196, 32] on span "14:00 - 14B-036.66" at bounding box center [205, 31] width 47 height 11
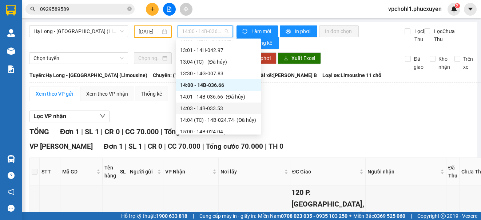
click at [214, 110] on div "14:03 - 14B-033.53" at bounding box center [218, 108] width 76 height 8
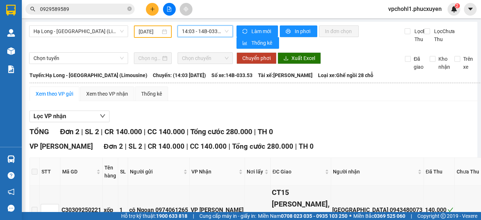
click at [216, 32] on span "14:03 - 14B-033.53" at bounding box center [205, 31] width 47 height 11
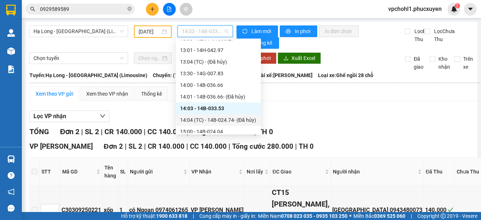
scroll to position [510, 0]
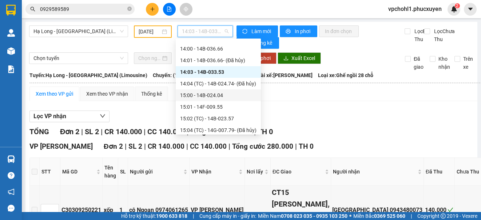
click at [211, 95] on div "15:00 - 14B-024.04" at bounding box center [218, 95] width 76 height 8
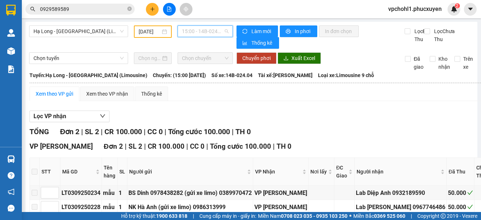
click at [200, 27] on span "15:00 - 14B-024.04" at bounding box center [205, 31] width 47 height 11
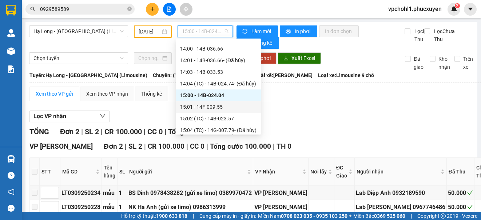
click at [222, 107] on div "15:01 - 14F-009.55" at bounding box center [218, 107] width 76 height 8
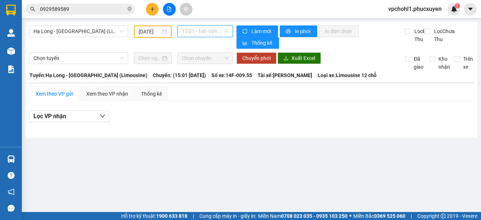
click at [208, 31] on span "15:01 - 14F-009.55" at bounding box center [205, 31] width 47 height 11
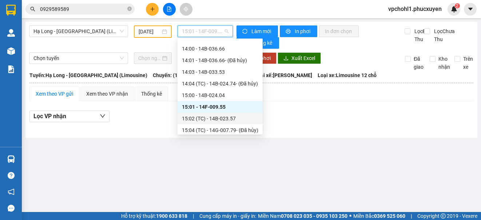
click at [217, 120] on div "15:02 (TC) - 14B-023.57" at bounding box center [220, 119] width 76 height 8
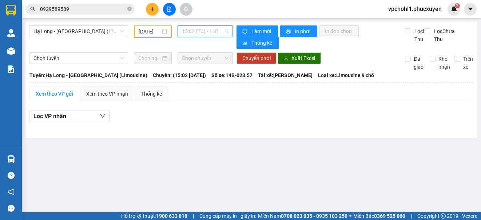
click at [207, 32] on span "15:02 (TC) - 14B-023.57" at bounding box center [205, 31] width 47 height 11
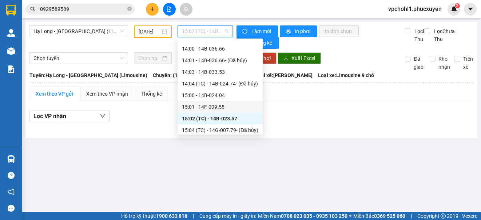
scroll to position [546, 0]
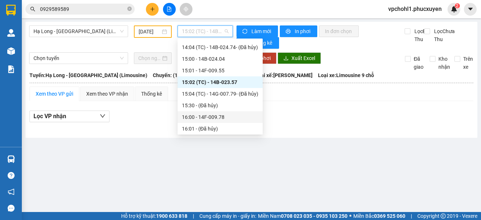
click at [218, 115] on div "16:00 - 14F-009.78" at bounding box center [220, 117] width 76 height 8
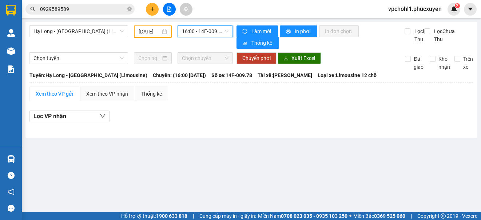
click at [212, 33] on span "16:00 - 14F-009.78" at bounding box center [205, 31] width 47 height 11
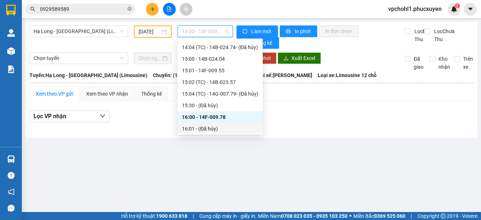
scroll to position [619, 0]
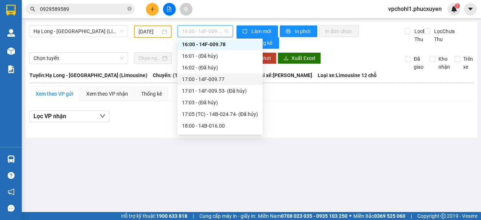
click at [209, 81] on div "17:00 - 14F-009.77" at bounding box center [220, 79] width 76 height 8
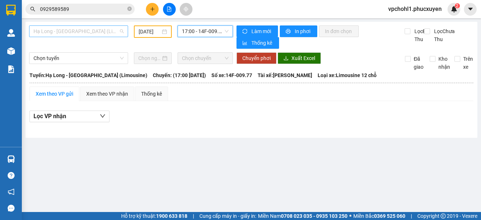
click at [105, 32] on span "Hạ Long - Hà Nội (Limousine)" at bounding box center [78, 31] width 90 height 11
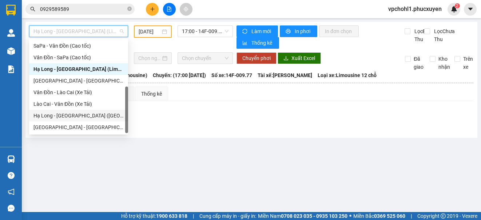
click at [76, 116] on div "Hạ Long - Hà Nội (Hàng hóa)" at bounding box center [78, 116] width 90 height 8
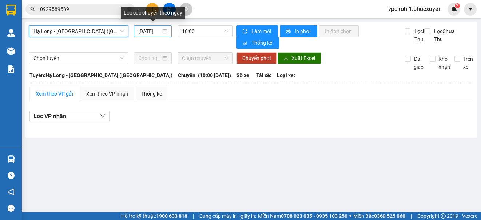
click at [143, 33] on input "12/09/2025" at bounding box center [149, 31] width 23 height 8
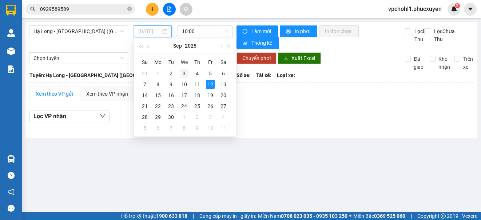
click at [184, 71] on div "3" at bounding box center [184, 73] width 9 height 9
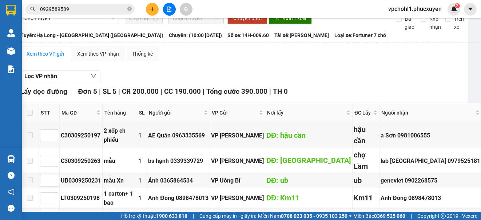
scroll to position [0, 9]
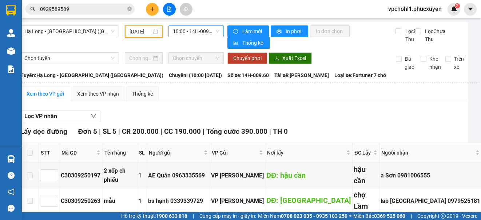
click at [182, 31] on span "10:00 - 14H-009.60" at bounding box center [196, 31] width 47 height 11
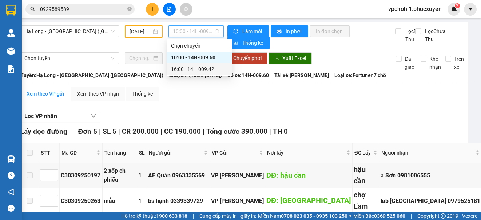
click at [182, 68] on div "16:00 - 14H-009.42" at bounding box center [199, 69] width 57 height 8
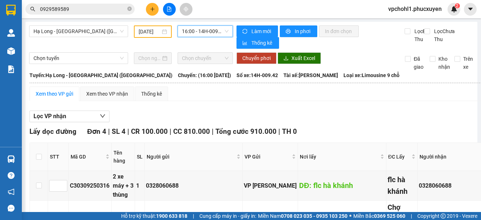
click at [139, 32] on input "03/09/2025" at bounding box center [150, 32] width 22 height 8
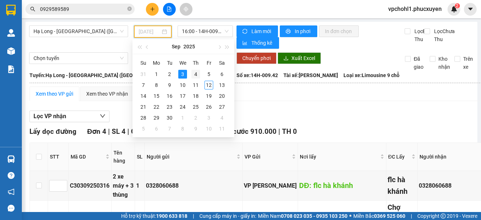
click at [195, 74] on div "4" at bounding box center [195, 74] width 9 height 9
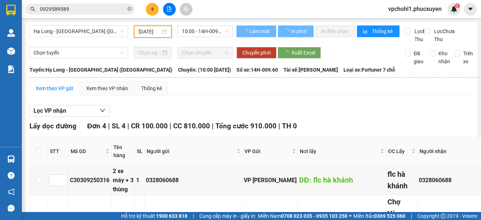
type input "04/09/2025"
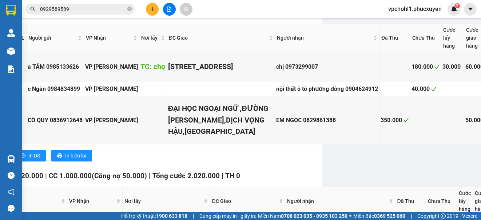
scroll to position [655, 157]
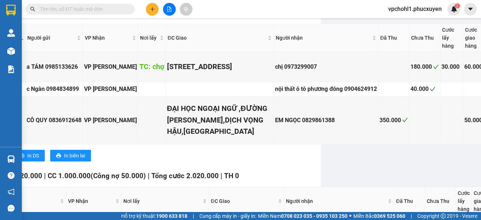
paste input "0918186595"
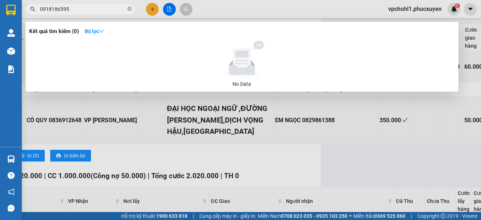
type input "0918186595"
click at [333, 141] on div at bounding box center [240, 110] width 481 height 220
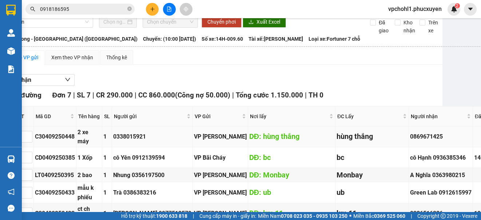
scroll to position [0, 35]
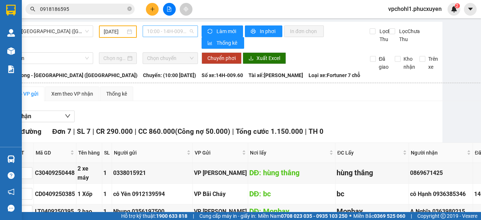
click at [165, 29] on span "10:00 - 14H-009.60" at bounding box center [170, 31] width 47 height 11
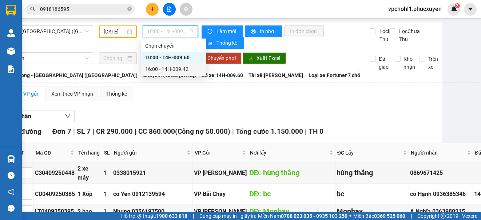
click at [158, 67] on div "16:00 - 14H-009.42" at bounding box center [173, 69] width 57 height 8
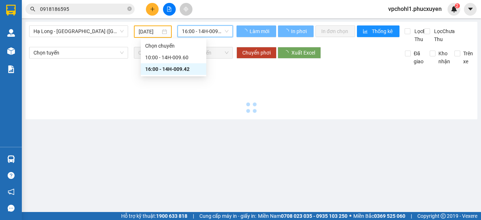
scroll to position [0, 0]
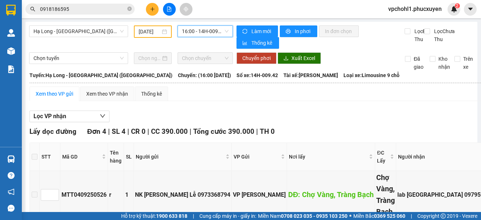
click at [60, 96] on div "Xem theo VP gửi" at bounding box center [54, 94] width 37 height 8
click at [189, 27] on span "16:00 - 14H-009.42" at bounding box center [205, 31] width 47 height 11
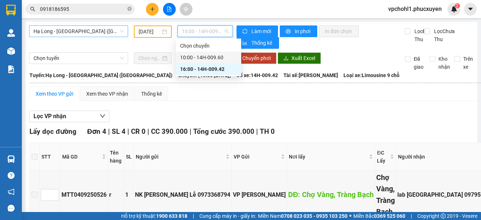
click at [98, 30] on span "Hạ Long - Hà Nội (Hàng hóa)" at bounding box center [78, 31] width 90 height 11
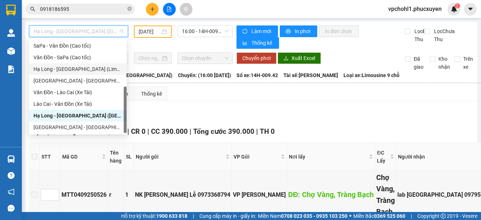
click at [91, 66] on div "Hạ Long - Hà Nội (Limousine)" at bounding box center [77, 69] width 89 height 8
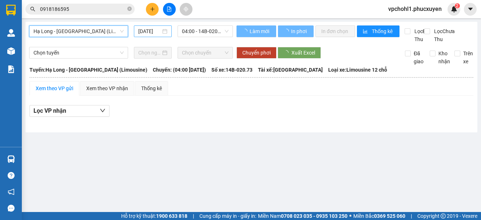
click at [142, 31] on input "12/09/2025" at bounding box center [149, 31] width 23 height 8
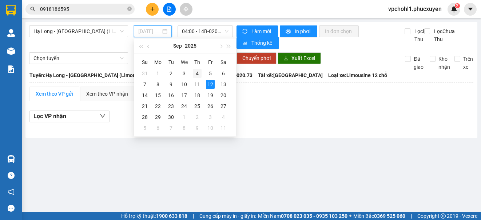
click at [196, 73] on div "4" at bounding box center [197, 73] width 9 height 9
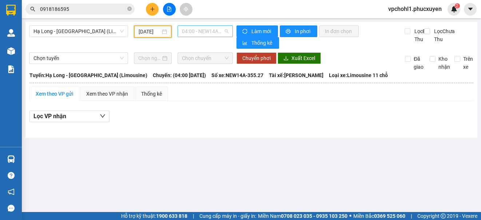
click at [195, 30] on span "04:00 - NEW14A-355.27" at bounding box center [205, 31] width 47 height 11
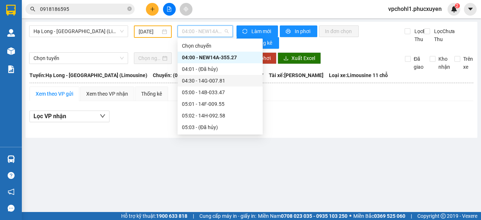
click at [201, 79] on div "04:30 - 14G-007.81" at bounding box center [220, 81] width 76 height 8
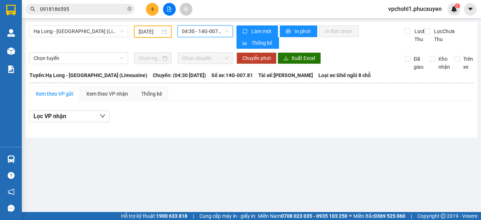
click at [195, 30] on span "04:30 - 14G-007.81" at bounding box center [205, 31] width 47 height 11
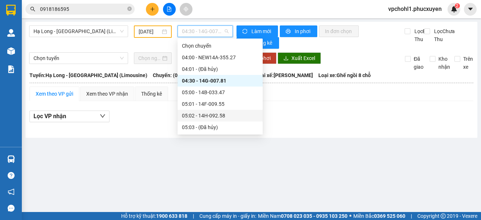
click at [206, 114] on div "05:02 - 14H-092.58" at bounding box center [220, 116] width 76 height 8
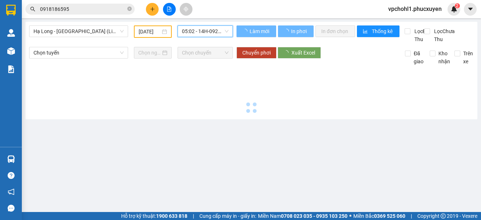
click at [201, 28] on span "05:02 - 14H-092.58" at bounding box center [205, 31] width 47 height 11
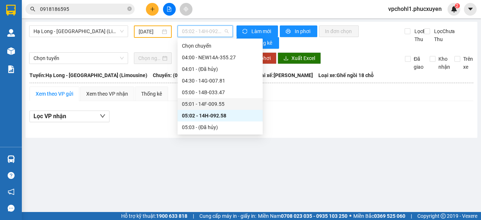
scroll to position [36, 0]
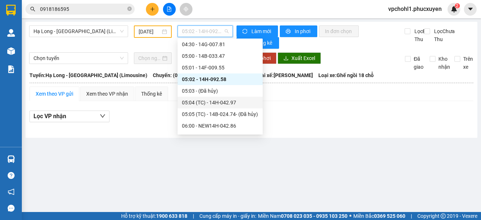
click at [222, 104] on div "05:04 (TC) - 14H-042.97" at bounding box center [220, 103] width 76 height 8
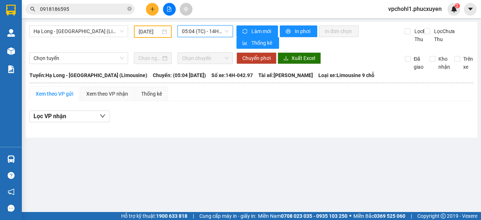
click at [214, 32] on span "05:04 (TC) - 14H-042.97" at bounding box center [205, 31] width 47 height 11
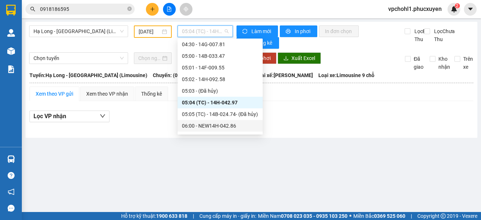
click at [231, 128] on div "06:00 - NEW14H-042.86" at bounding box center [220, 126] width 76 height 8
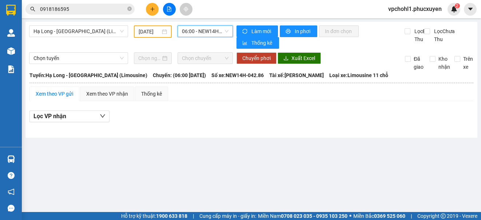
click at [214, 33] on span "06:00 - NEW14H-042.86" at bounding box center [205, 31] width 47 height 11
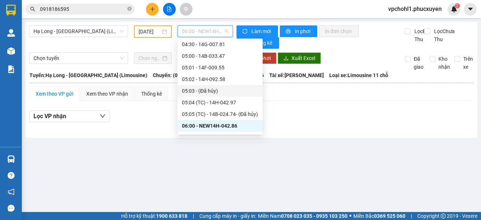
scroll to position [73, 0]
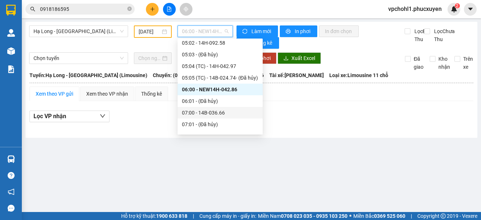
click at [221, 112] on div "07:00 - 14B-036.66" at bounding box center [220, 113] width 76 height 8
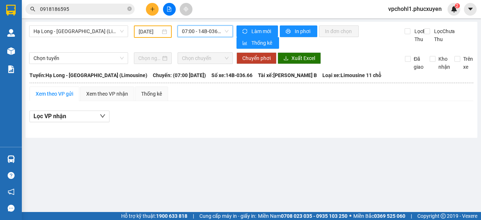
click at [215, 35] on span "07:00 - 14B-036.66" at bounding box center [205, 31] width 47 height 11
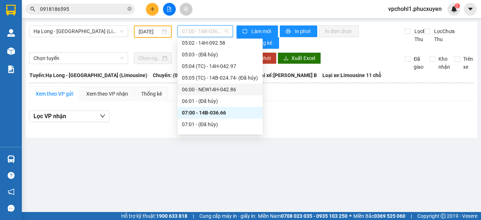
scroll to position [146, 0]
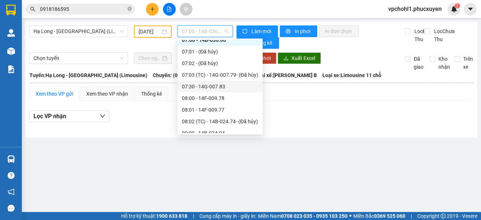
click at [217, 88] on div "07:30 - 14G-007.83" at bounding box center [220, 87] width 76 height 8
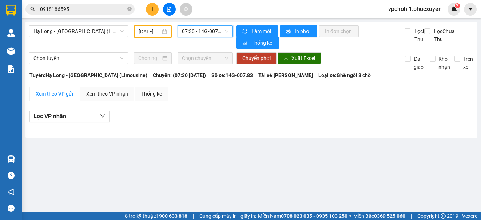
click at [215, 30] on span "07:30 - 14G-007.83" at bounding box center [205, 31] width 47 height 11
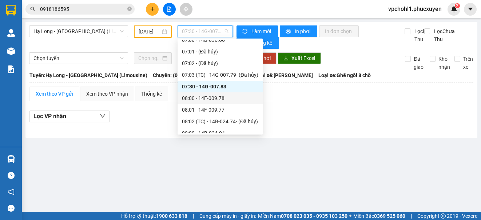
click at [223, 98] on div "08:00 - 14F-009.78" at bounding box center [220, 98] width 76 height 8
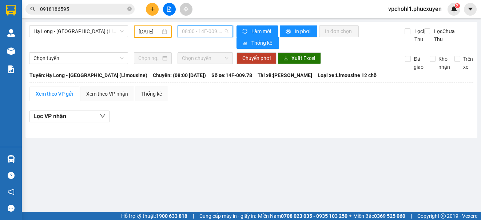
click at [210, 30] on span "08:00 - 14F-009.78" at bounding box center [205, 31] width 47 height 11
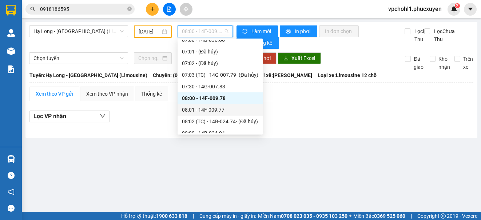
click at [214, 110] on div "08:01 - 14F-009.77" at bounding box center [220, 110] width 76 height 8
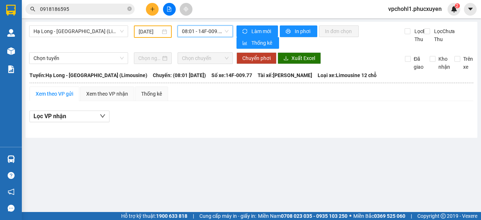
click at [219, 31] on span "08:01 - 14F-009.77" at bounding box center [205, 31] width 47 height 11
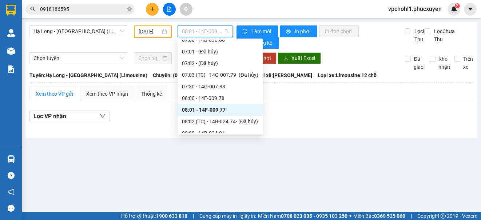
scroll to position [182, 0]
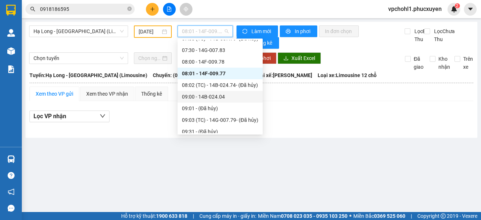
click at [222, 96] on div "09:00 - 14B-024.04" at bounding box center [220, 97] width 76 height 8
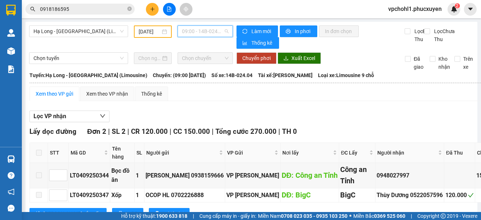
click at [204, 30] on span "09:00 - 14B-024.04" at bounding box center [205, 31] width 47 height 11
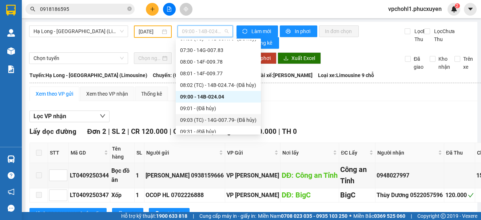
scroll to position [218, 0]
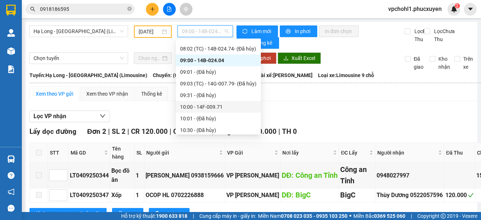
click at [214, 107] on div "10:00 - 14F-009.71" at bounding box center [218, 107] width 76 height 8
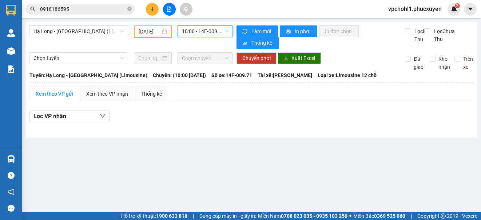
click at [198, 32] on span "10:00 - 14F-009.71" at bounding box center [205, 31] width 47 height 11
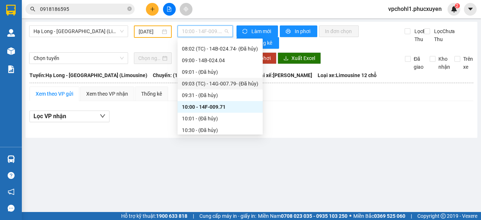
scroll to position [255, 0]
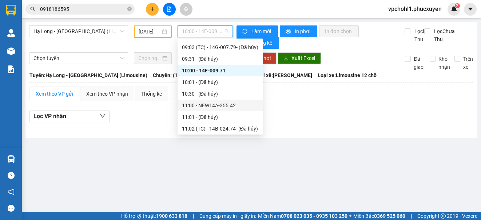
click at [221, 103] on div "11:00 - NEW14A-355.42" at bounding box center [220, 106] width 76 height 8
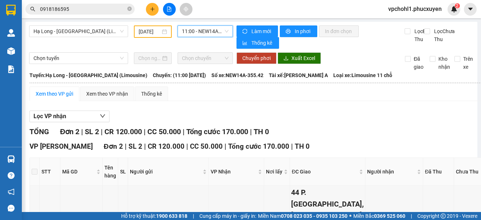
click at [205, 31] on span "11:00 - NEW14A-355.42" at bounding box center [205, 31] width 47 height 11
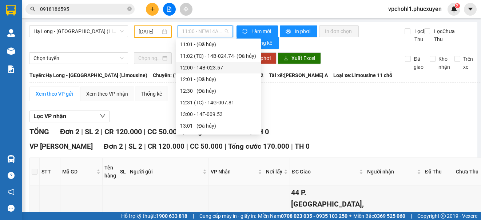
scroll to position [291, 0]
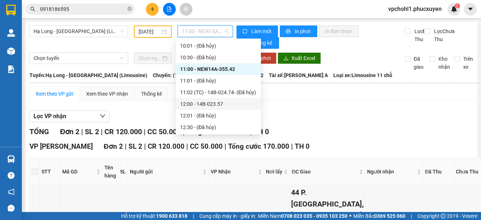
click at [225, 105] on div "12:00 - 14B-023.57" at bounding box center [218, 104] width 76 height 8
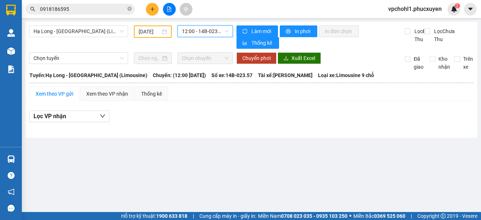
click at [212, 31] on span "12:00 - 14B-023.57" at bounding box center [205, 31] width 47 height 11
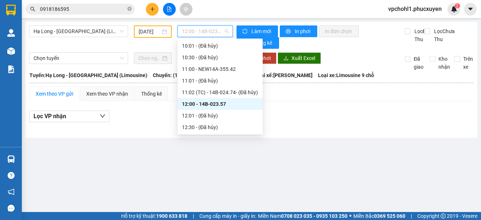
scroll to position [328, 0]
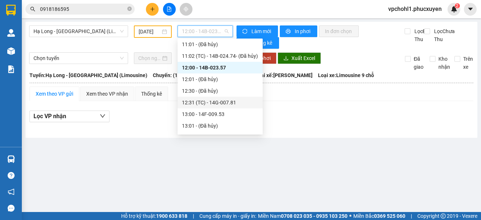
click at [218, 103] on div "12:31 (TC) - 14G-007.81" at bounding box center [220, 103] width 76 height 8
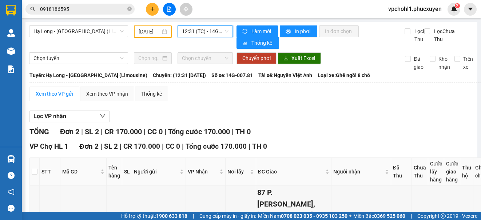
click at [194, 29] on span "12:31 (TC) - 14G-007.81" at bounding box center [205, 31] width 47 height 11
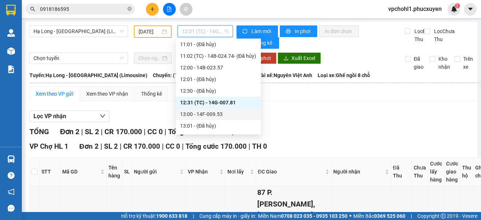
drag, startPoint x: 213, startPoint y: 115, endPoint x: 197, endPoint y: 31, distance: 85.6
click at [212, 116] on div "13:00 - 14F-009.53" at bounding box center [218, 114] width 76 height 8
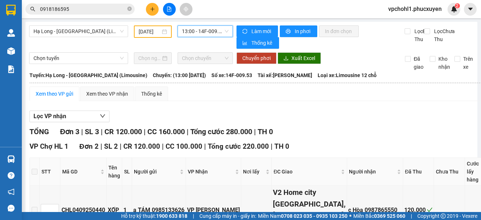
click at [205, 28] on span "13:00 - 14F-009.53" at bounding box center [205, 31] width 47 height 11
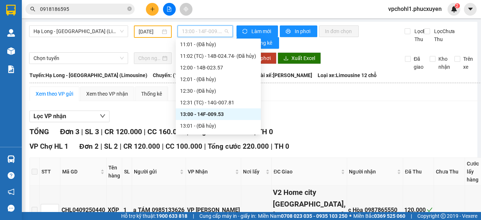
scroll to position [364, 0]
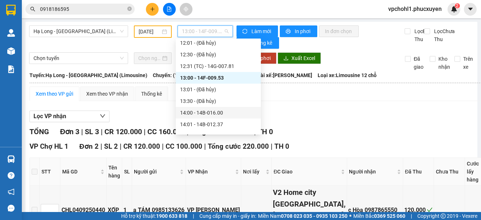
click at [216, 113] on div "14:00 - 14B-016.00" at bounding box center [218, 113] width 76 height 8
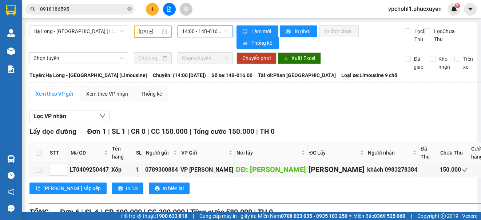
click at [213, 29] on span "14:00 - 14B-016.00" at bounding box center [205, 31] width 47 height 11
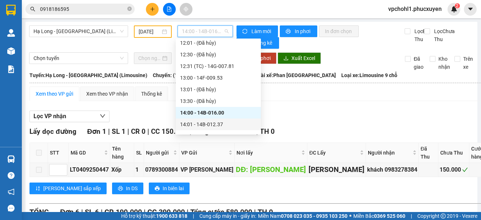
click at [209, 122] on div "14:01 - 14B-012.37" at bounding box center [218, 124] width 76 height 8
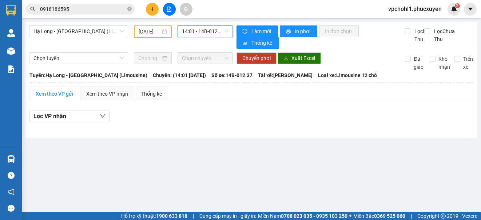
click at [203, 28] on span "14:01 - 14B-012.37" at bounding box center [205, 31] width 47 height 11
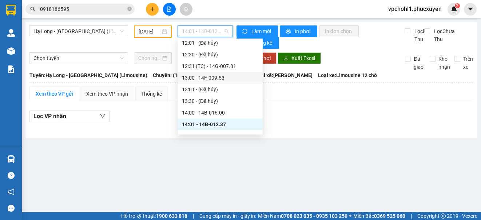
scroll to position [400, 0]
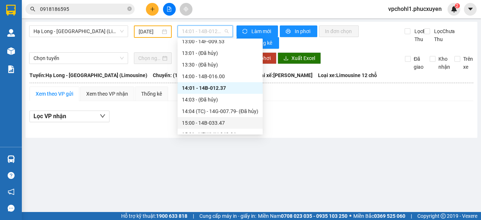
click at [217, 123] on div "15:00 - 14B-033.47" at bounding box center [220, 123] width 76 height 8
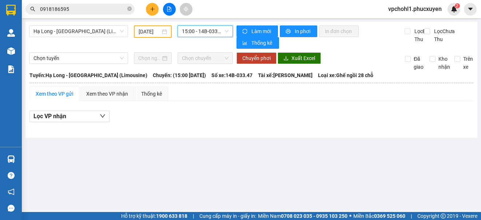
click at [214, 31] on span "15:00 - 14B-033.47" at bounding box center [205, 31] width 47 height 11
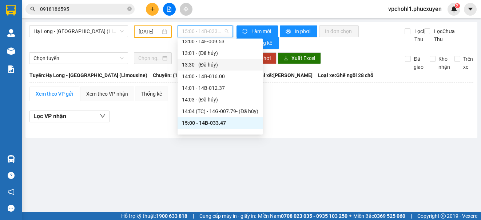
scroll to position [473, 0]
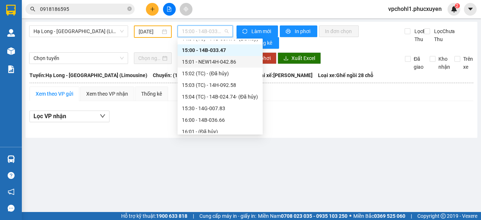
click at [226, 59] on div "15:01 - NEW14H-042.86" at bounding box center [220, 62] width 76 height 8
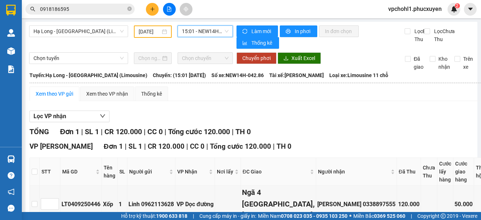
click at [207, 29] on span "15:01 - NEW14H-042.86" at bounding box center [205, 31] width 47 height 11
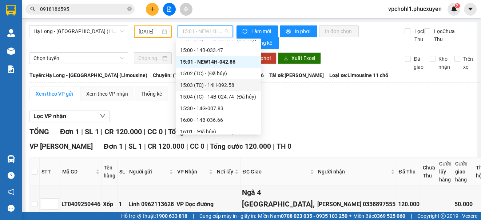
click at [224, 86] on div "15:03 (TC) - 14H-092.58" at bounding box center [218, 85] width 76 height 8
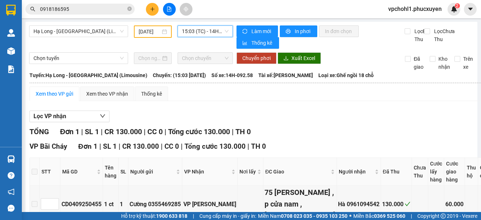
click at [207, 33] on span "15:03 (TC) - 14H-092.58" at bounding box center [205, 31] width 47 height 11
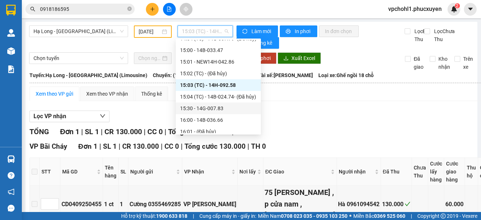
click at [220, 109] on div "15:30 - 14G-007.83" at bounding box center [218, 108] width 76 height 8
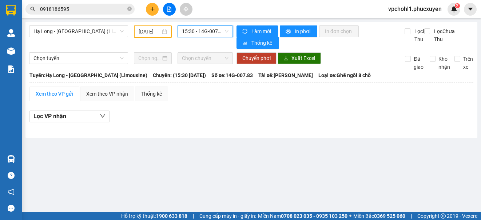
click at [211, 28] on span "15:30 - 14G-007.83" at bounding box center [205, 31] width 47 height 11
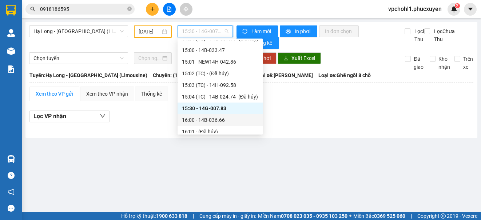
drag, startPoint x: 206, startPoint y: 122, endPoint x: 204, endPoint y: 57, distance: 64.8
click at [206, 120] on div "16:00 - 14B-036.66" at bounding box center [220, 120] width 76 height 8
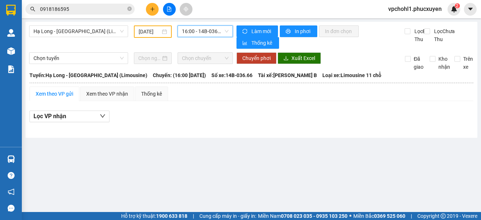
click at [205, 32] on span "16:00 - 14B-036.66" at bounding box center [205, 31] width 47 height 11
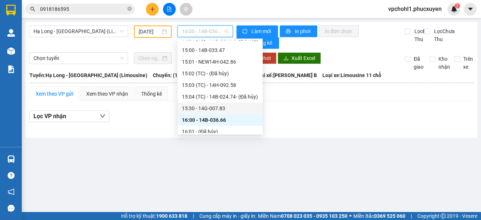
scroll to position [510, 0]
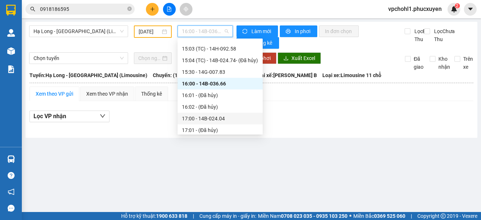
click at [214, 120] on div "17:00 - 14B-024.04" at bounding box center [220, 119] width 76 height 8
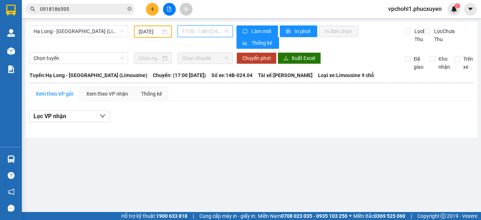
click at [207, 31] on span "17:00 - 14B-024.04" at bounding box center [205, 31] width 47 height 11
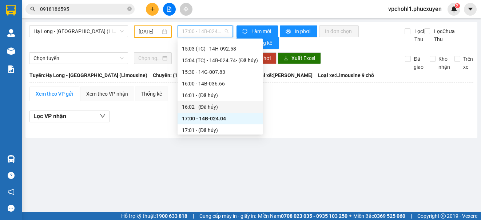
scroll to position [546, 0]
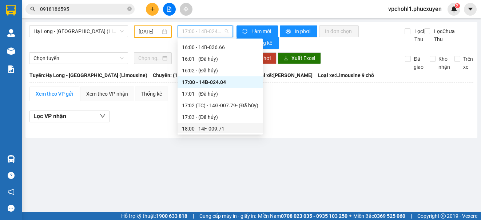
click at [220, 128] on div "18:00 - 14F-009.71" at bounding box center [220, 129] width 76 height 8
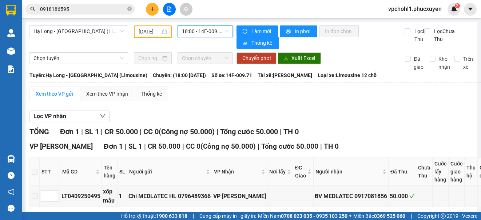
click at [140, 33] on input "04/09/2025" at bounding box center [150, 32] width 22 height 8
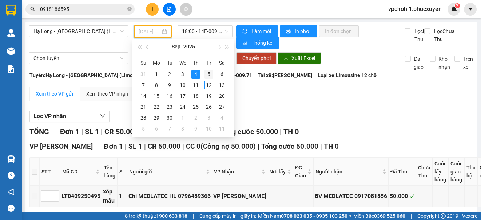
click at [209, 75] on div "5" at bounding box center [209, 74] width 9 height 9
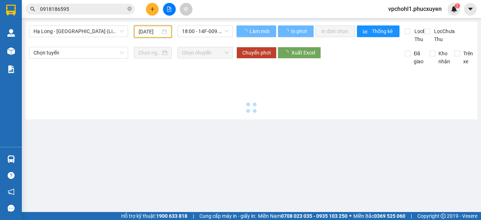
type input "05/09/2025"
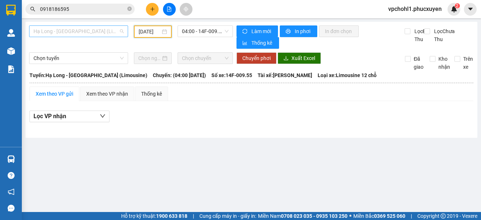
click at [103, 33] on span "Hạ Long - Hà Nội (Limousine)" at bounding box center [78, 31] width 90 height 11
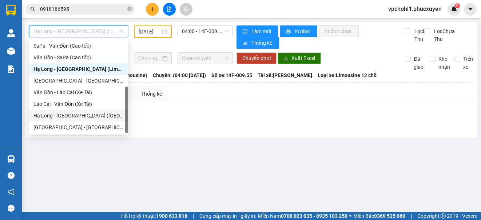
drag, startPoint x: 96, startPoint y: 113, endPoint x: 176, endPoint y: 38, distance: 109.4
click at [96, 113] on div "Hạ Long - Hà Nội (Hàng hóa)" at bounding box center [78, 116] width 90 height 8
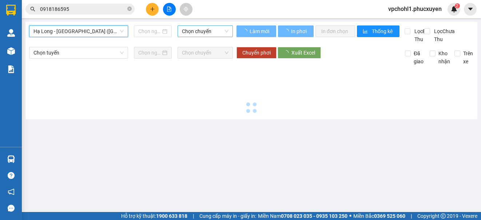
click at [190, 32] on span "Chọn chuyến" at bounding box center [205, 31] width 47 height 11
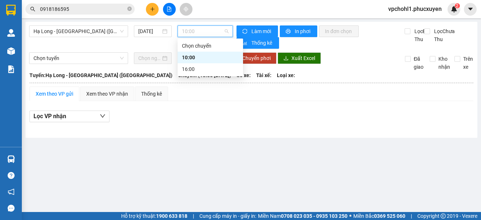
click at [191, 58] on div "10:00" at bounding box center [210, 58] width 57 height 8
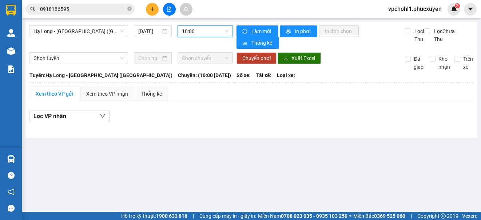
click at [197, 31] on span "10:00" at bounding box center [205, 31] width 47 height 11
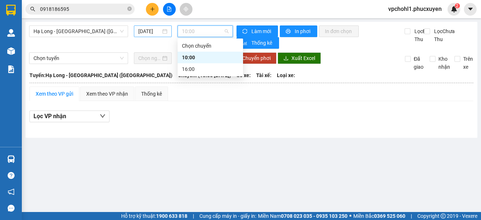
click at [141, 32] on input "12/09/2025" at bounding box center [149, 31] width 23 height 8
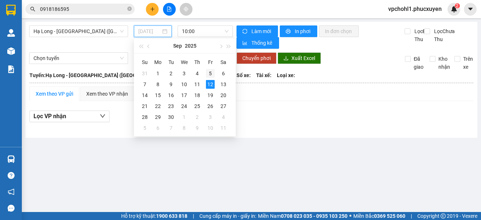
click at [208, 74] on div "5" at bounding box center [210, 73] width 9 height 9
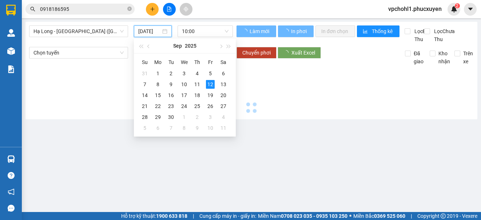
type input "05/09/2025"
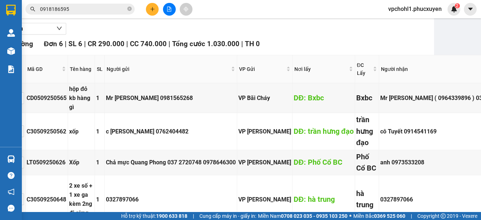
scroll to position [0, 43]
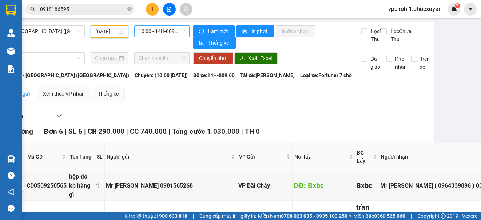
click at [167, 32] on span "10:00 - 14H-009.60" at bounding box center [162, 31] width 47 height 11
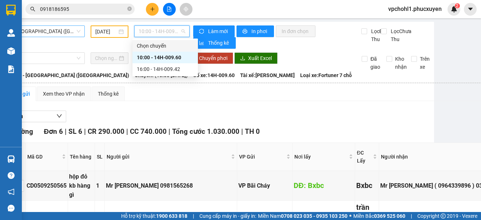
click at [59, 30] on span "Hạ Long - Hà Nội (Hàng hóa)" at bounding box center [35, 31] width 90 height 11
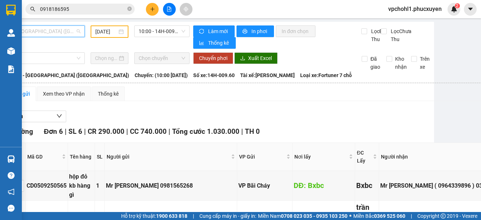
scroll to position [0, 33]
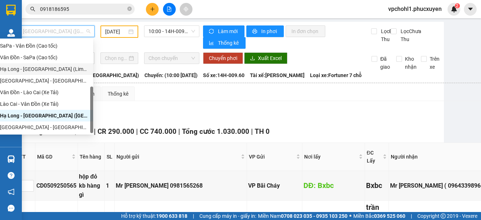
click at [44, 70] on div "Hạ Long - Hà Nội (Limousine)" at bounding box center [44, 69] width 89 height 8
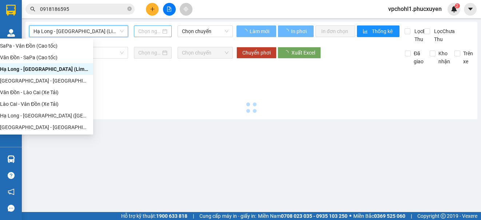
scroll to position [0, 0]
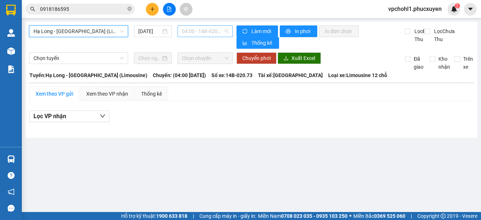
click at [199, 31] on span "04:00 - 14B-020.73" at bounding box center [205, 31] width 47 height 11
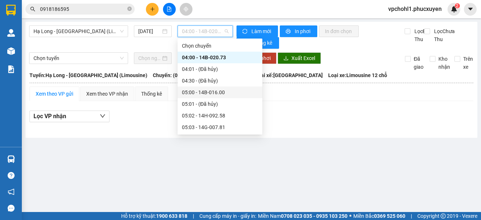
scroll to position [73, 0]
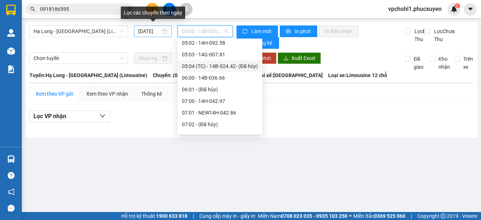
click at [140, 29] on input "12/09/2025" at bounding box center [149, 31] width 23 height 8
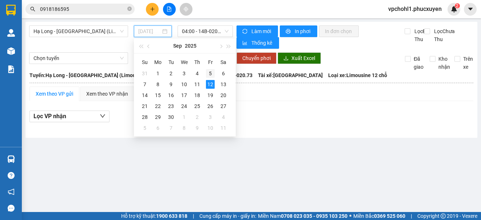
click at [210, 72] on div "5" at bounding box center [210, 73] width 9 height 9
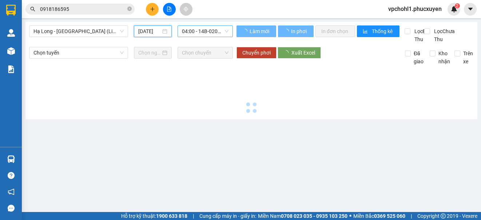
type input "05/09/2025"
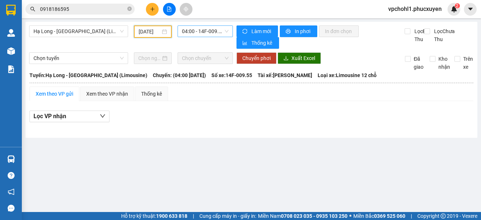
click at [198, 35] on span "04:00 - 14F-009.55" at bounding box center [205, 31] width 47 height 11
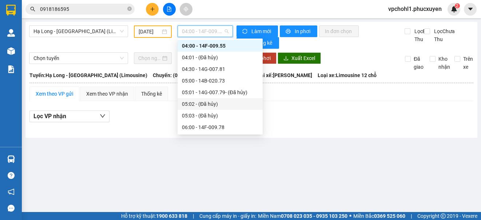
scroll to position [121, 0]
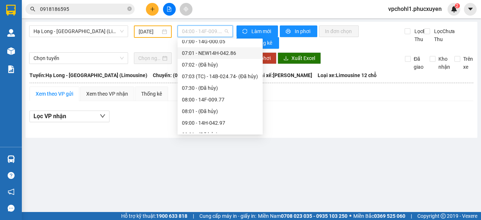
click at [205, 57] on div "07:01 - NEW14H-042.86" at bounding box center [220, 53] width 85 height 12
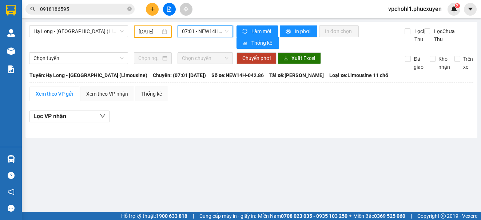
click at [213, 28] on span "07:01 - NEW14H-042.86" at bounding box center [205, 31] width 47 height 11
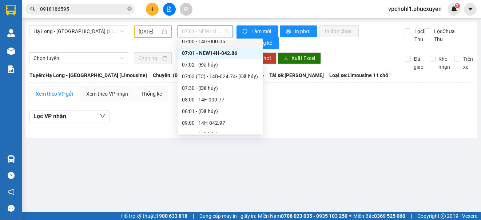
click at [216, 42] on div "07:00 - 14G-000.05" at bounding box center [220, 41] width 76 height 8
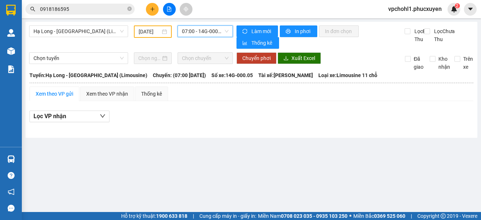
click at [213, 31] on span "07:00 - 14G-000.05" at bounding box center [205, 31] width 47 height 11
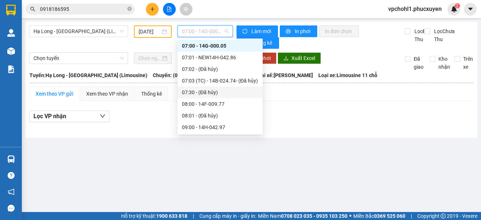
scroll to position [80, 0]
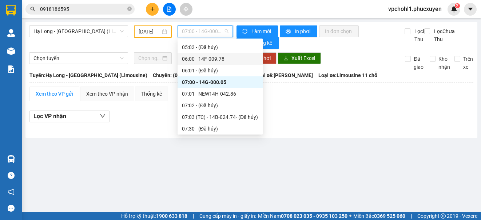
drag, startPoint x: 216, startPoint y: 60, endPoint x: 214, endPoint y: 37, distance: 23.0
click at [216, 58] on div "06:00 - 14F-009.78" at bounding box center [220, 59] width 76 height 8
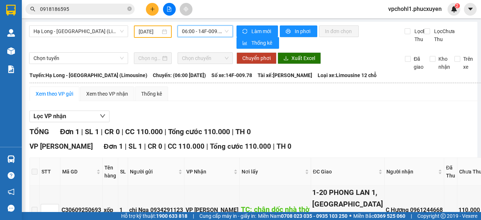
click at [201, 32] on span "06:00 - 14F-009.78" at bounding box center [205, 31] width 47 height 11
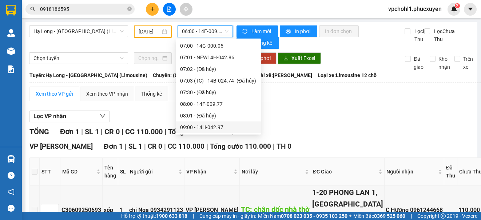
click at [198, 29] on span "06:00 - 14F-009.78" at bounding box center [205, 31] width 47 height 11
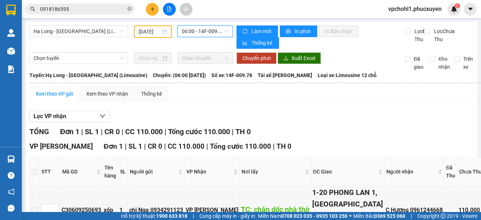
click at [210, 31] on span "06:00 - 14F-009.78" at bounding box center [205, 31] width 47 height 11
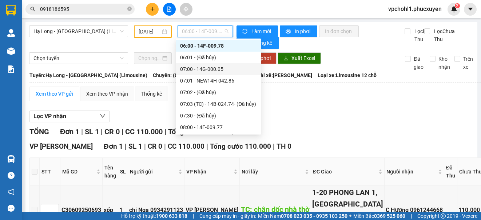
scroll to position [202, 0]
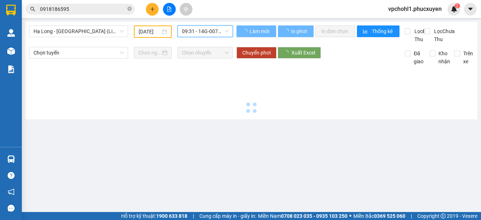
type input "-"
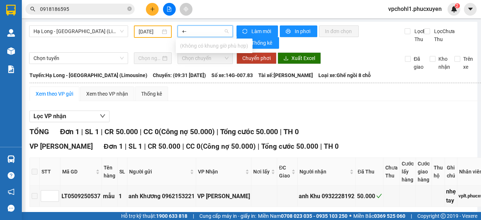
type input "+-"
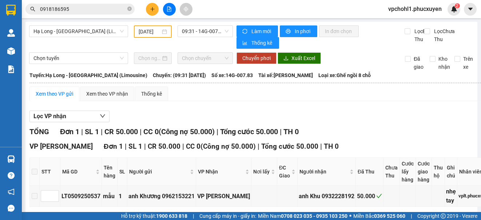
click at [178, 113] on div "Lọc VP nhận TỔNG Đơn 1 | SL 1 | CR 50.000 | CC 0 ( Công nợ 50.000 ) | Tổng cước…" at bounding box center [260, 170] width 463 height 126
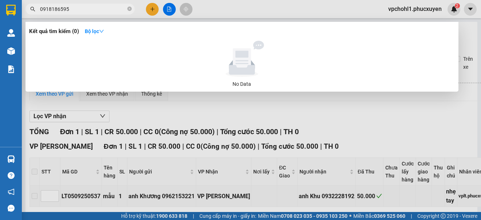
drag, startPoint x: 71, startPoint y: 9, endPoint x: 21, endPoint y: 14, distance: 49.8
click at [21, 14] on section "Kết quả tìm kiếm ( 0 ) Bộ lọc No Data 0918186595 vpchohl1.phucxuyen 2 Quản Lý Q…" at bounding box center [240, 110] width 481 height 220
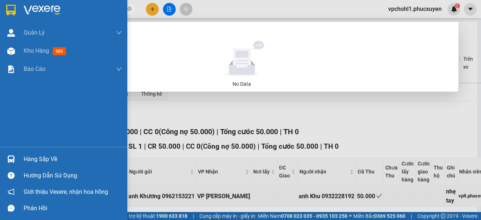
type input "0"
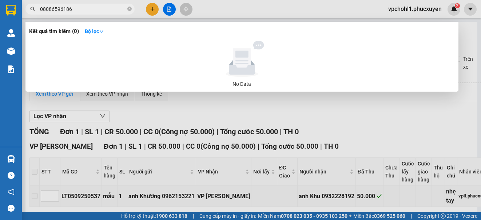
type input "080865961865"
drag, startPoint x: 82, startPoint y: 9, endPoint x: 44, endPoint y: 11, distance: 37.9
click at [30, 9] on div "080865961865" at bounding box center [71, 9] width 142 height 11
type input "0865961865"
